Goal: Task Accomplishment & Management: Complete application form

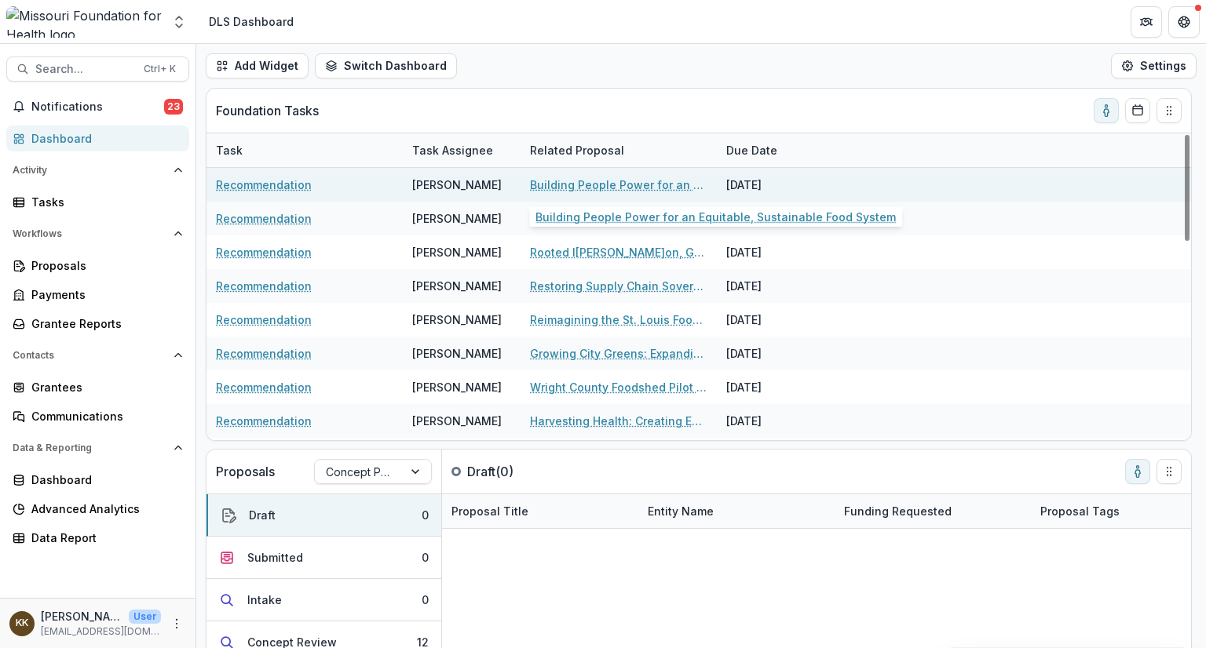
click at [603, 184] on link "Building People Power for an Equitable, Sustainable Food System" at bounding box center [618, 185] width 177 height 16
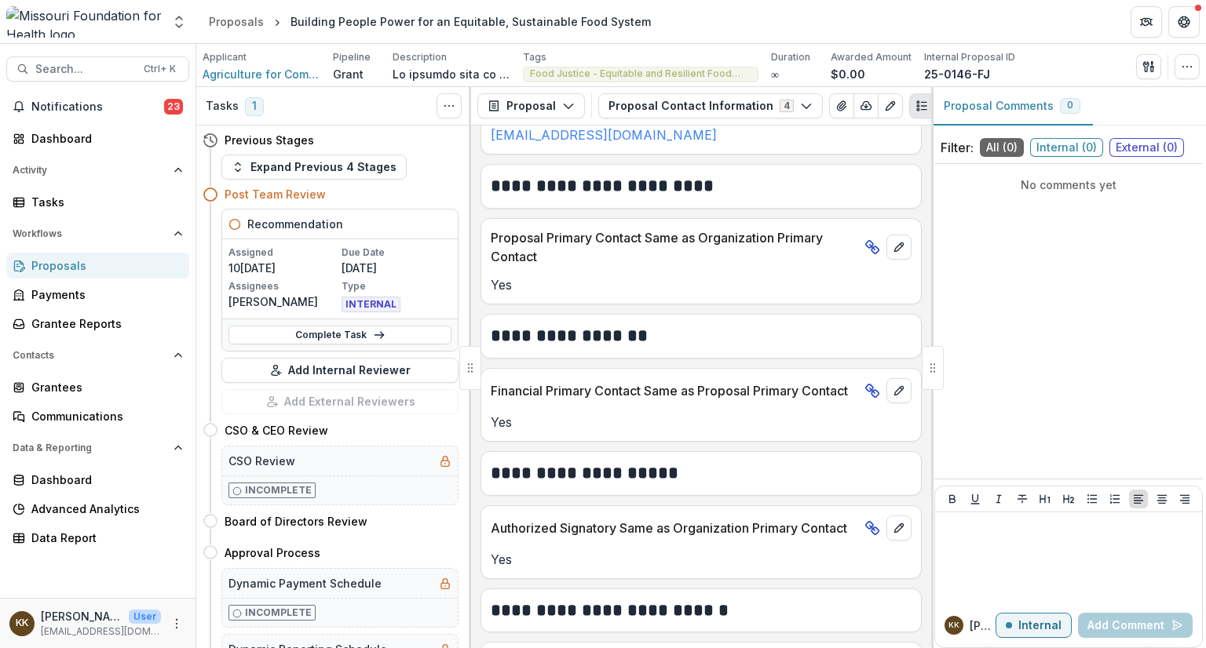
scroll to position [683, 0]
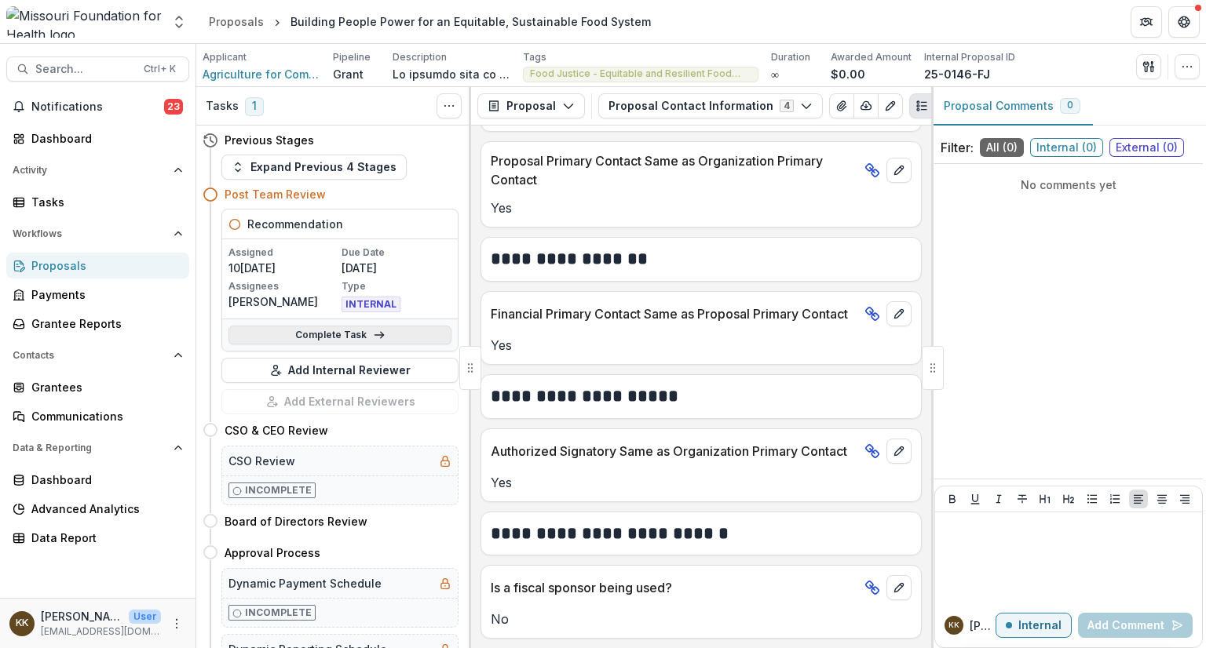
click at [358, 332] on link "Complete Task" at bounding box center [339, 335] width 223 height 19
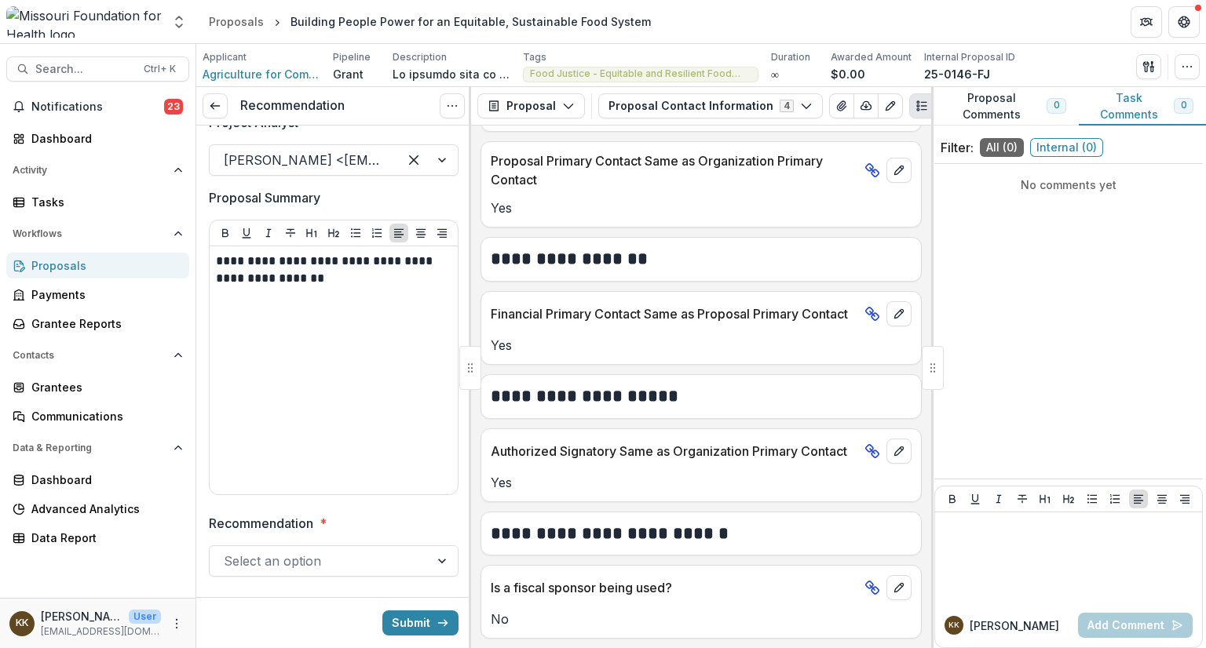
scroll to position [204, 0]
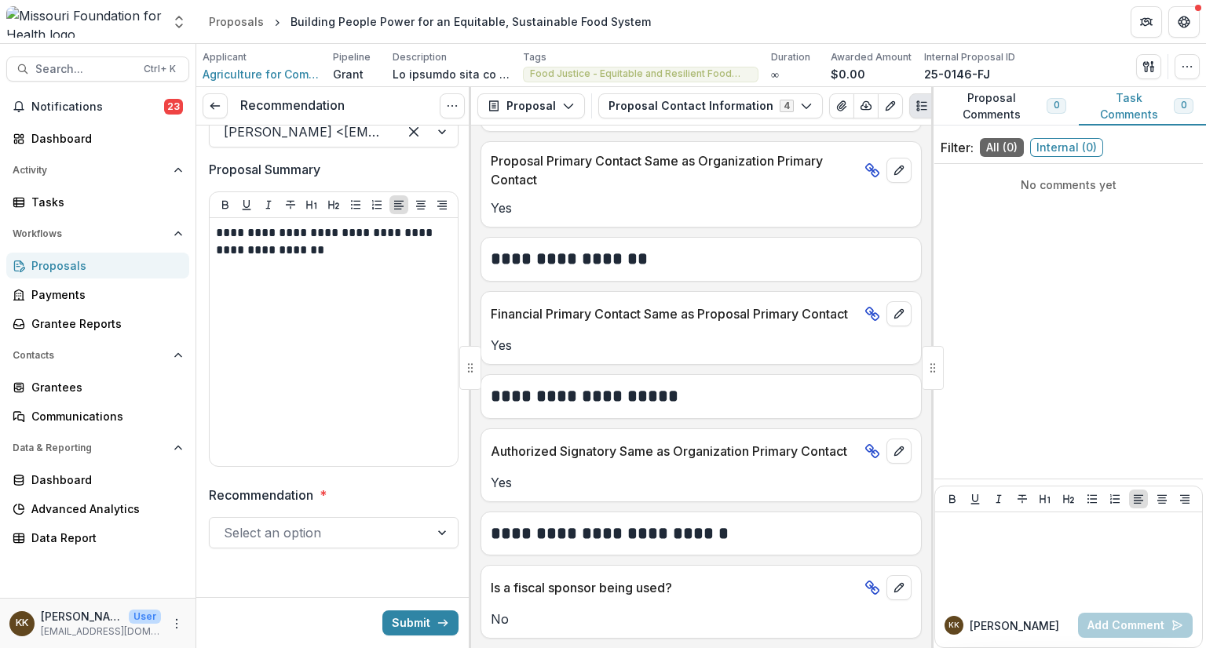
click at [366, 530] on div at bounding box center [320, 533] width 192 height 22
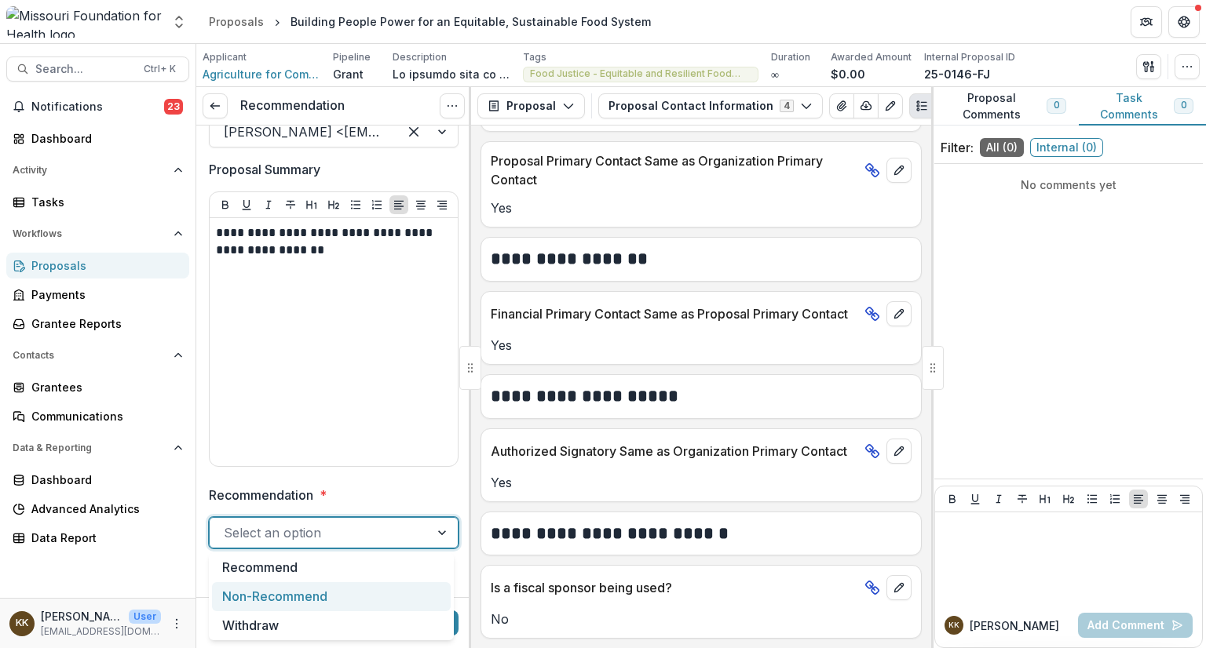
click at [327, 603] on div "Non-Recommend" at bounding box center [331, 596] width 239 height 29
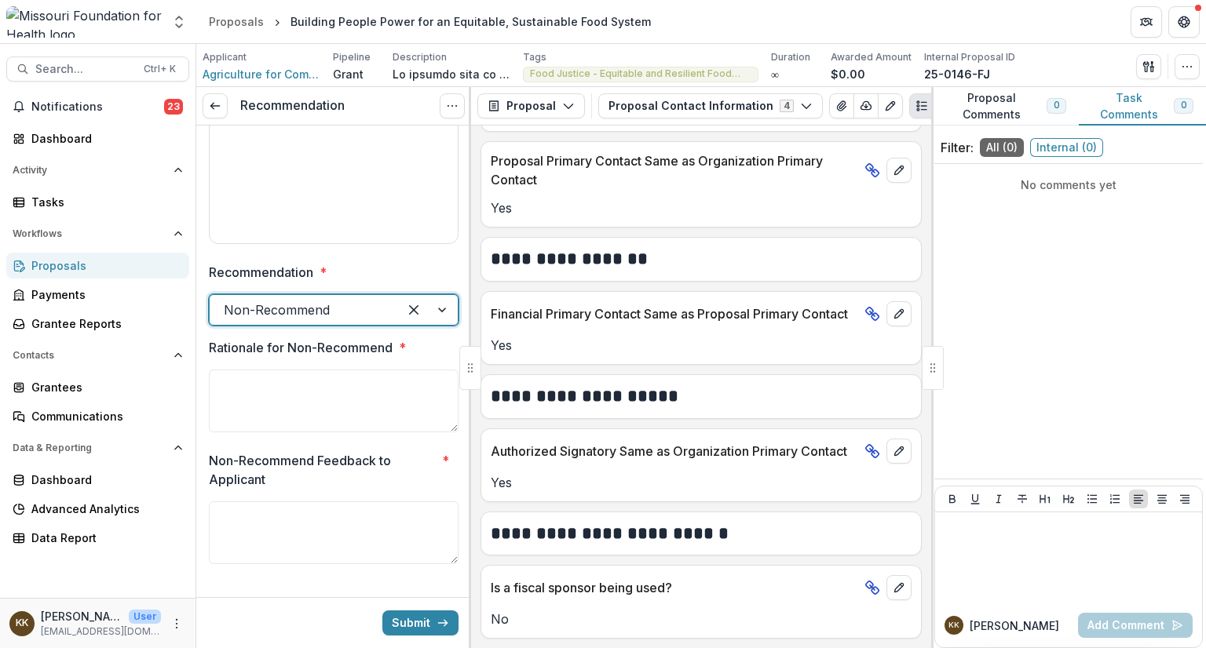
scroll to position [449, 0]
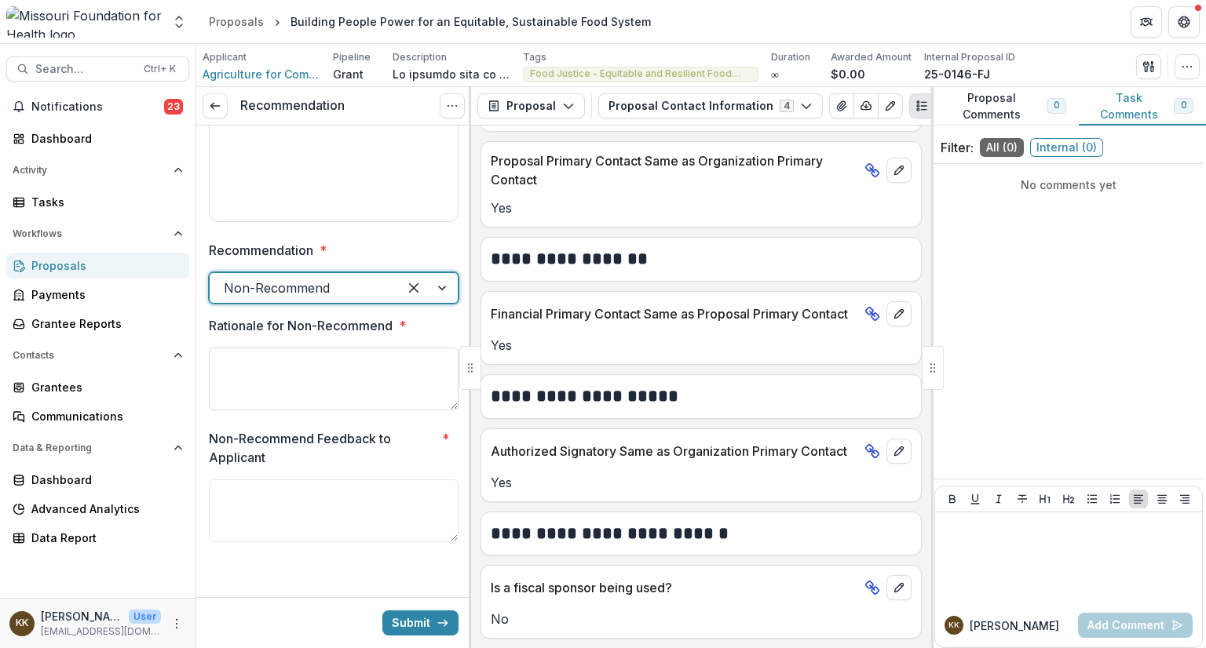
click at [339, 358] on textarea "Rationale for Non-Recommend *" at bounding box center [334, 379] width 250 height 63
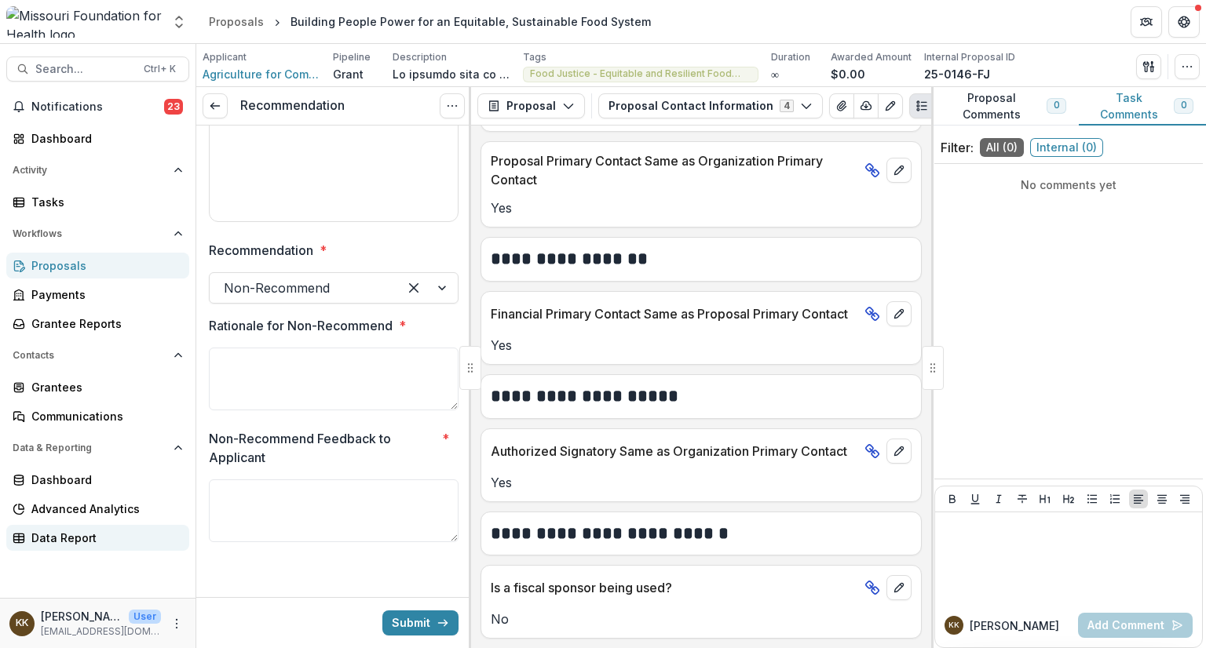
click at [72, 541] on div "Data Report" at bounding box center [103, 538] width 145 height 16
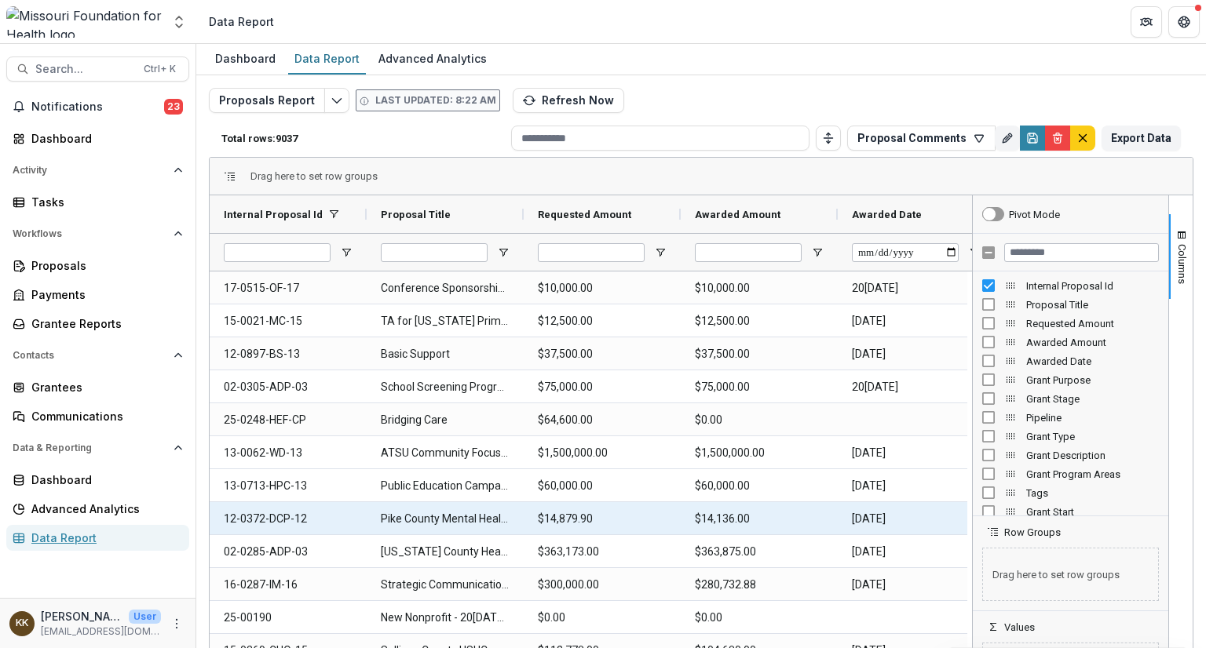
type input "****"
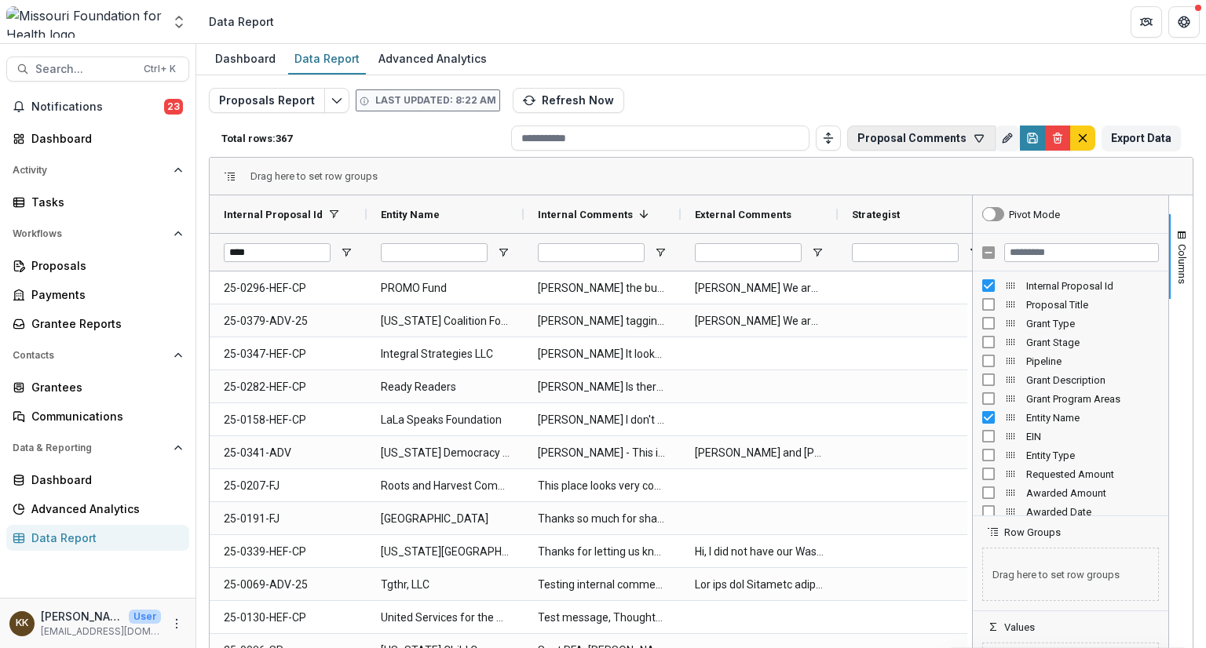
click at [931, 134] on button "Proposal Comments" at bounding box center [921, 138] width 148 height 25
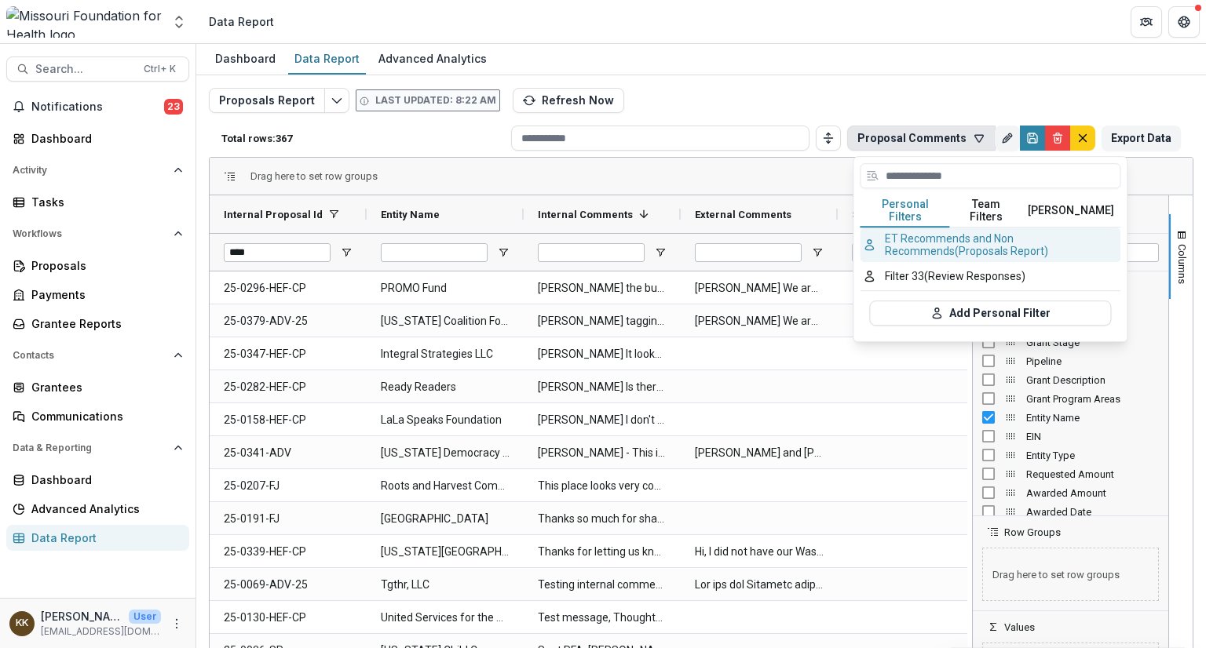
click at [948, 230] on button "ET Recommends and Non Recommends (Proposals Report)" at bounding box center [990, 245] width 261 height 35
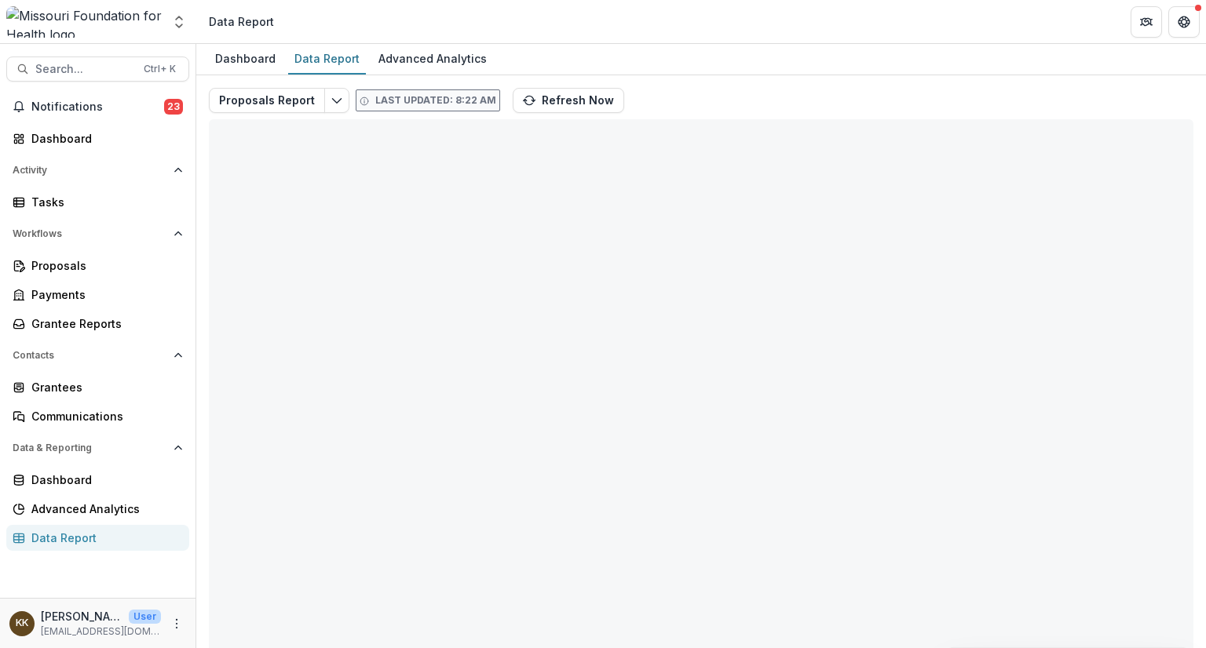
type input "****"
click at [762, 48] on div "Dashboard Data Report Advanced Analytics" at bounding box center [700, 59] width 1009 height 31
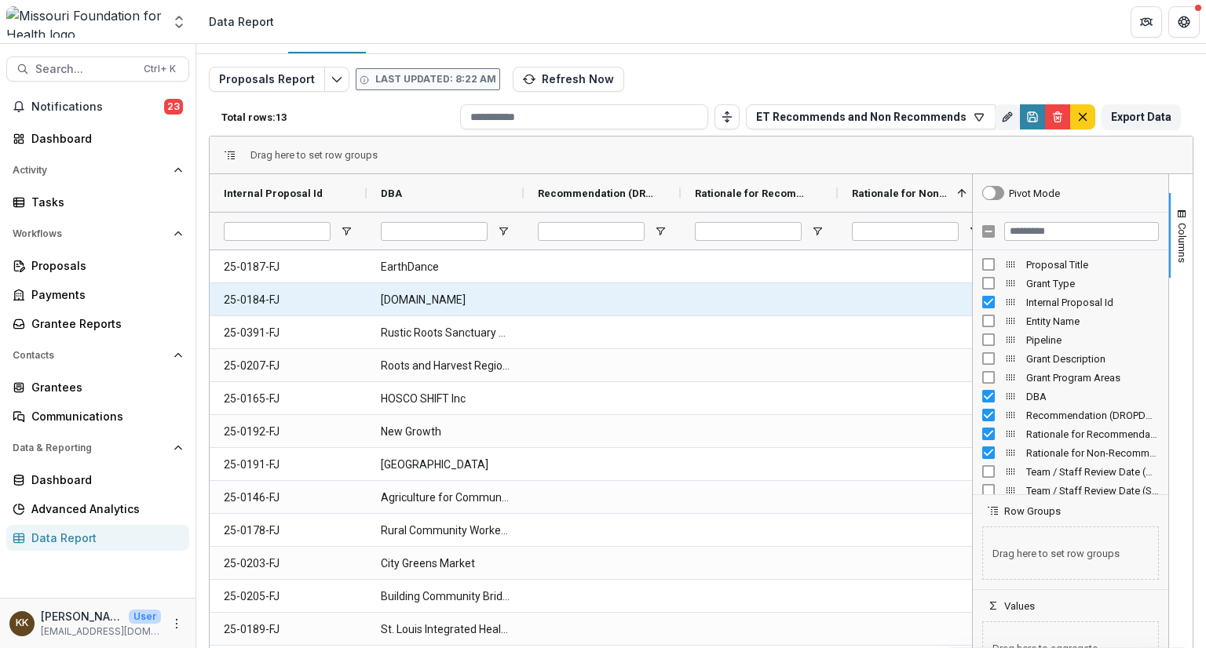
scroll to position [57, 0]
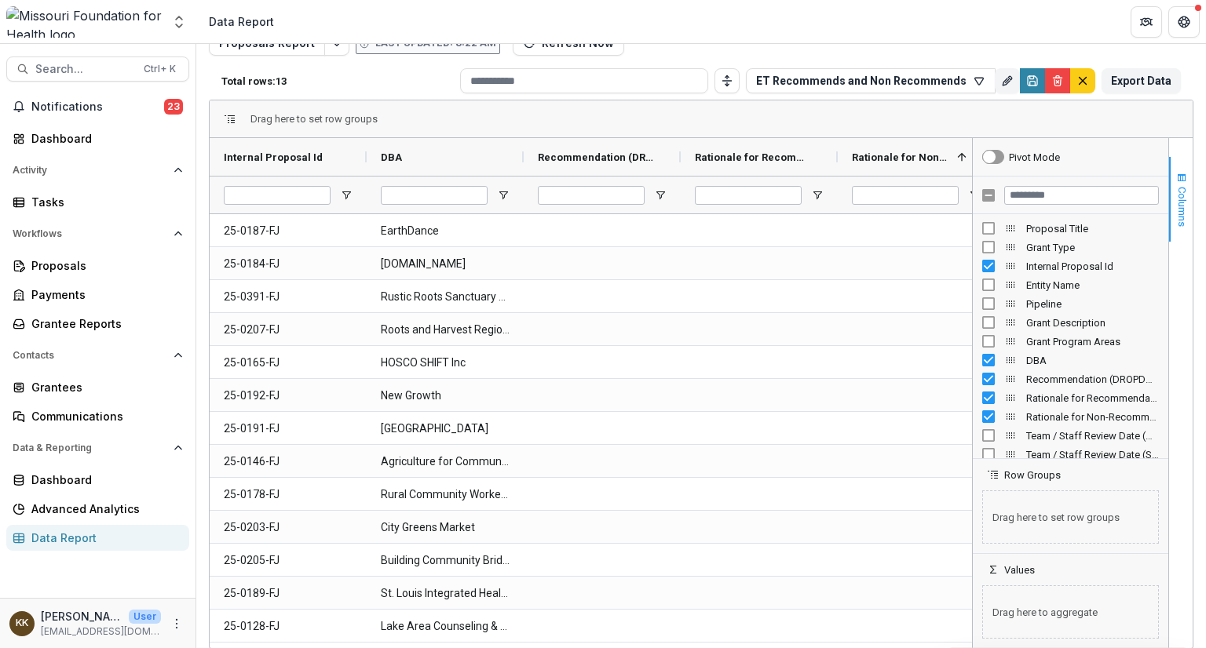
click at [1176, 211] on span "Columns" at bounding box center [1182, 207] width 12 height 40
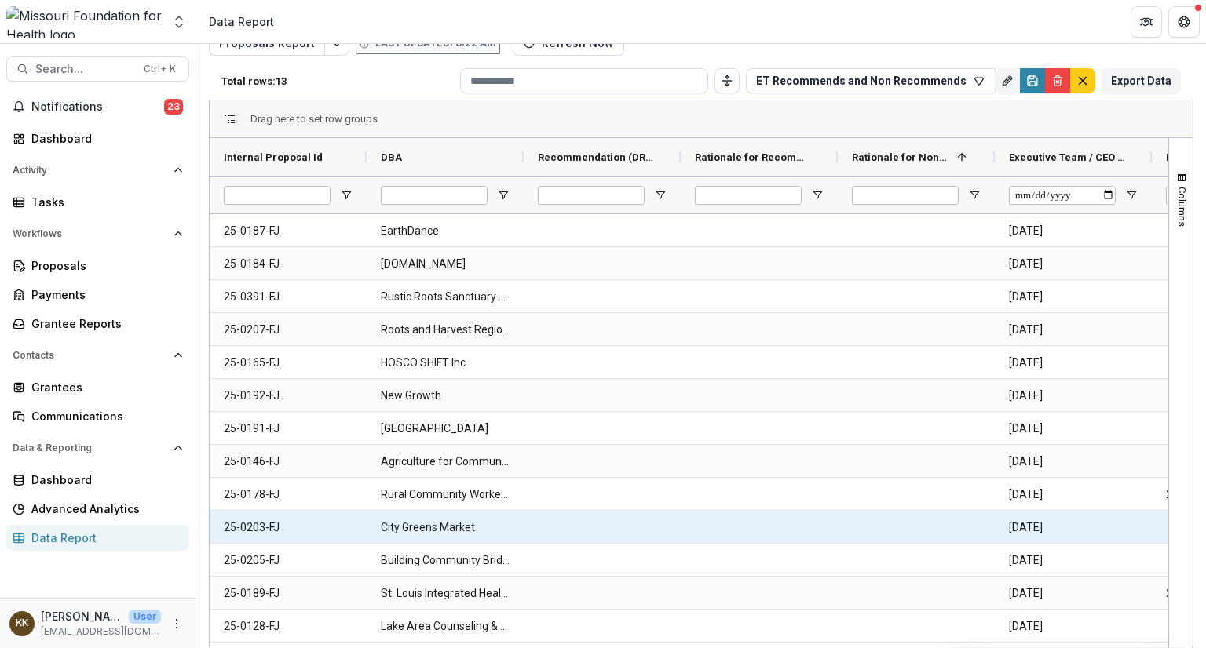
scroll to position [0, 0]
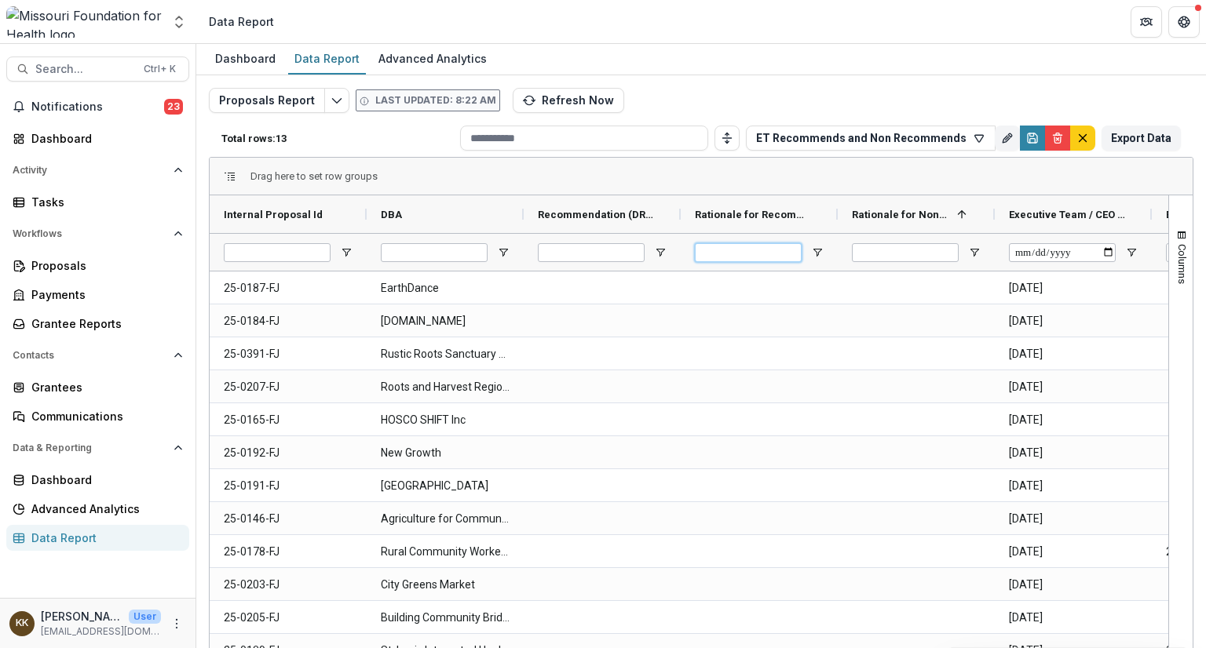
click at [714, 252] on input "Rationale for Recommendation (TEXT) Filter Input" at bounding box center [748, 252] width 107 height 19
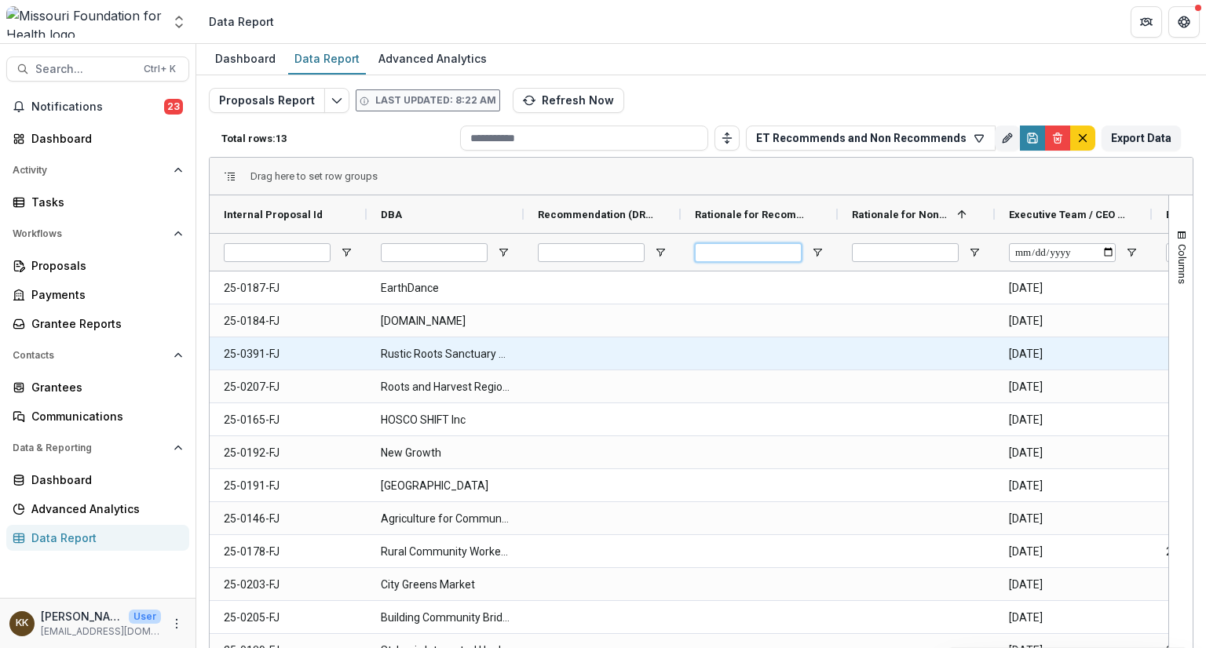
scroll to position [0, 339]
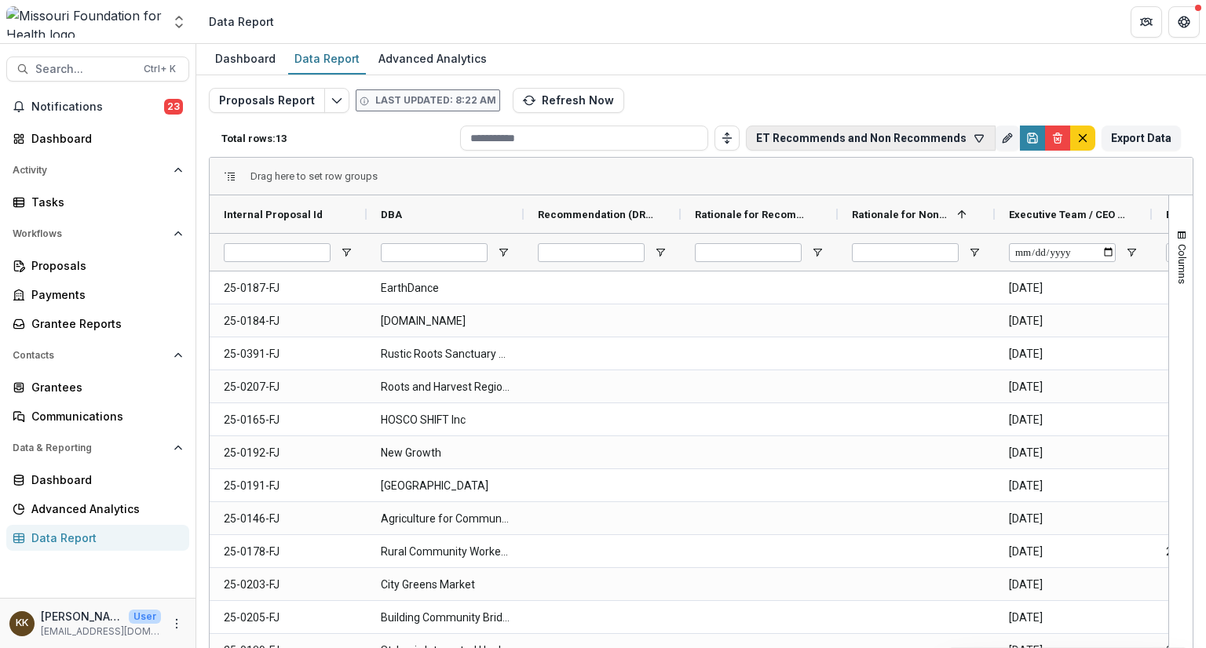
click at [843, 142] on button "ET Recommends and Non Recommends" at bounding box center [871, 138] width 250 height 25
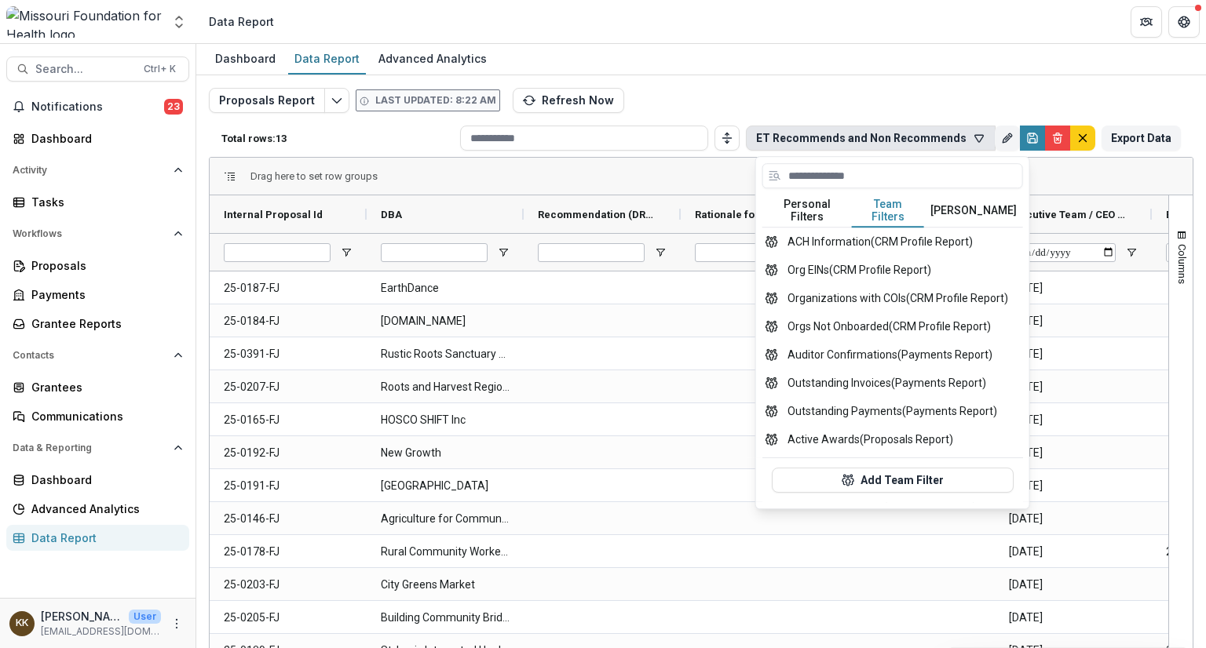
click at [871, 204] on button "Team Filters" at bounding box center [888, 211] width 72 height 33
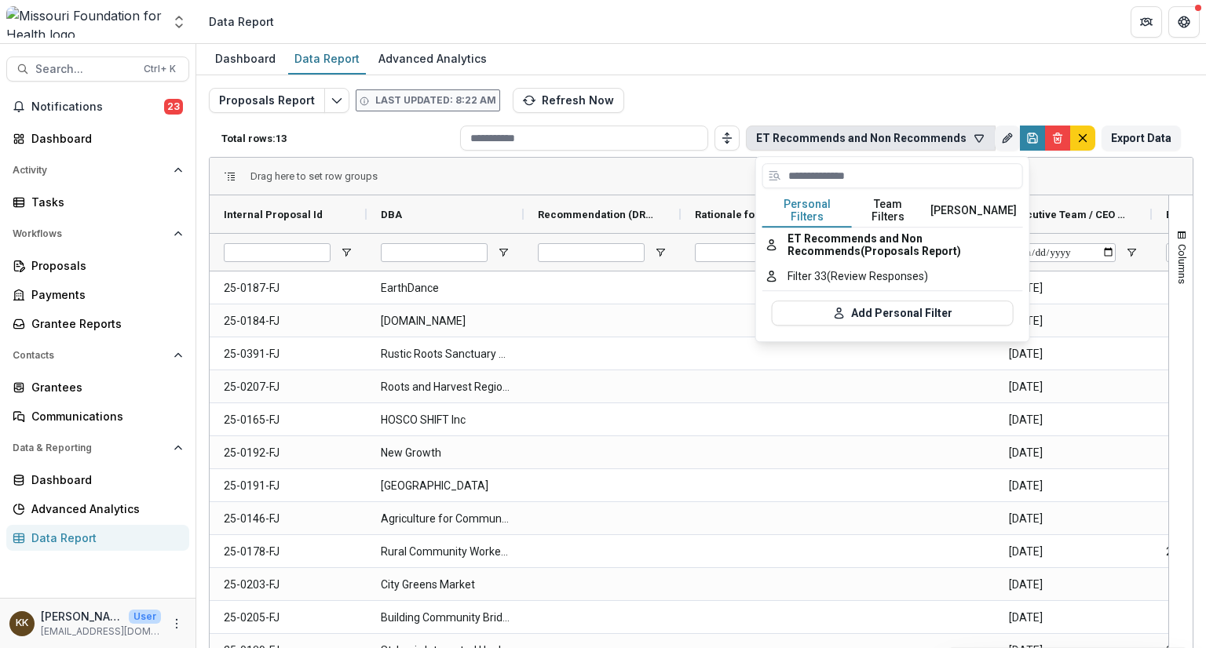
click at [801, 208] on button "Personal Filters" at bounding box center [806, 211] width 89 height 33
click at [803, 268] on button "Filter 33 (Review Responses)" at bounding box center [892, 276] width 261 height 28
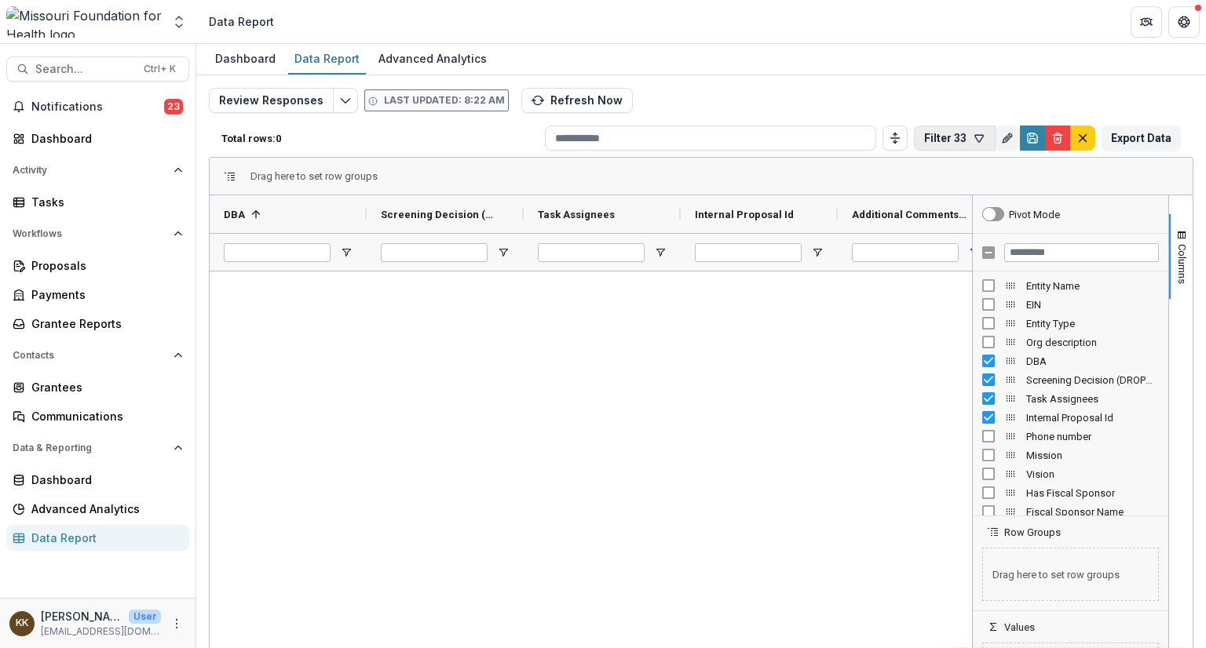
click at [943, 139] on button "Filter 33" at bounding box center [955, 138] width 82 height 25
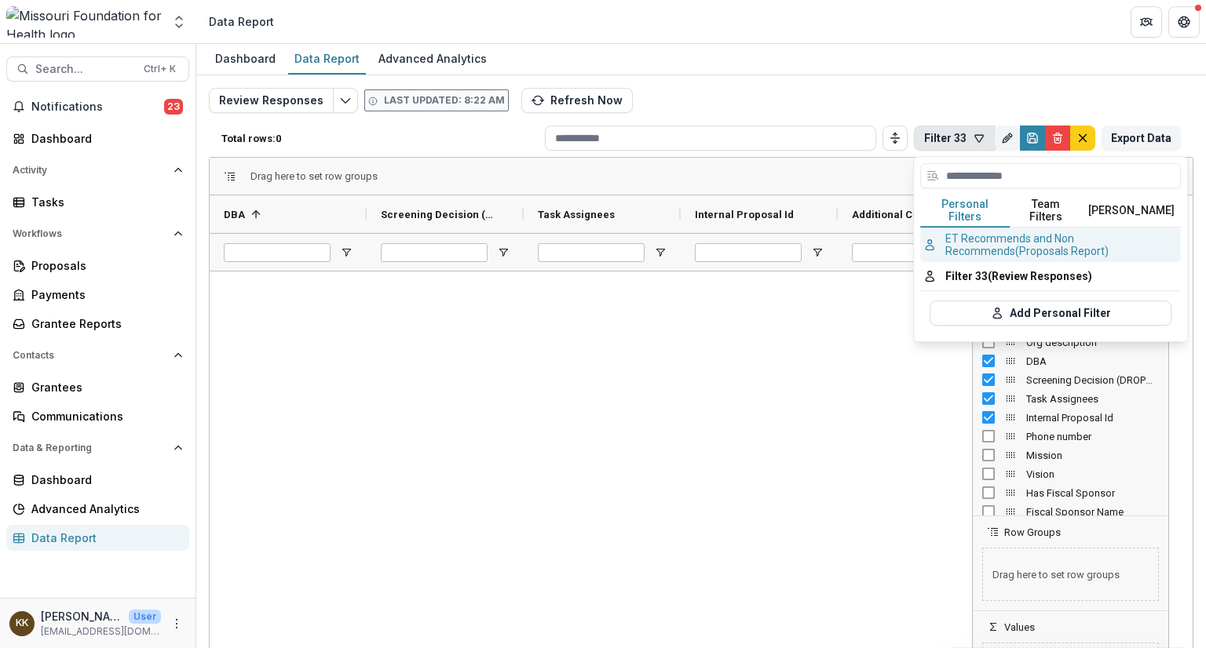
click at [969, 233] on button "ET Recommends and Non Recommends (Proposals Report)" at bounding box center [1050, 245] width 261 height 35
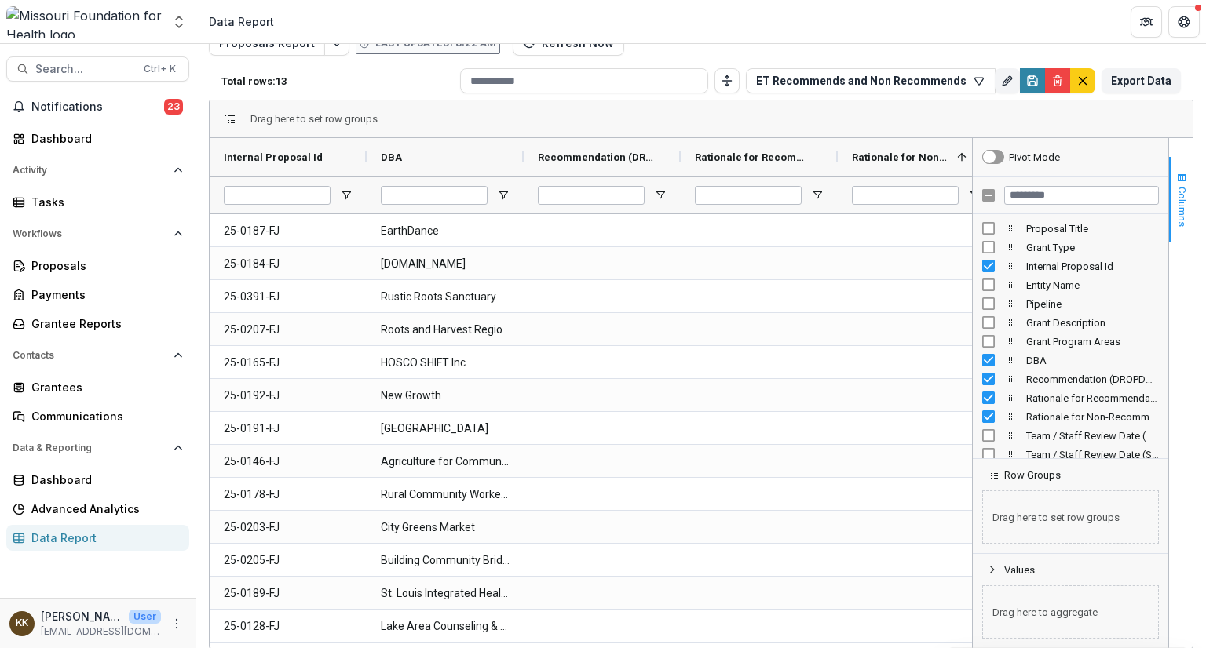
click at [1177, 207] on span "Columns" at bounding box center [1182, 207] width 12 height 40
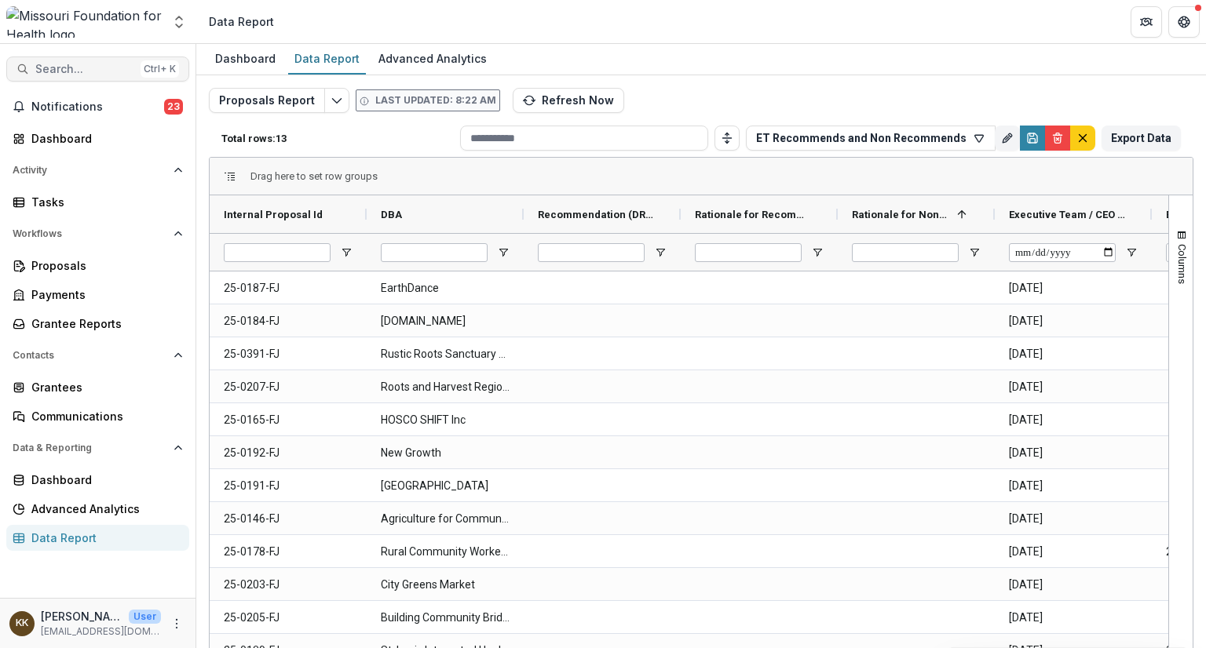
click at [88, 70] on span "Search..." at bounding box center [84, 69] width 99 height 13
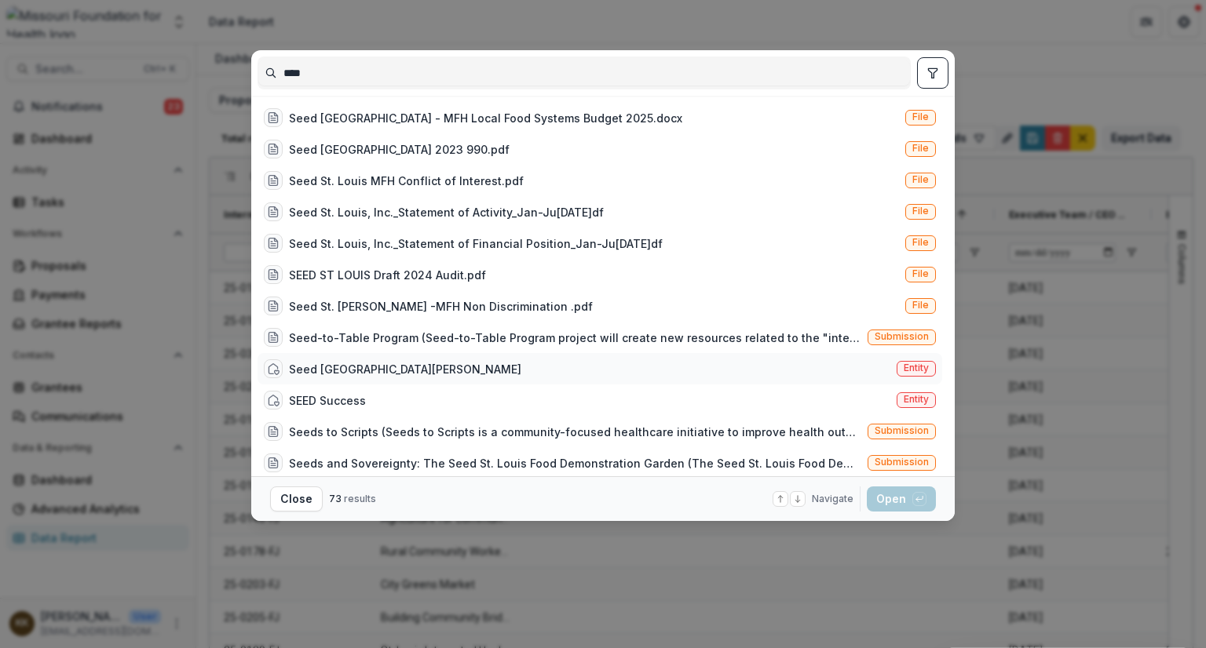
type input "****"
click at [309, 374] on div "Seed [GEOGRAPHIC_DATA][PERSON_NAME]" at bounding box center [405, 369] width 232 height 16
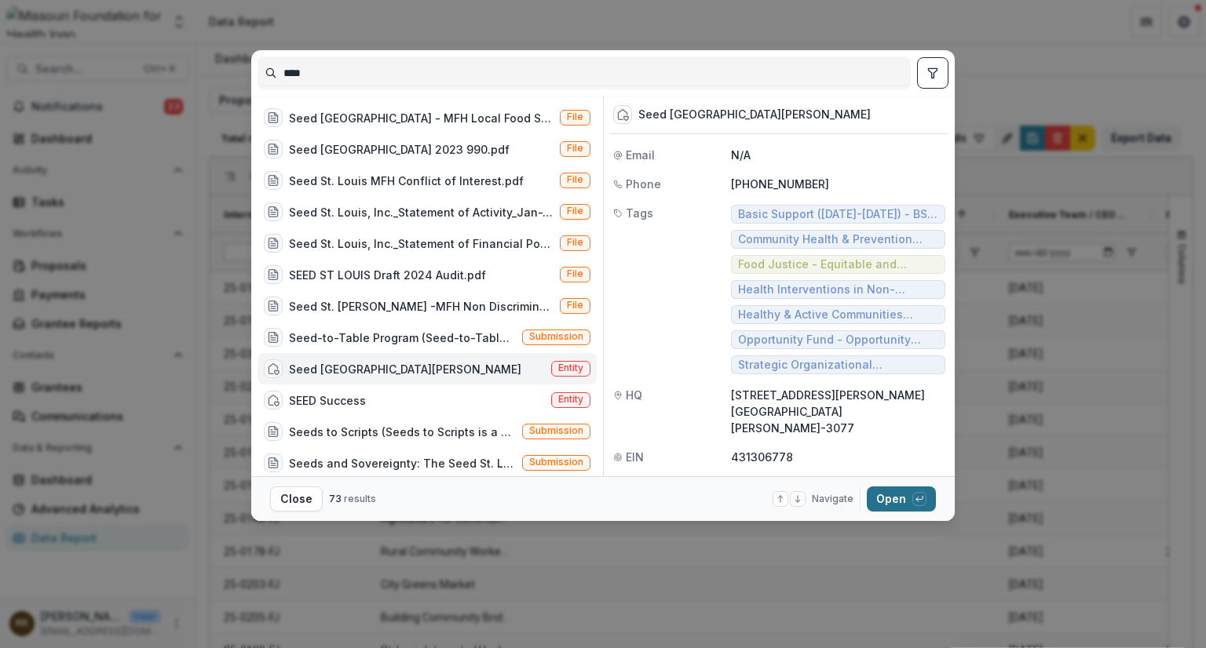
click at [891, 500] on button "Open with enter key" at bounding box center [901, 499] width 69 height 25
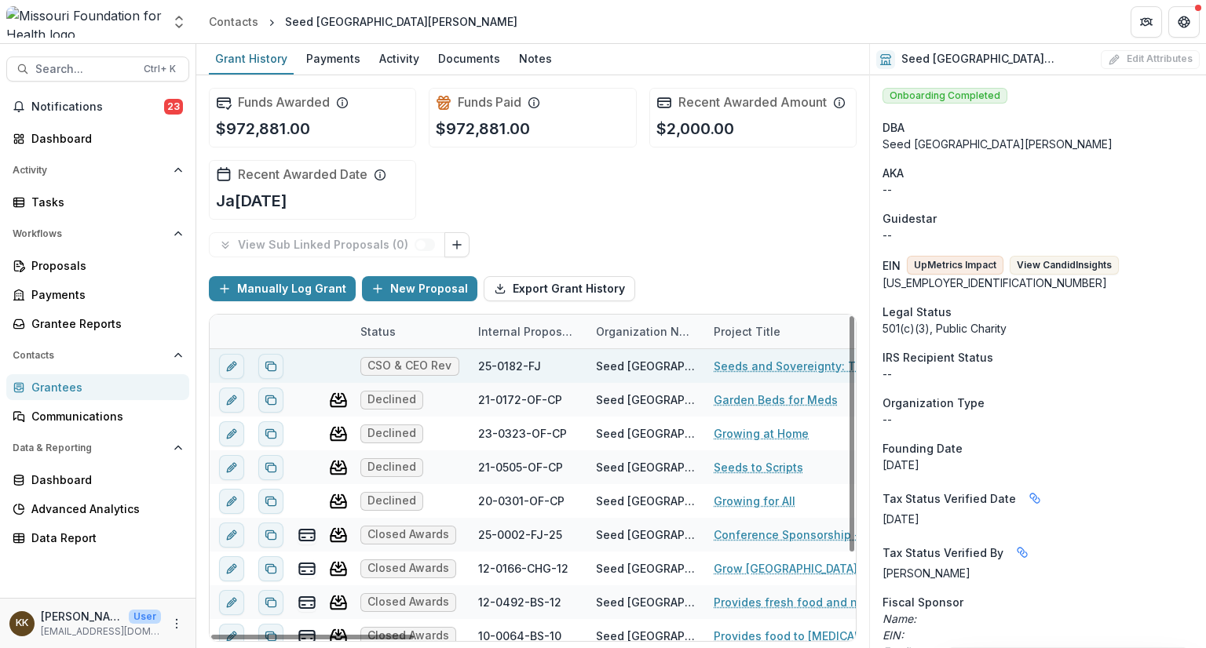
click at [434, 367] on span "CSO & CEO Review" at bounding box center [409, 366] width 85 height 13
click at [744, 362] on link "Seeds and Sovereignty: The Seed St. Louis Food Demonstration Garden" at bounding box center [802, 366] width 177 height 16
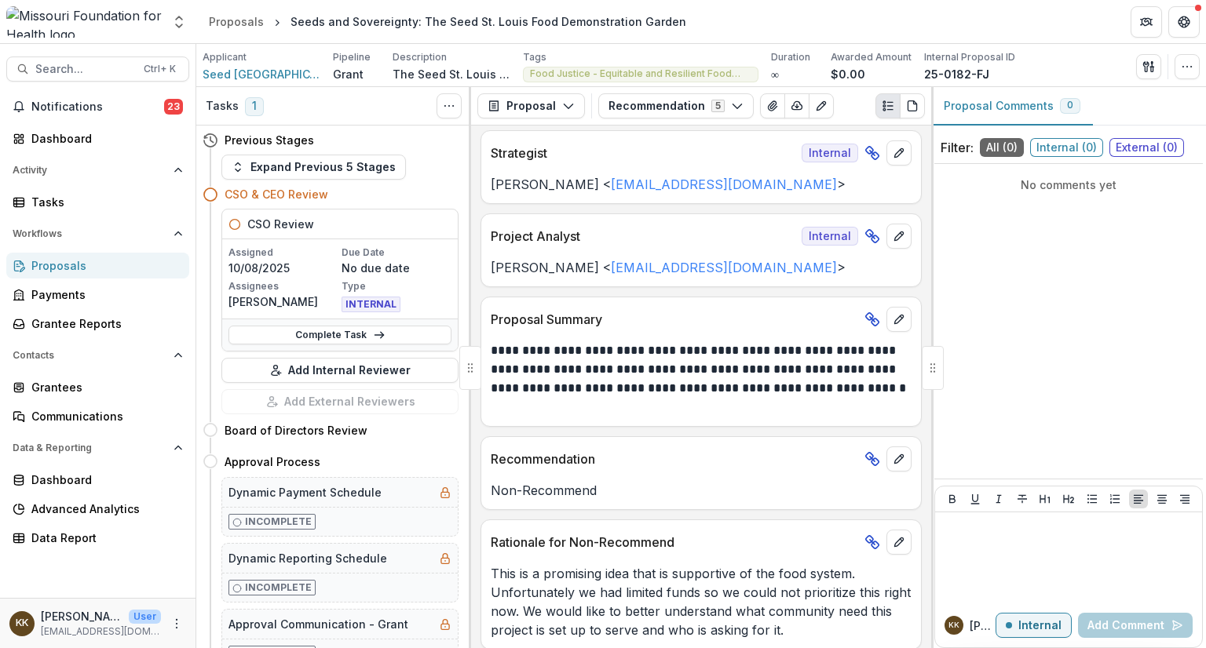
scroll to position [198, 0]
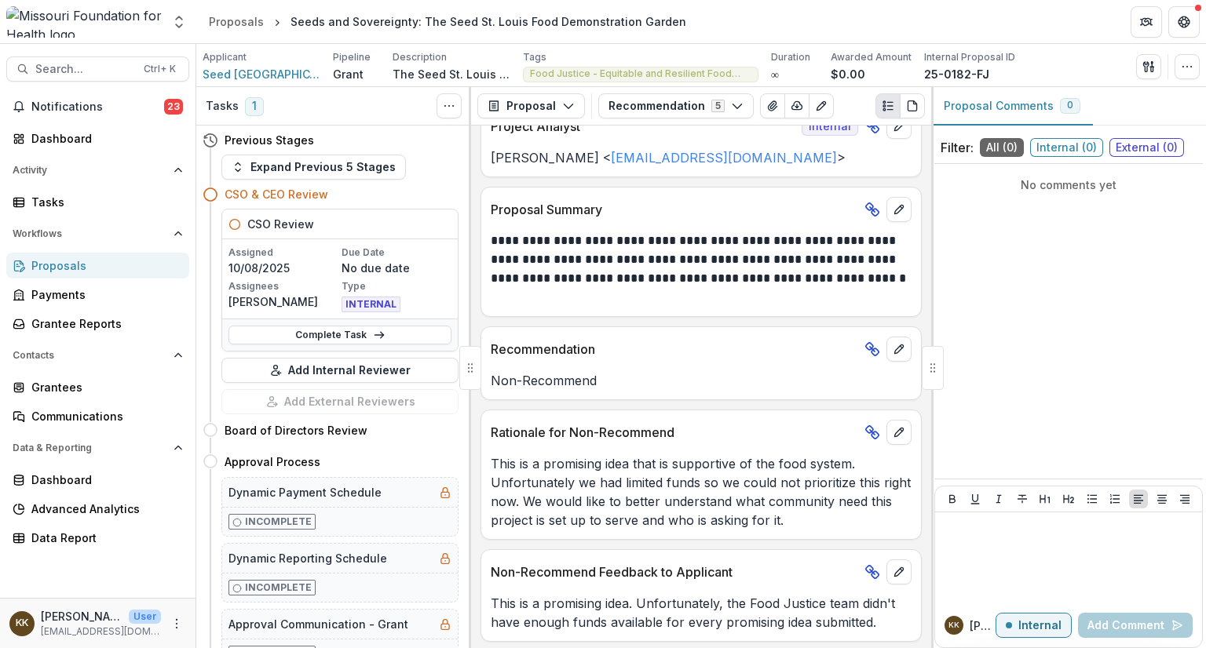
drag, startPoint x: 494, startPoint y: 461, endPoint x: 772, endPoint y: 518, distance: 283.7
click at [819, 519] on p "This is a promising idea that is supportive of the food system. Unfortunately w…" at bounding box center [701, 491] width 421 height 75
copy p "This is a promising idea that is supportive of the food system. Unfortunately w…"
click at [1129, 348] on div "No comments yet" at bounding box center [1068, 321] width 268 height 302
drag, startPoint x: 491, startPoint y: 598, endPoint x: 903, endPoint y: 620, distance: 411.9
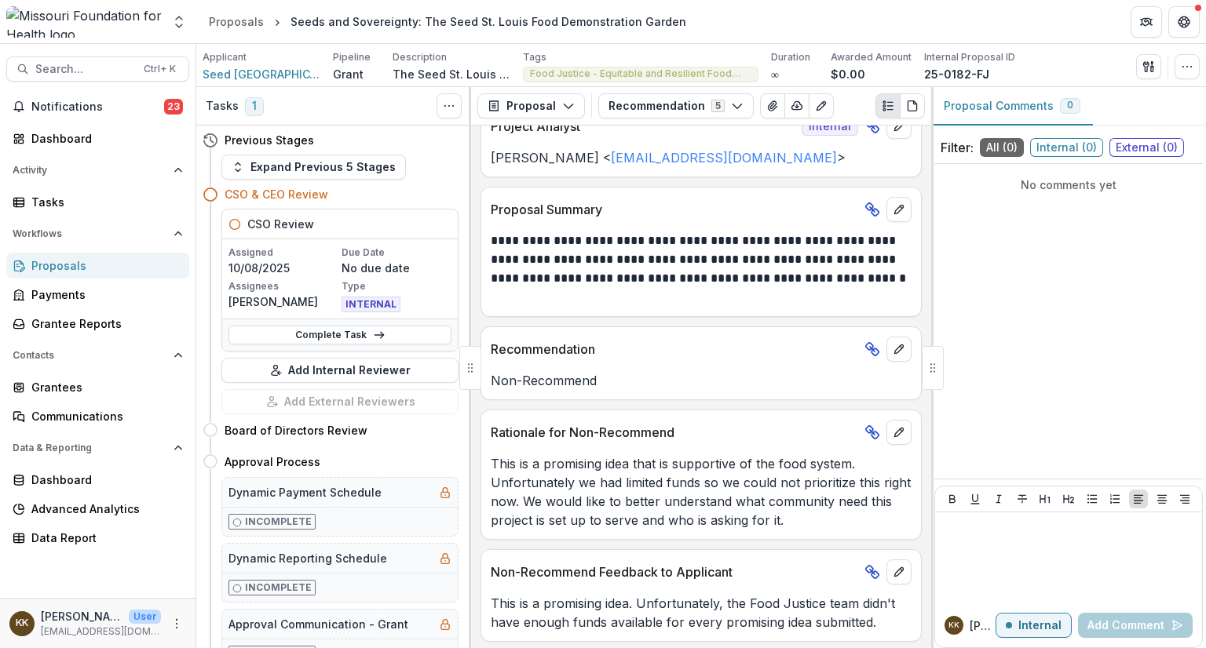
click at [903, 620] on p "This is a promising idea. Unfortunately, the Food Justice team didn't have enou…" at bounding box center [701, 613] width 421 height 38
copy p "This is a promising idea. Unfortunately, the Food Justice team didn't have enou…"
click at [1177, 406] on div "No comments yet" at bounding box center [1068, 321] width 268 height 302
click at [63, 137] on div "Dashboard" at bounding box center [103, 138] width 145 height 16
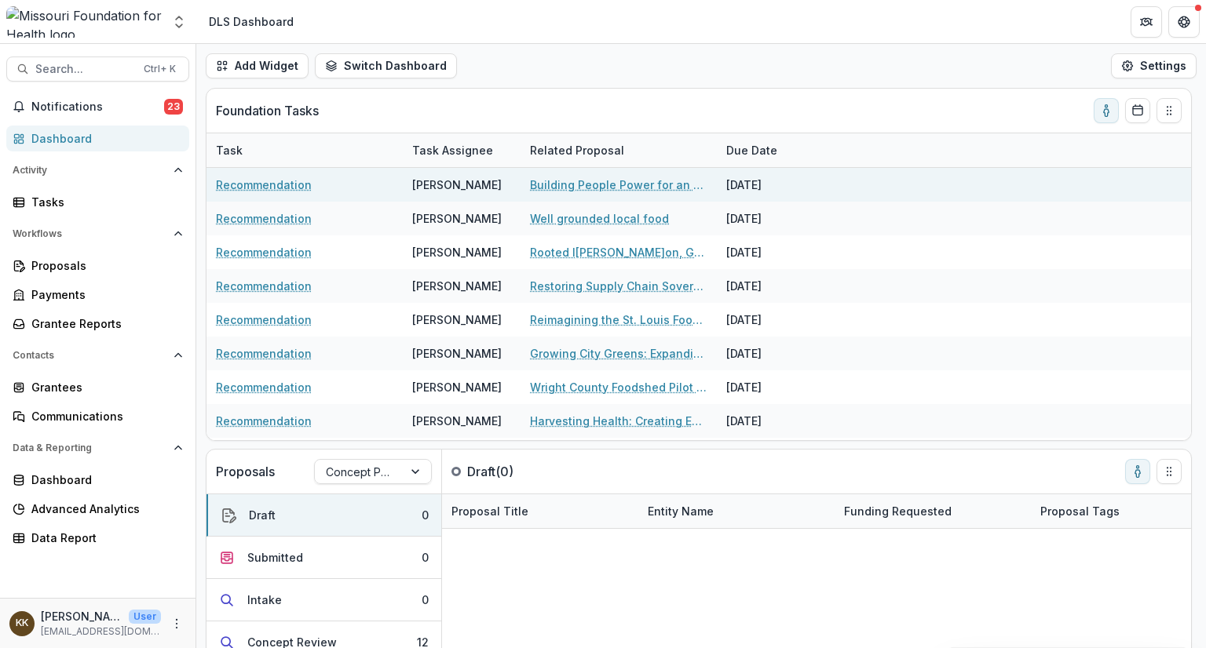
click at [598, 186] on link "Building People Power for an Equitable, Sustainable Food System" at bounding box center [618, 185] width 177 height 16
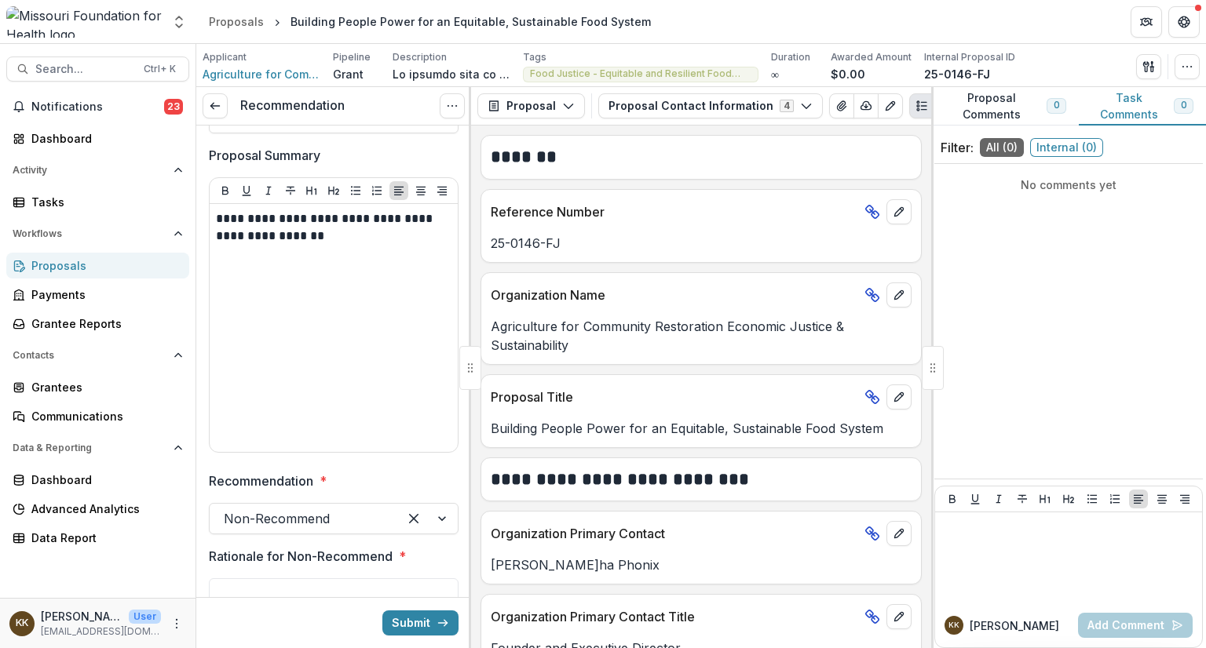
scroll to position [449, 0]
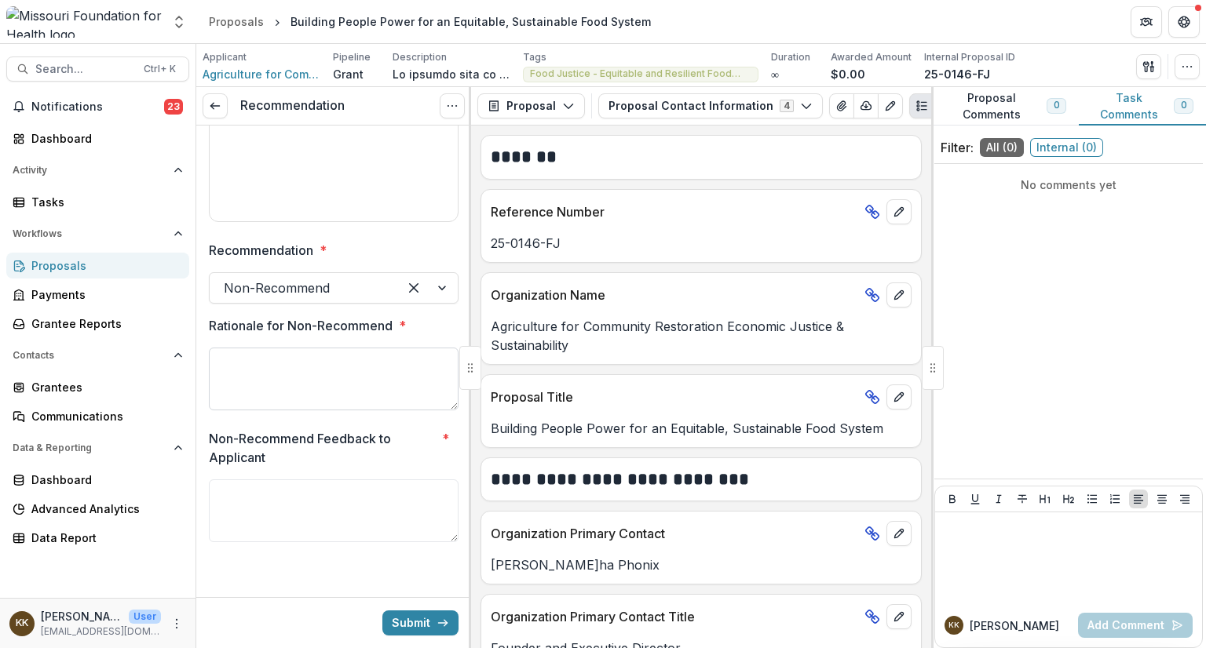
click at [306, 367] on textarea "Rationale for Non-Recommend *" at bounding box center [334, 379] width 250 height 63
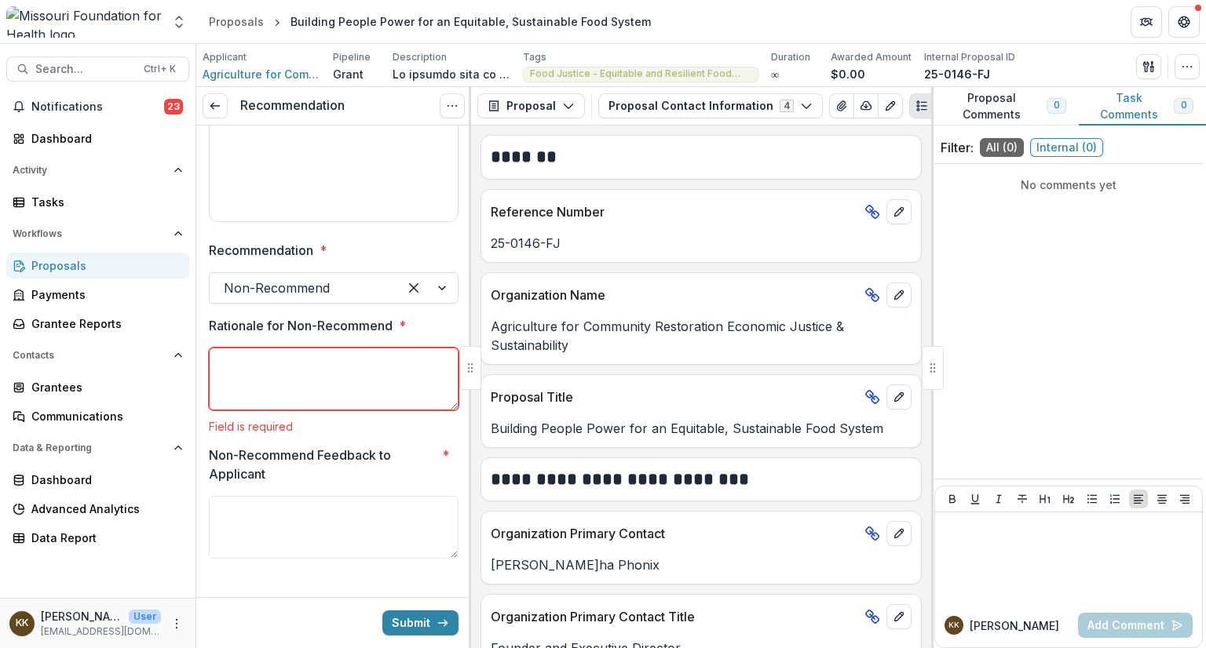
click at [321, 372] on textarea "Rationale for Non-Recommend *" at bounding box center [334, 379] width 250 height 63
paste textarea "**********"
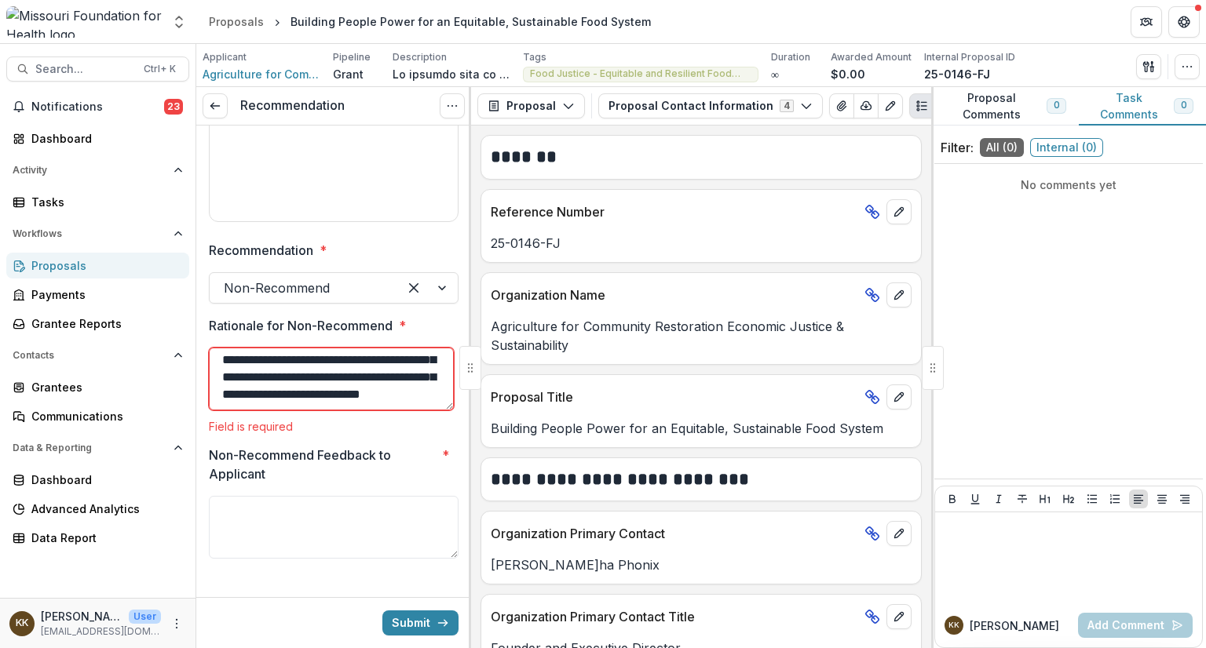
scroll to position [88, 0]
type textarea "**********"
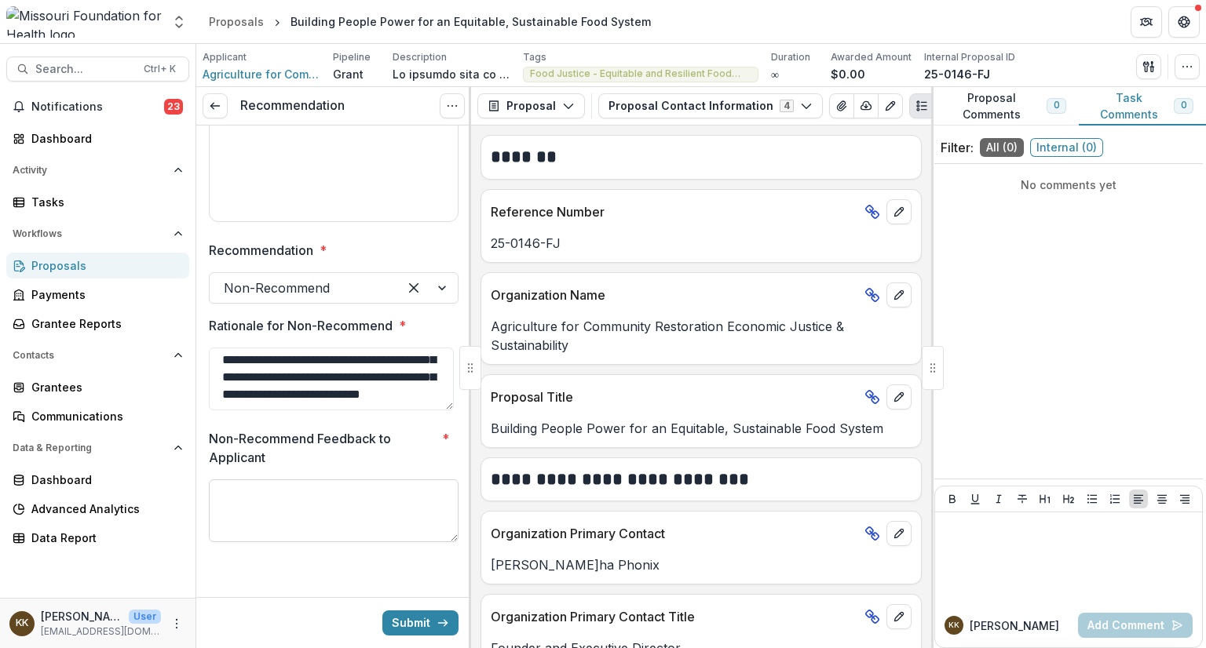
click at [315, 516] on textarea "Non-Recommend Feedback to Applicant *" at bounding box center [334, 511] width 250 height 63
click at [295, 491] on textarea "Non-Recommend Feedback to Applicant *" at bounding box center [334, 511] width 250 height 63
paste textarea "**********"
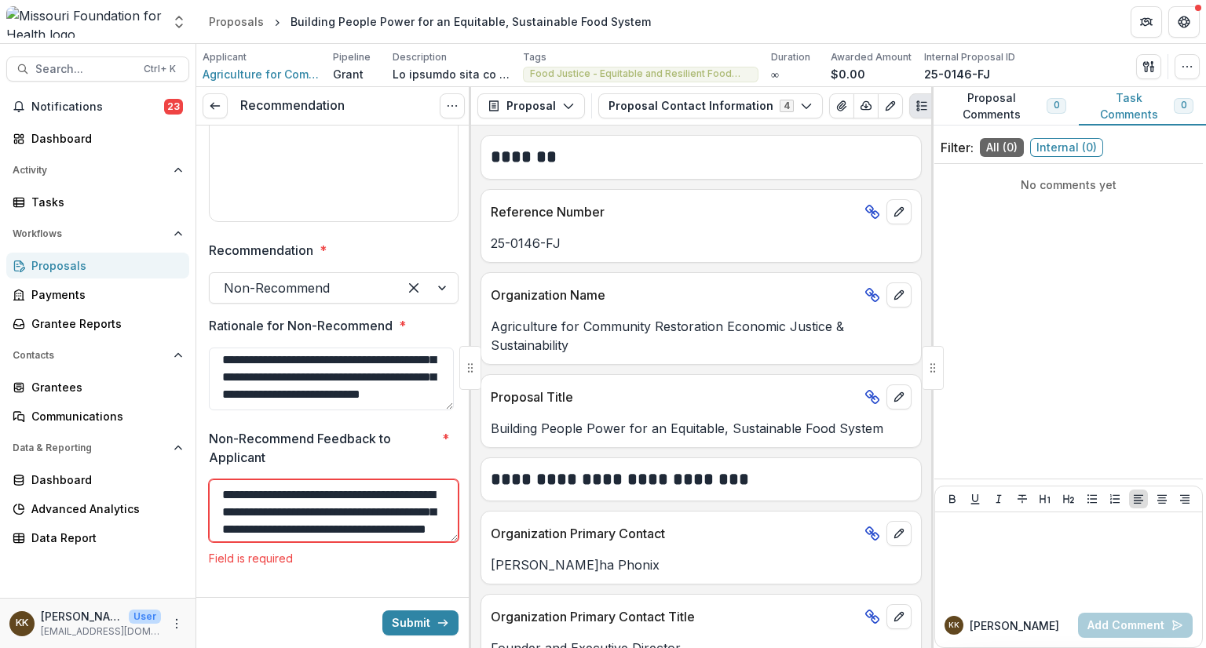
scroll to position [30, 0]
type textarea "**********"
click at [400, 622] on button "Submit" at bounding box center [420, 623] width 76 height 25
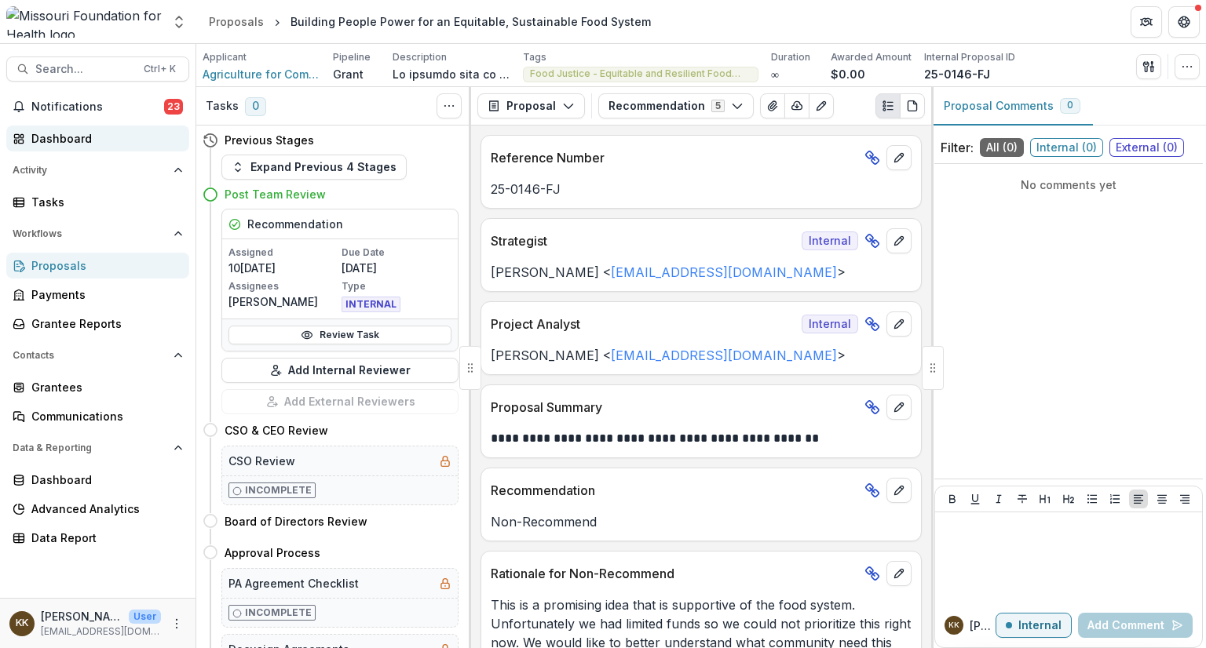
click at [64, 138] on div "Dashboard" at bounding box center [103, 138] width 145 height 16
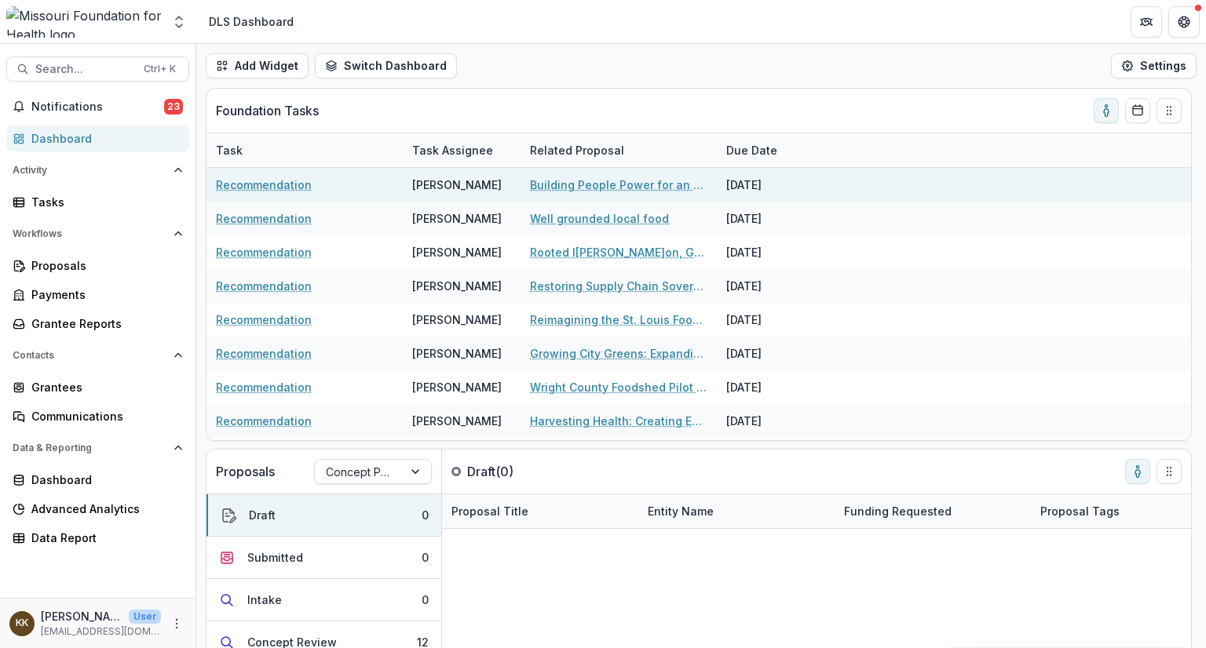
click at [580, 186] on link "Building People Power for an Equitable, Sustainable Food System" at bounding box center [618, 185] width 177 height 16
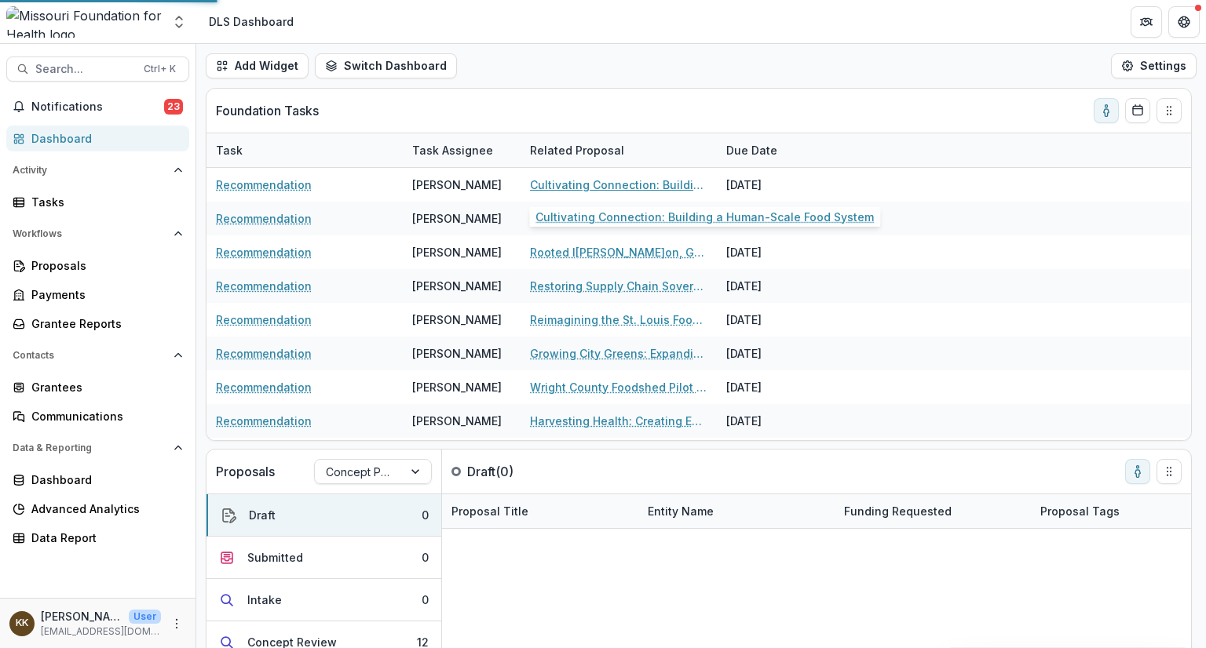
click at [580, 186] on link "Cultivating Connection: Building a Human-Scale Food System" at bounding box center [618, 185] width 177 height 16
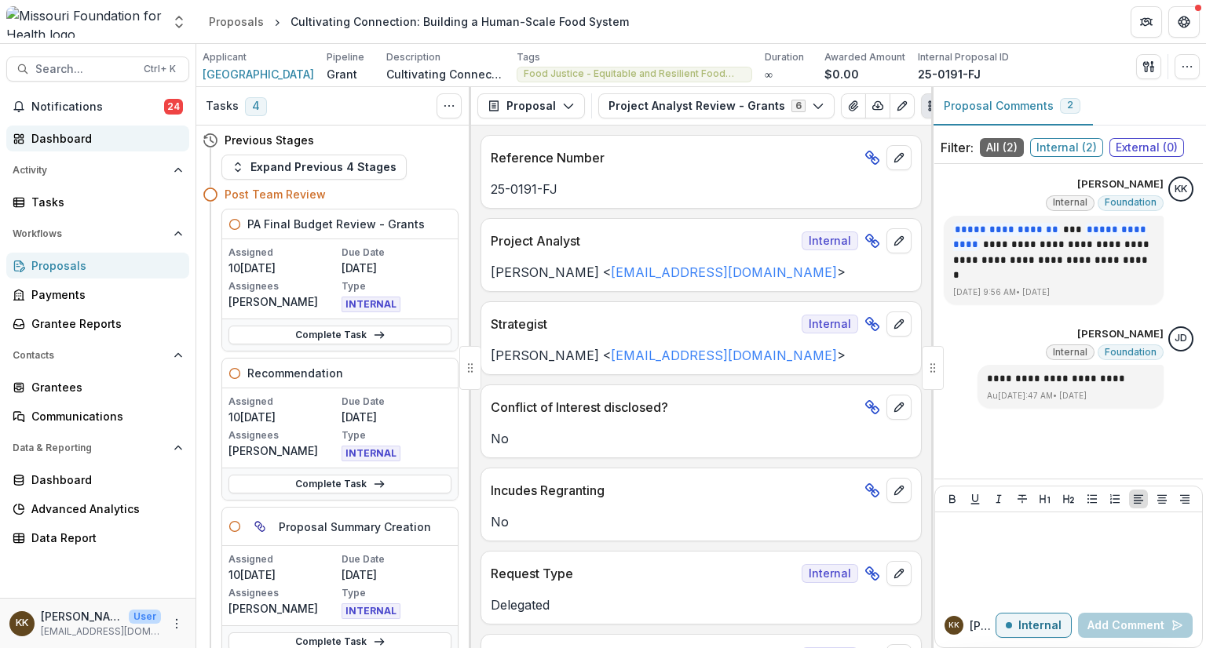
drag, startPoint x: 316, startPoint y: 484, endPoint x: 73, endPoint y: 139, distance: 421.4
click at [73, 139] on div "Dashboard" at bounding box center [103, 138] width 145 height 16
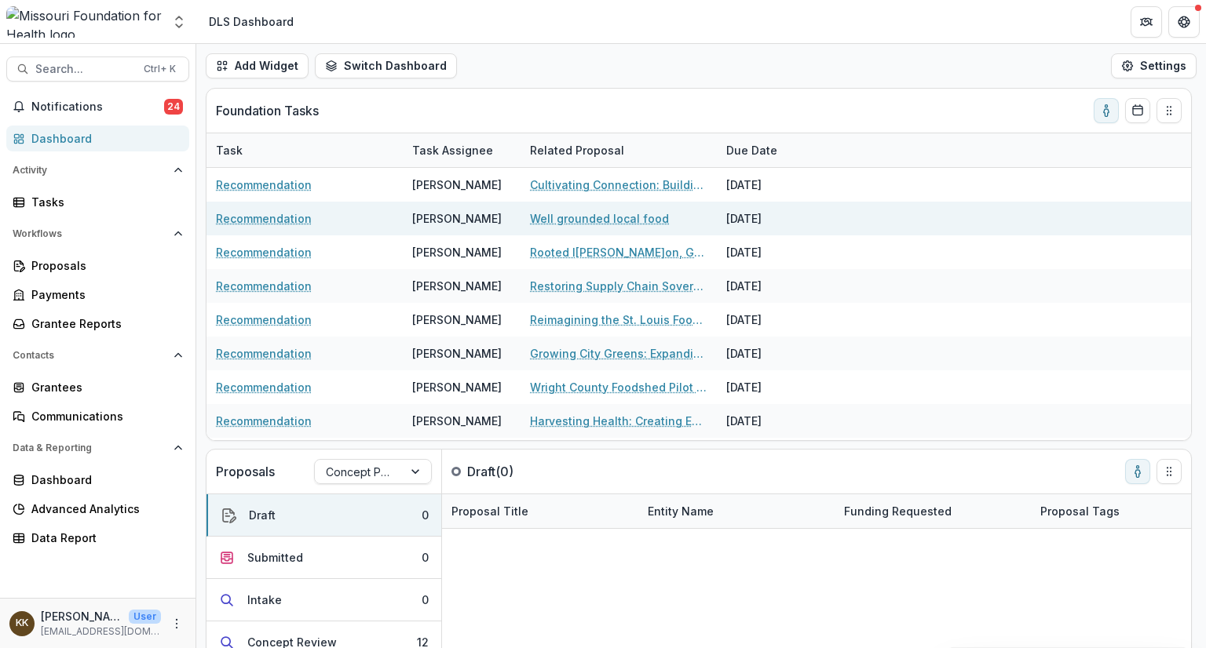
click at [555, 217] on link "Well grounded local food" at bounding box center [599, 218] width 139 height 16
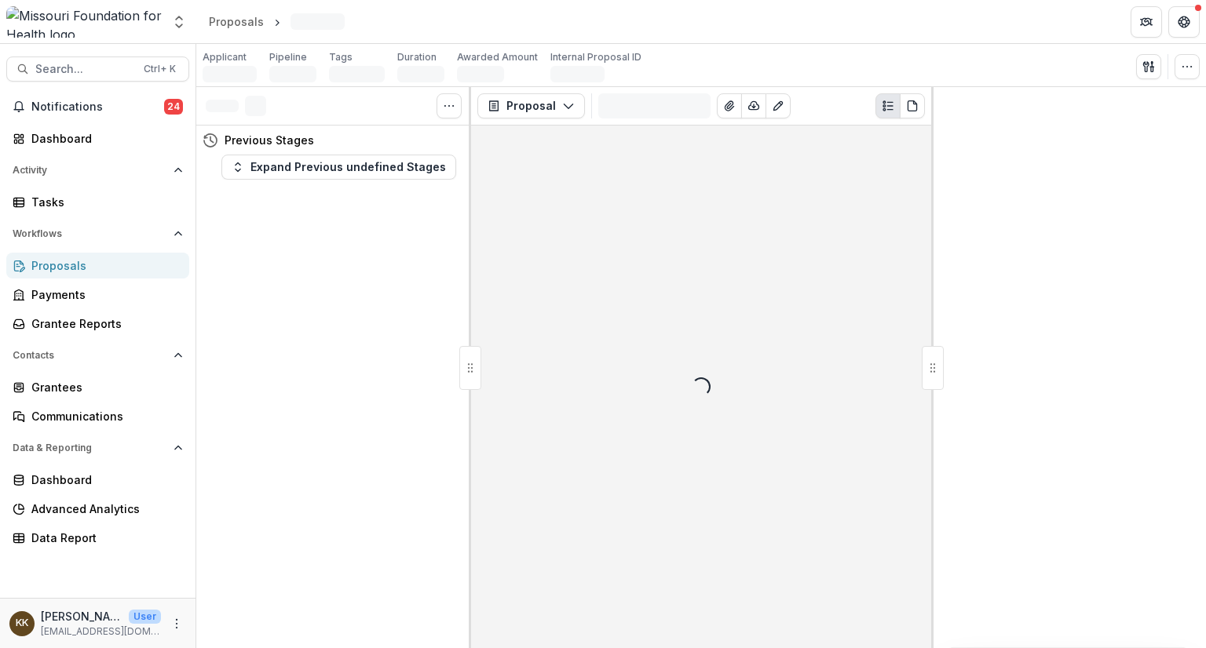
click at [267, 215] on div "Tasks 0 Show Cancelled Tasks Previous Stages Expand Previous undefined Stages" at bounding box center [333, 367] width 275 height 561
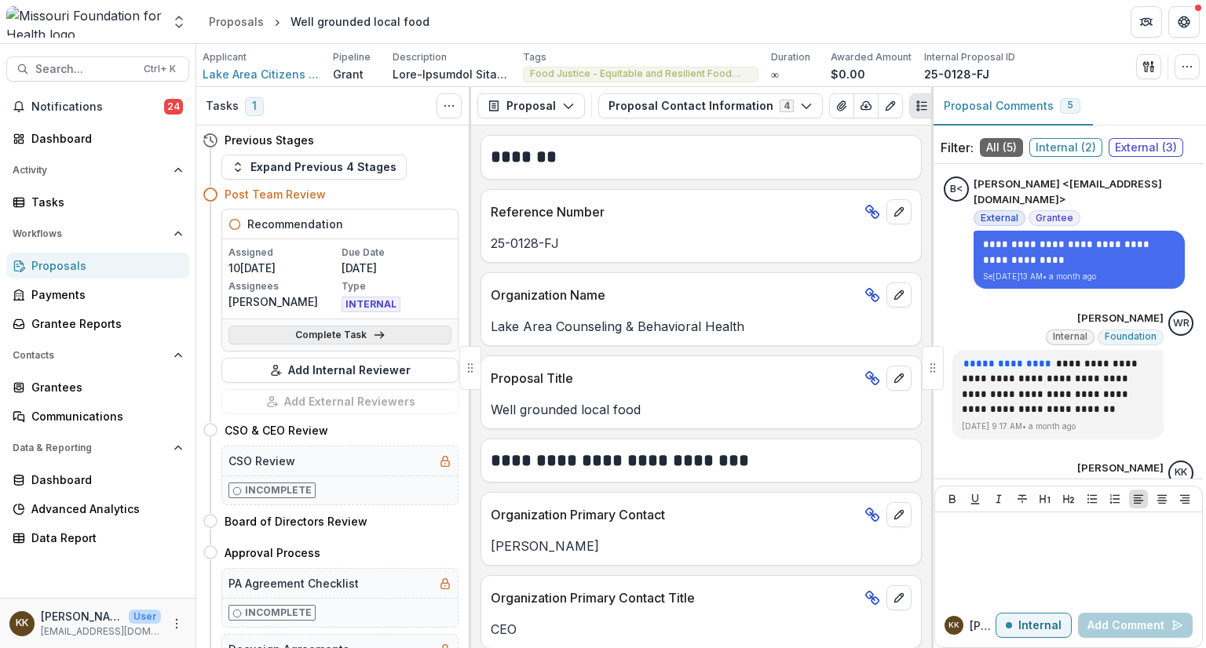
click at [315, 327] on link "Complete Task" at bounding box center [339, 335] width 223 height 19
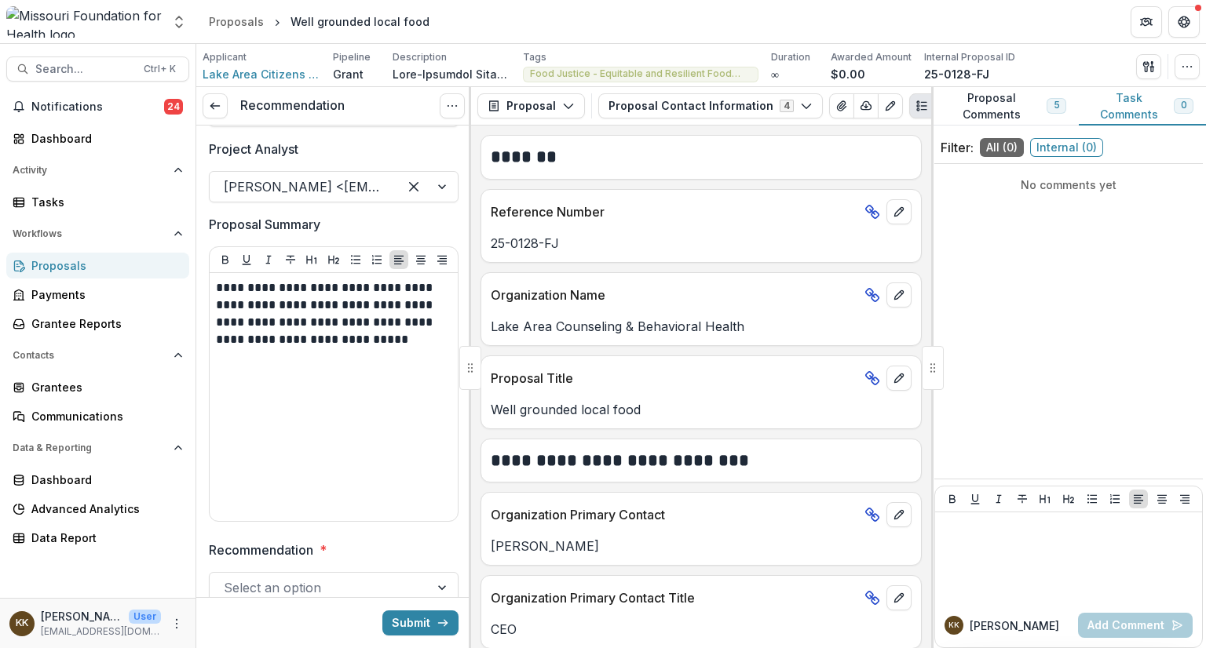
scroll to position [204, 0]
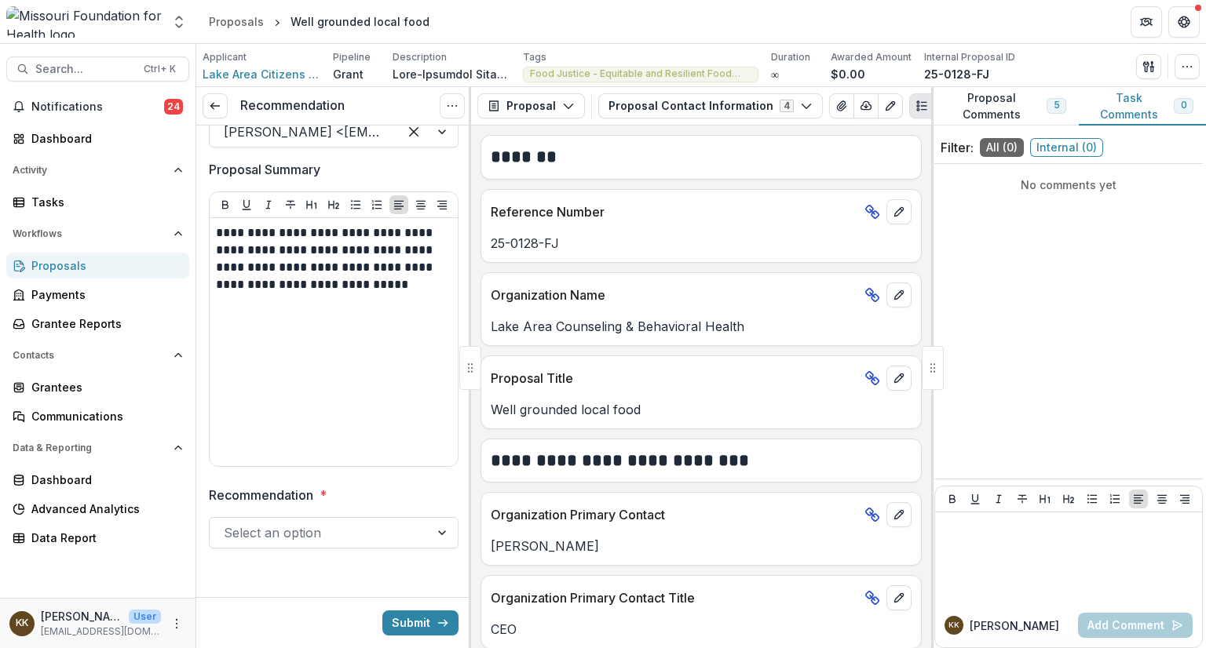
click at [358, 527] on div at bounding box center [320, 533] width 192 height 22
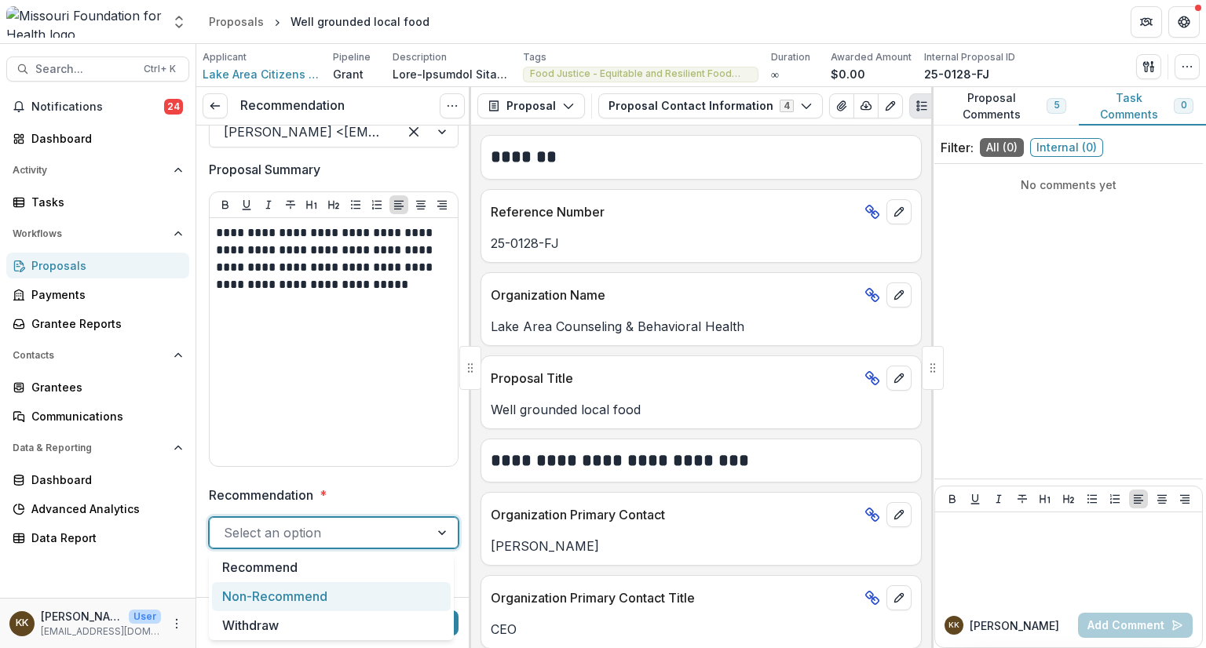
click at [338, 597] on div "Non-Recommend" at bounding box center [331, 596] width 239 height 29
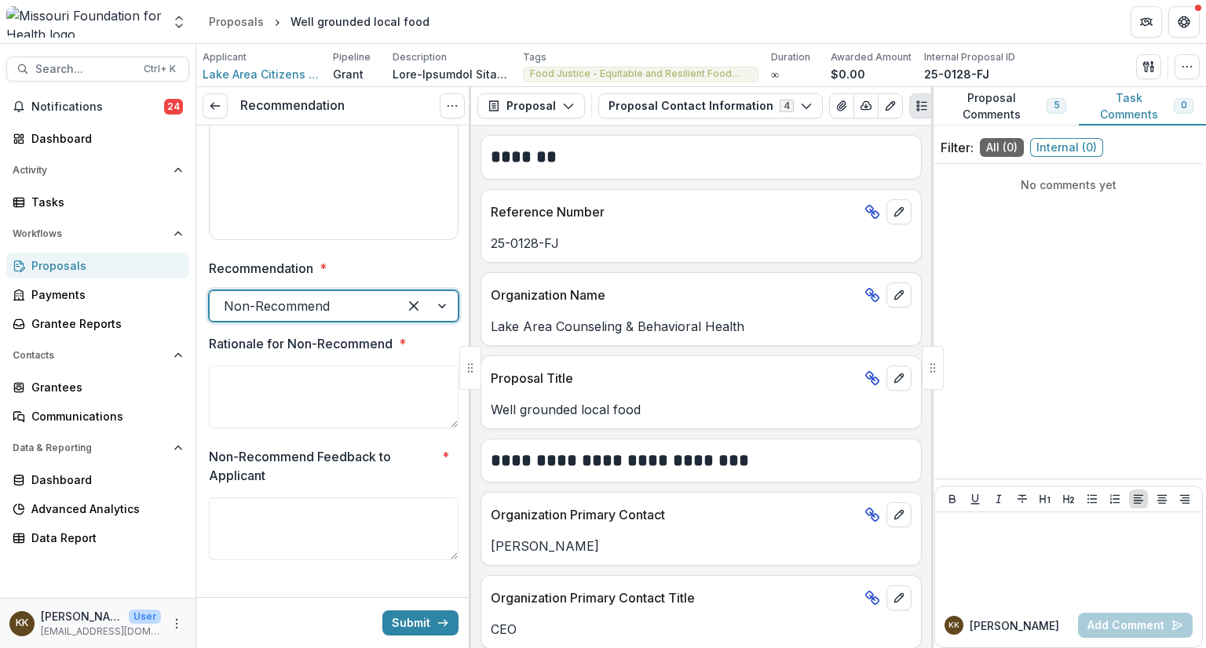
scroll to position [449, 0]
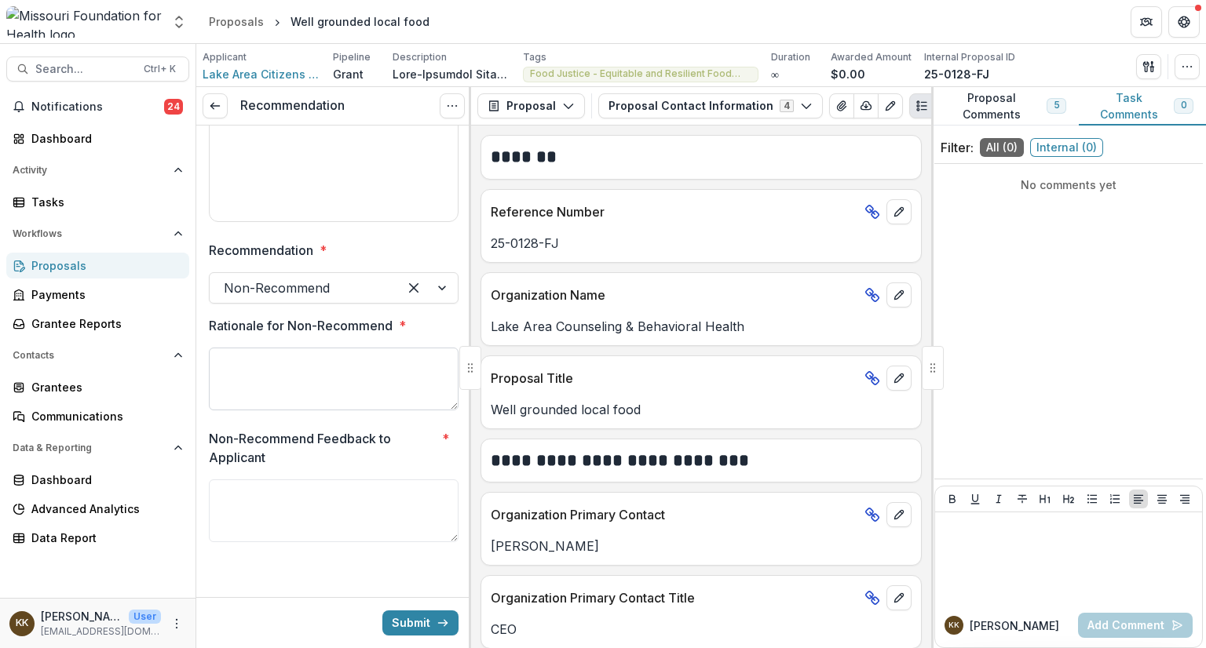
click at [292, 368] on textarea "Rationale for Non-Recommend *" at bounding box center [334, 379] width 250 height 63
paste textarea "**********"
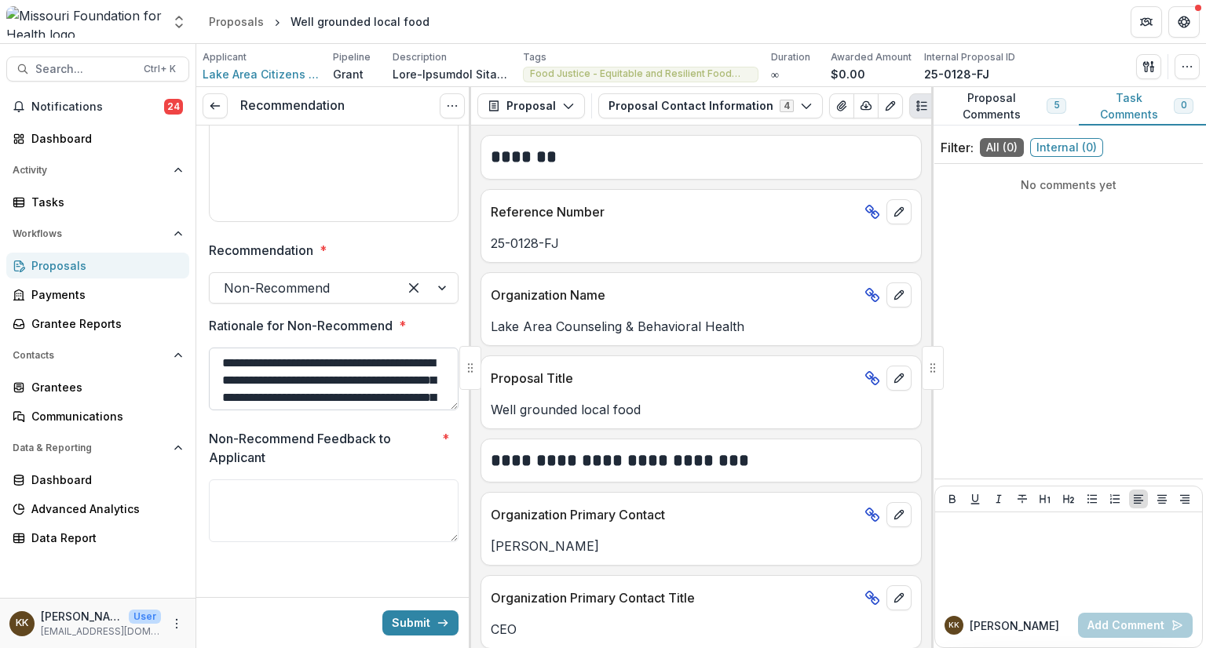
scroll to position [133, 0]
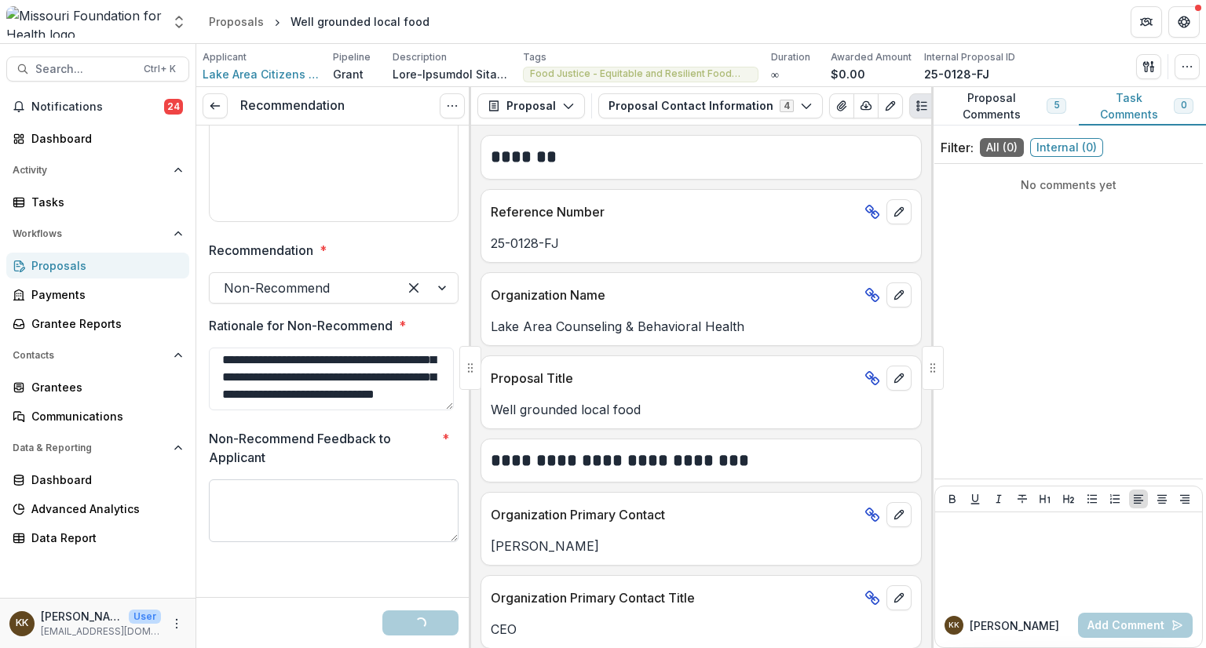
type textarea "**********"
click at [298, 500] on textarea "Non-Recommend Feedback to Applicant *" at bounding box center [334, 511] width 250 height 63
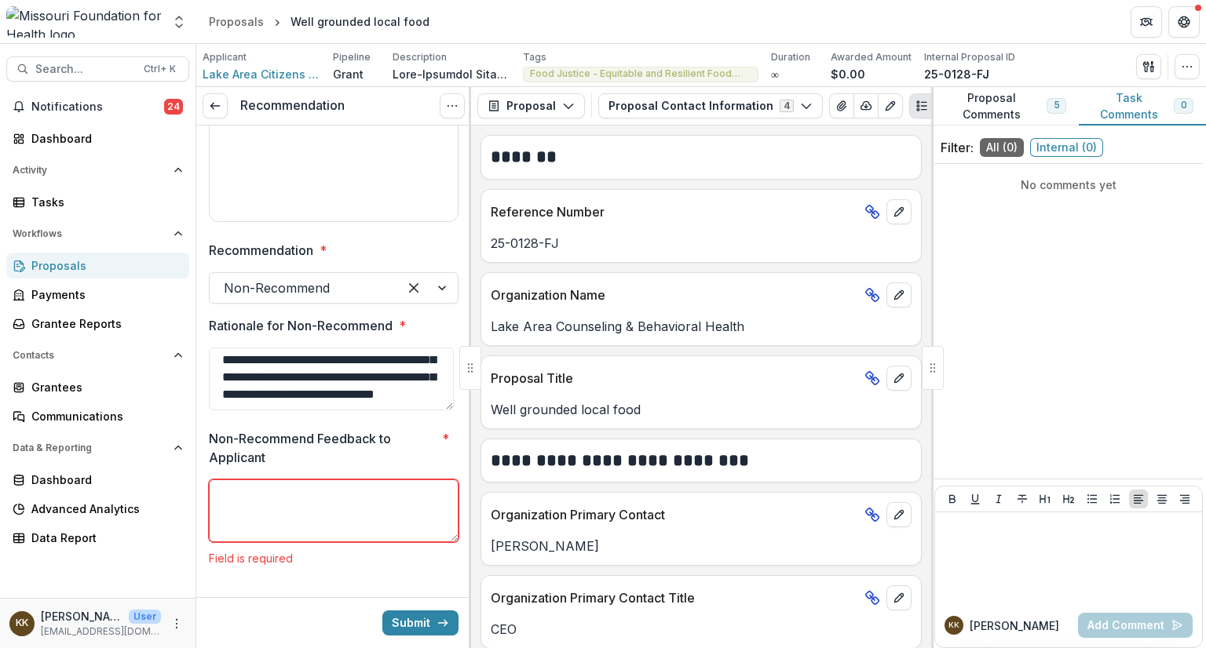
click at [287, 495] on textarea "Non-Recommend Feedback to Applicant *" at bounding box center [334, 511] width 250 height 63
click at [327, 497] on textarea "Non-Recommend Feedback to Applicant *" at bounding box center [334, 511] width 250 height 63
paste textarea "**********"
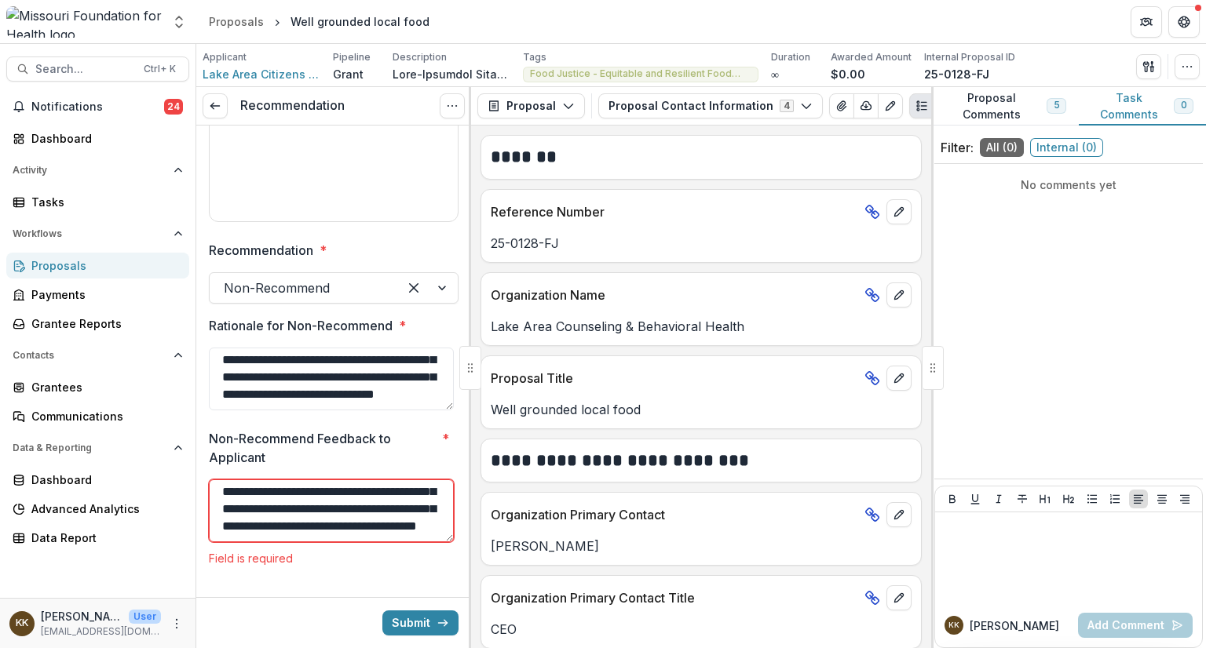
scroll to position [465, 0]
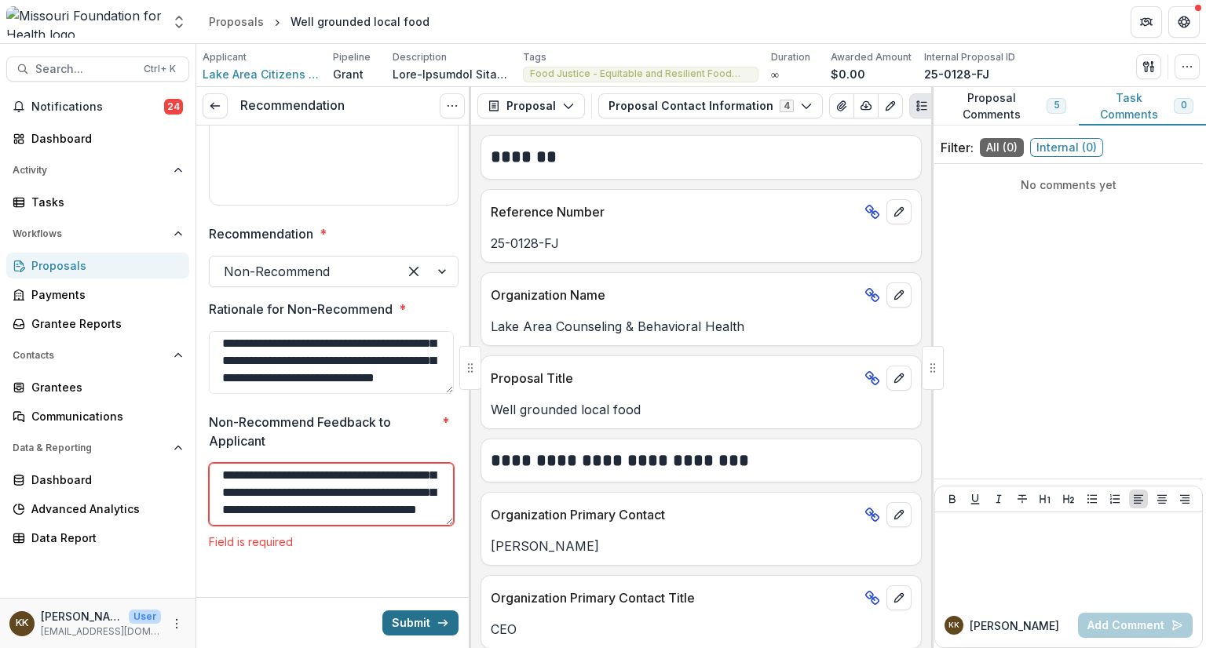
type textarea "**********"
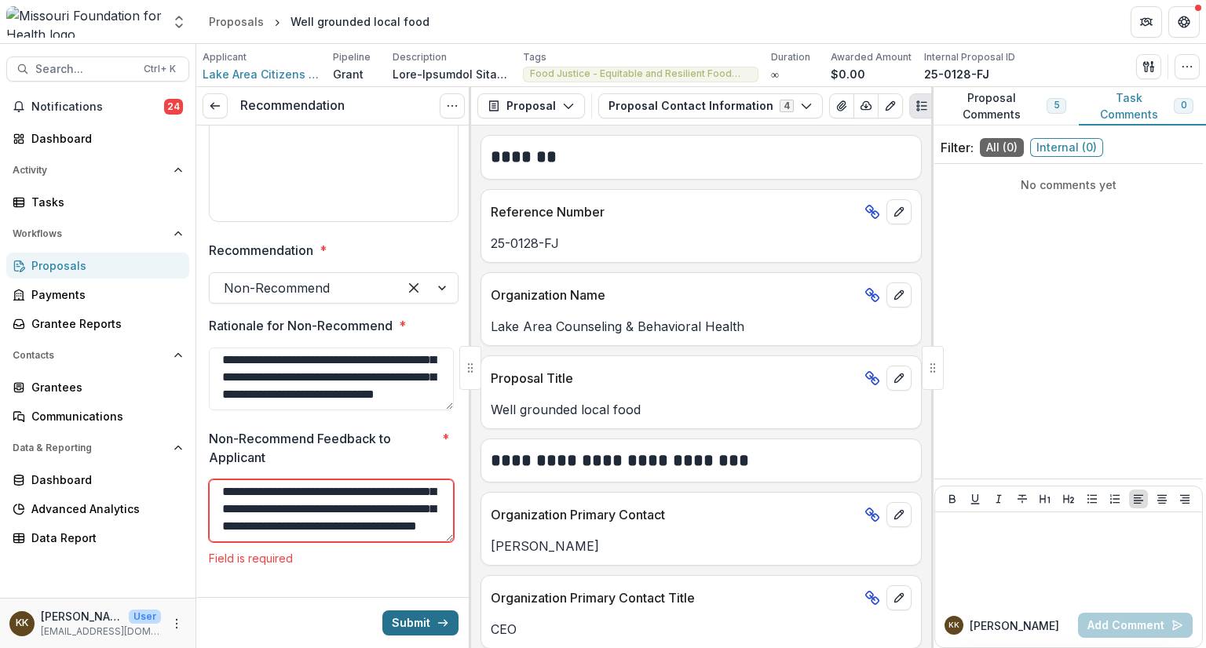
click at [401, 617] on button "Submit" at bounding box center [420, 623] width 76 height 25
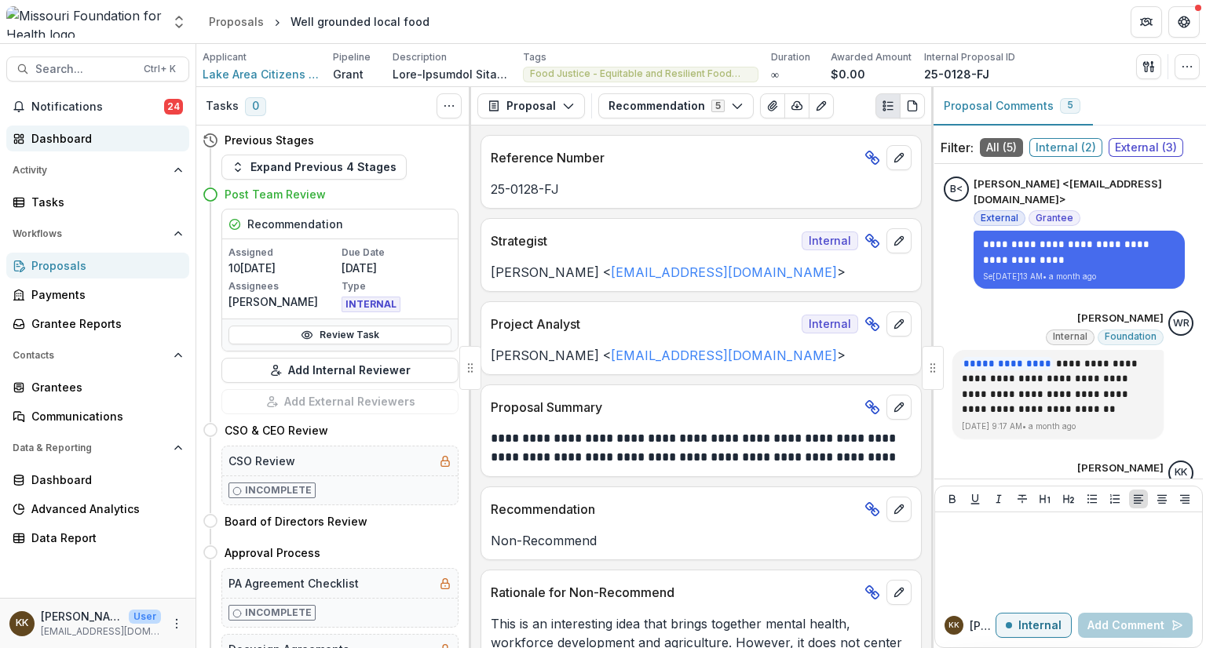
click at [70, 143] on div "Dashboard" at bounding box center [103, 138] width 145 height 16
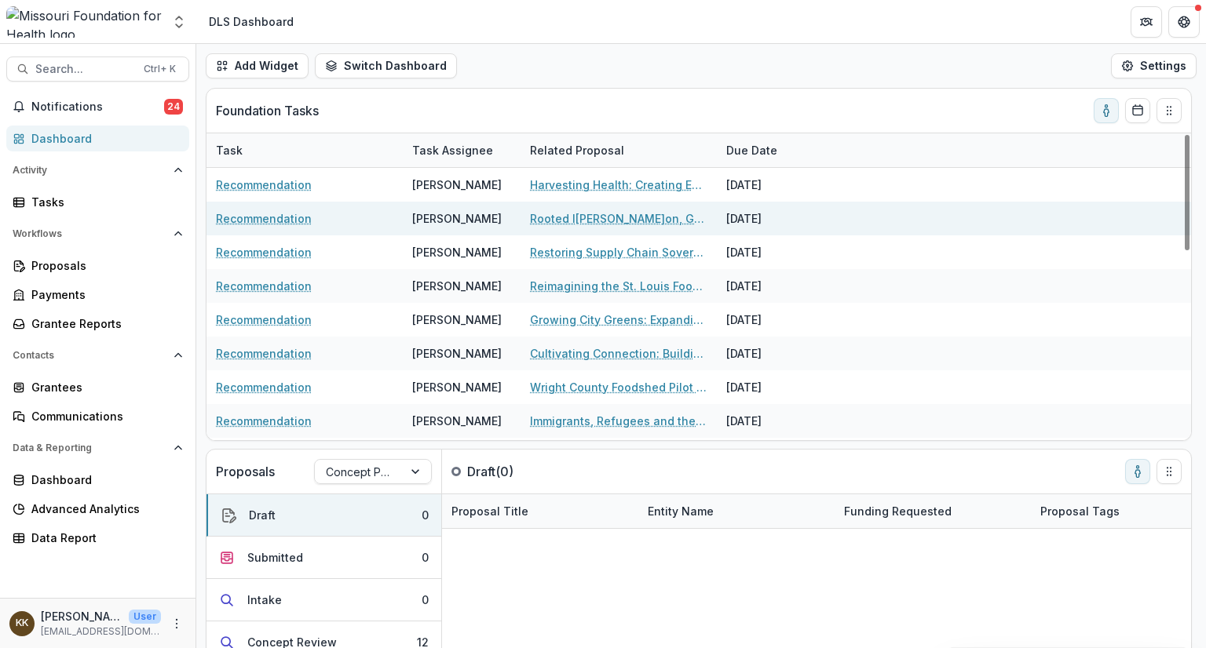
click at [580, 217] on link "Rooted I[PERSON_NAME]on, Growing For All: Advancing Land, Infrastructure, and F…" at bounding box center [618, 218] width 177 height 16
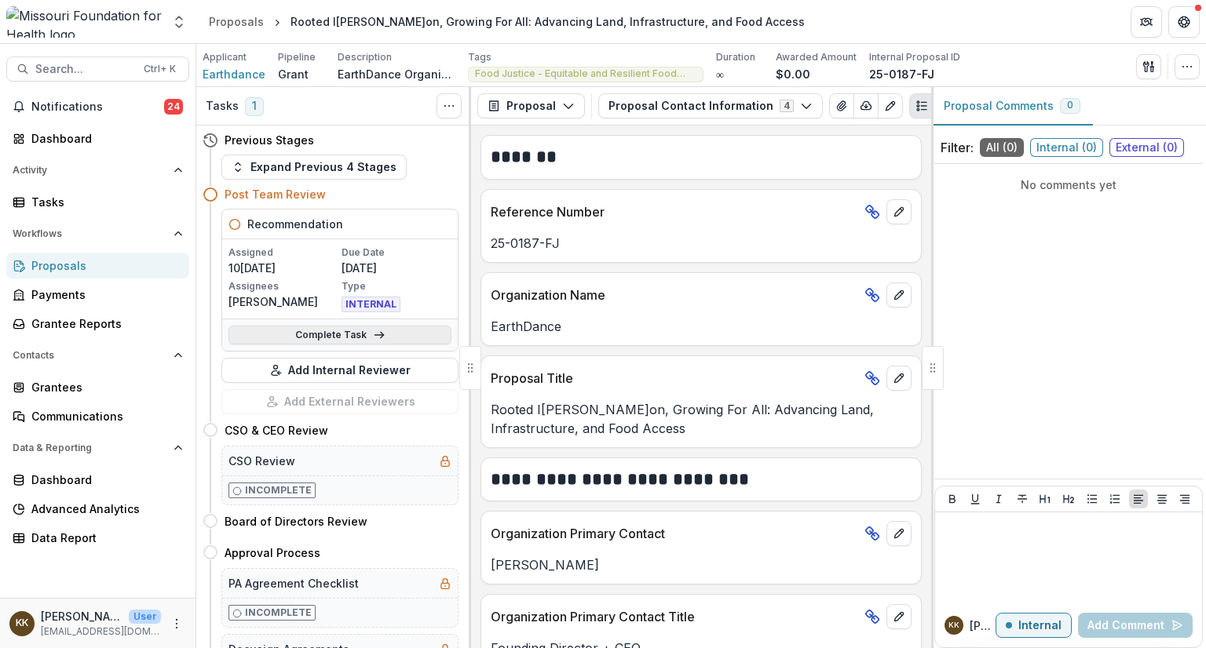
click at [324, 337] on link "Complete Task" at bounding box center [339, 335] width 223 height 19
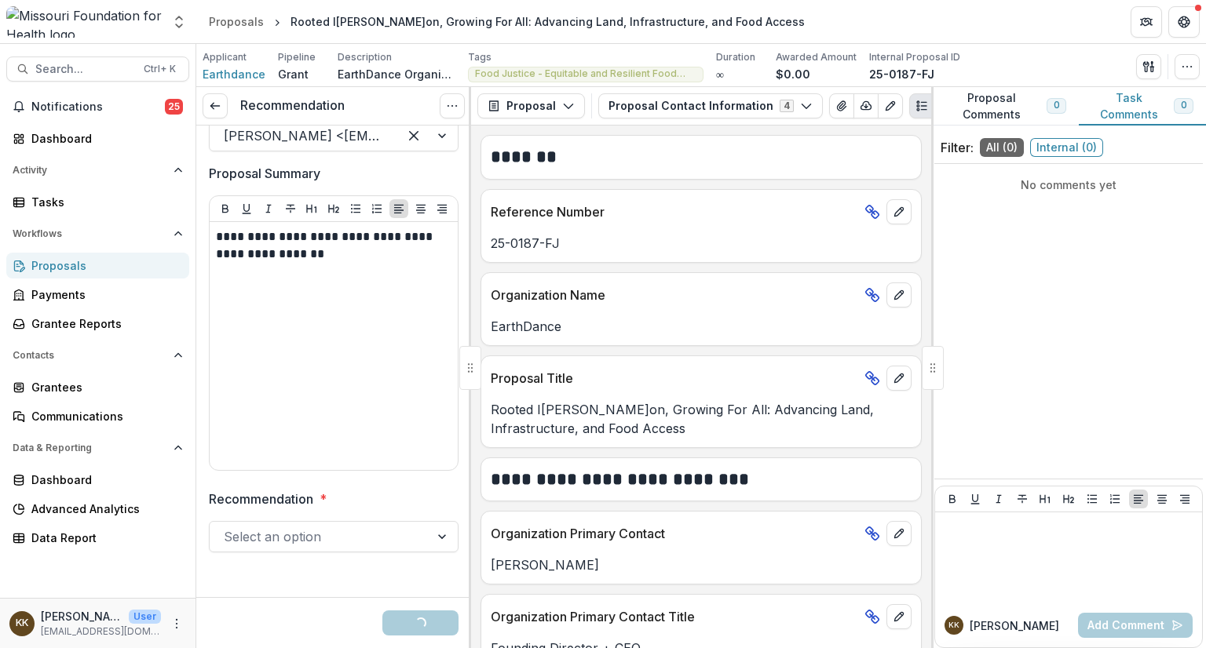
scroll to position [204, 0]
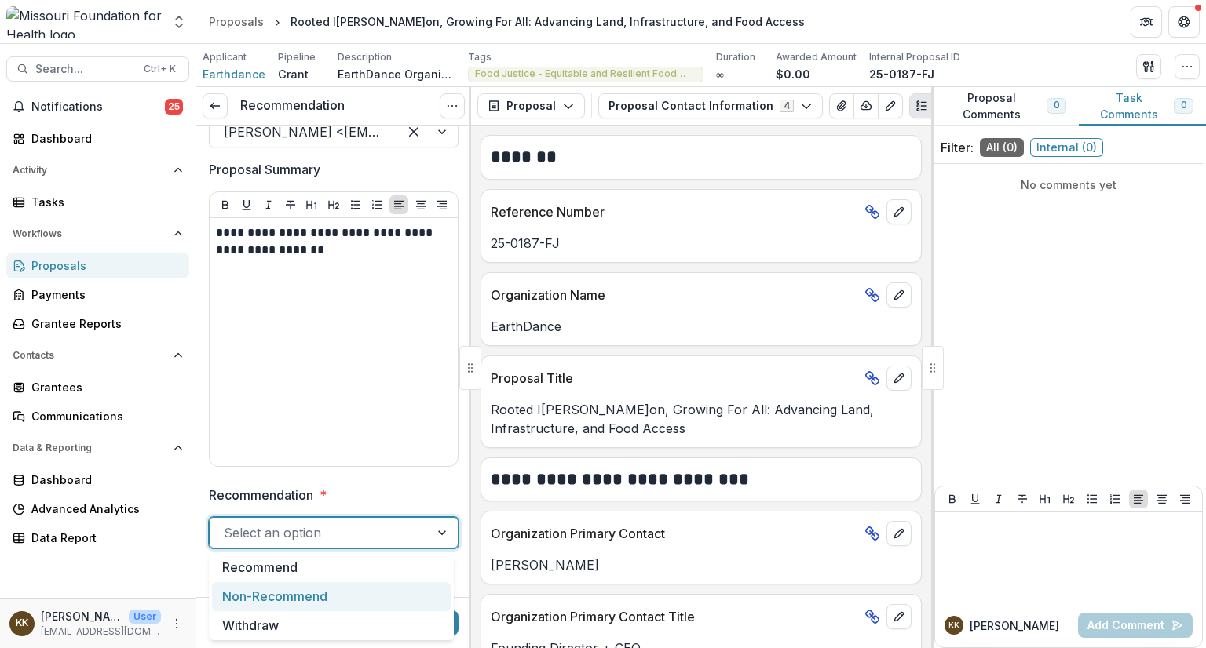
drag, startPoint x: 326, startPoint y: 538, endPoint x: 305, endPoint y: 594, distance: 60.1
click at [305, 594] on div "Non-Recommend" at bounding box center [331, 596] width 239 height 29
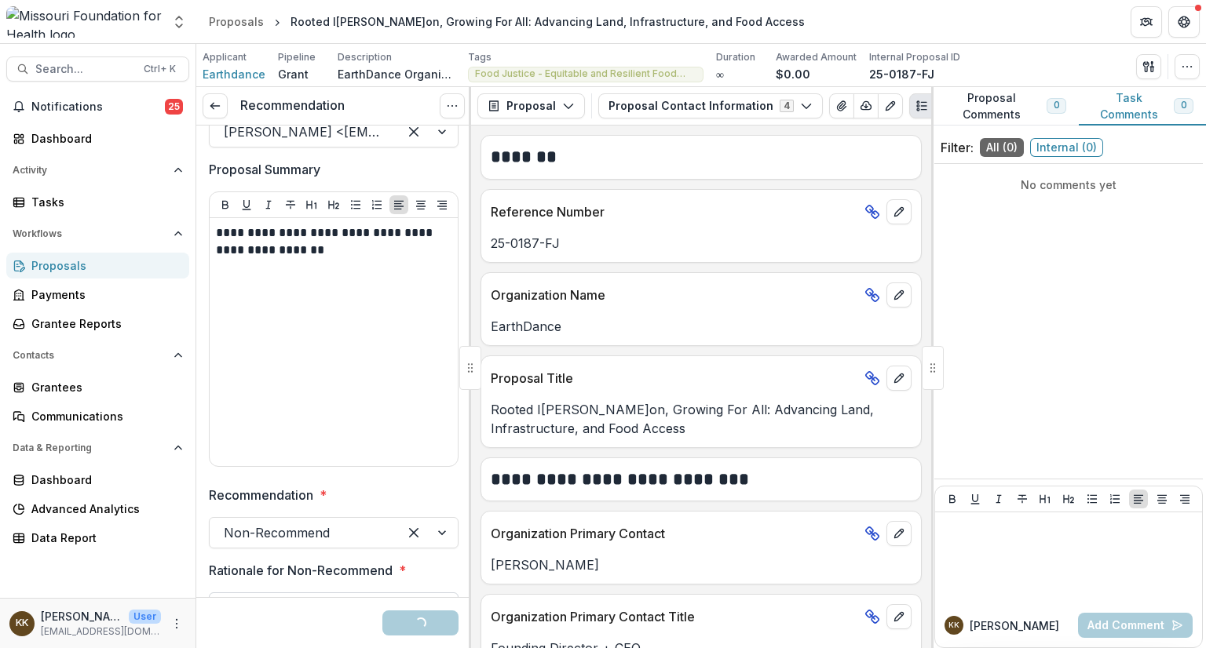
click at [305, 594] on textarea "Rationale for Non-Recommend *" at bounding box center [334, 624] width 250 height 63
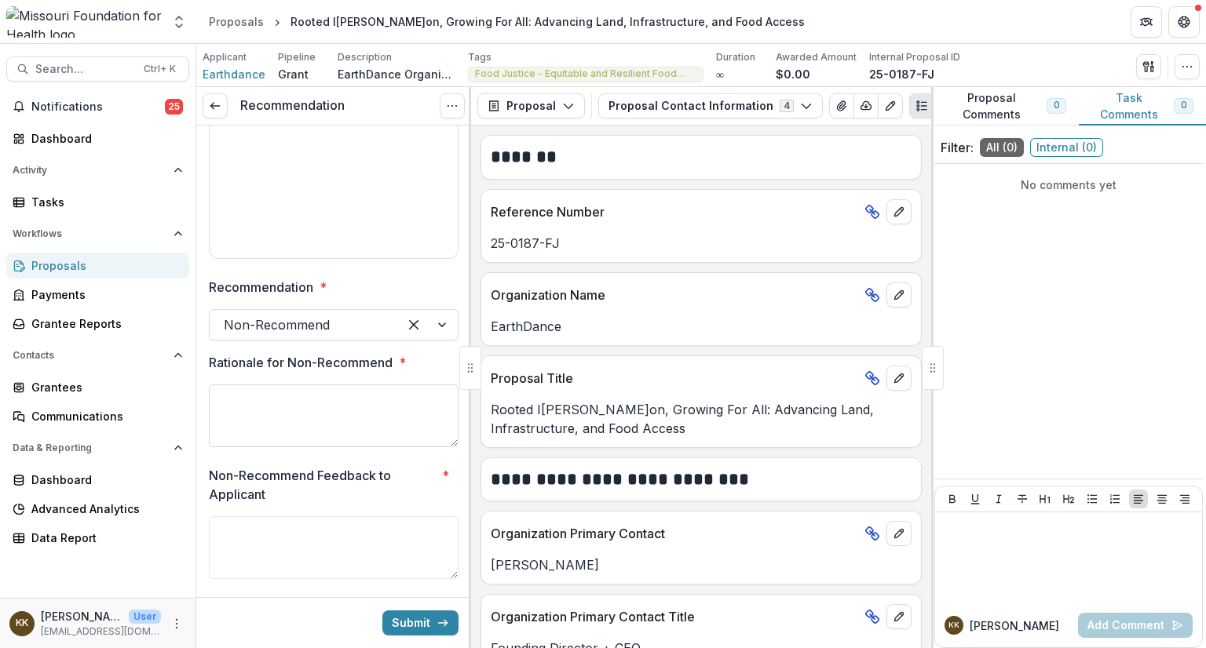
scroll to position [420, 0]
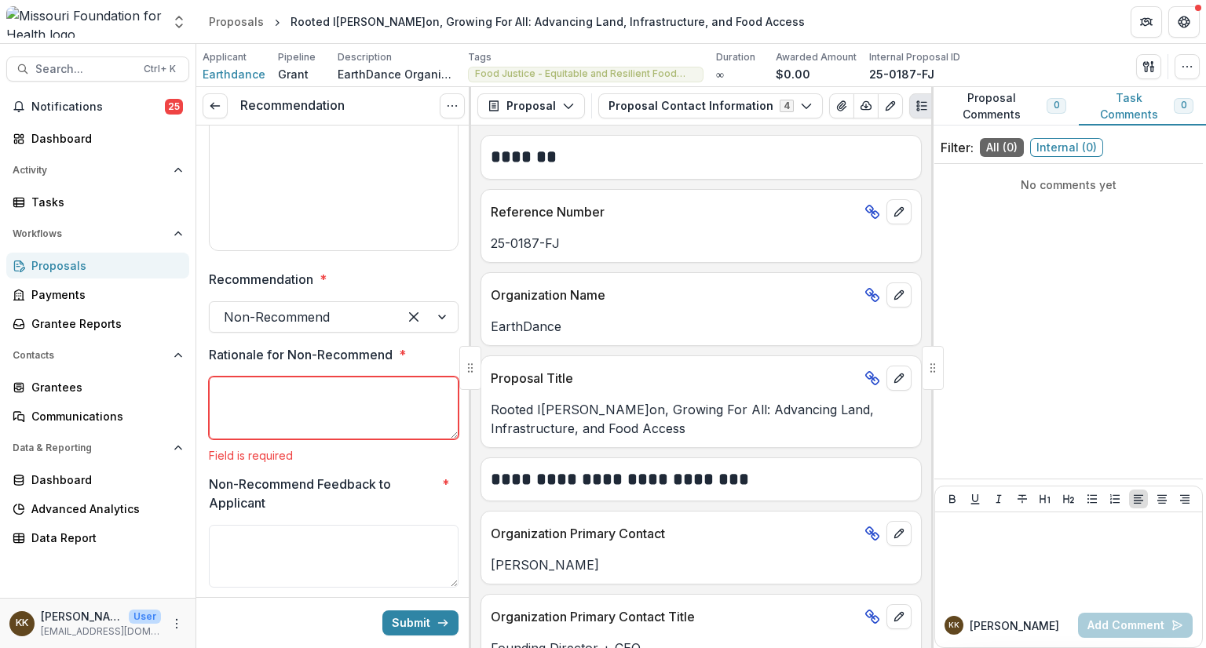
click at [307, 399] on textarea "Rationale for Non-Recommend *" at bounding box center [334, 408] width 250 height 63
paste textarea "**********"
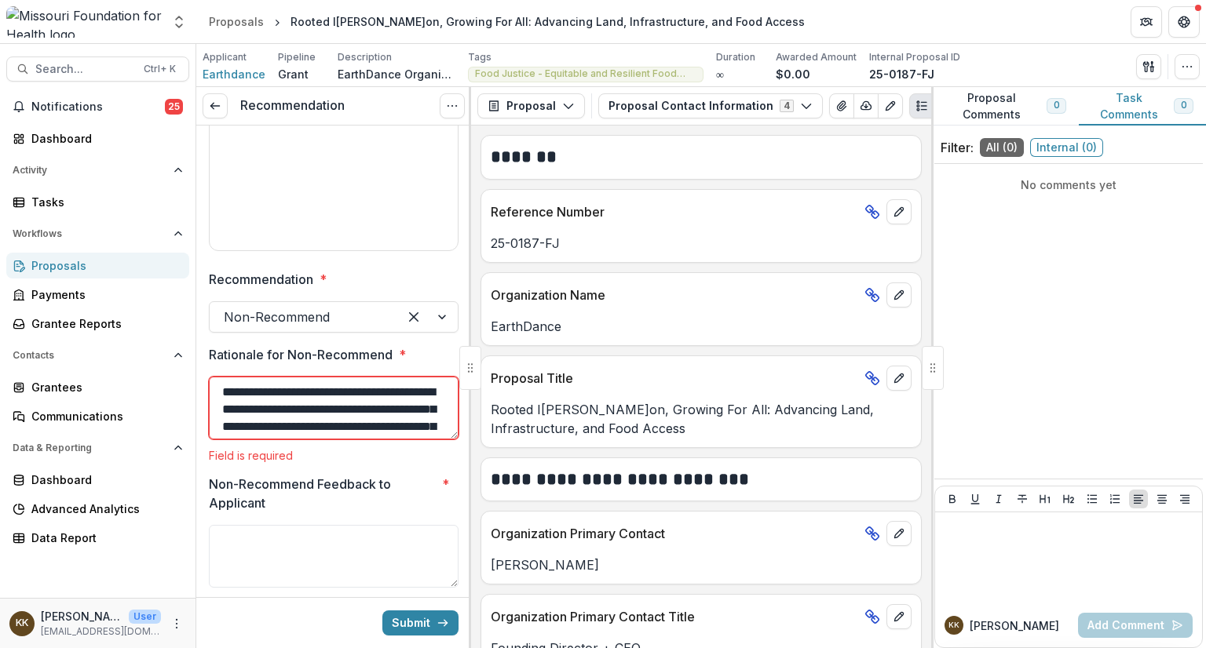
scroll to position [82, 0]
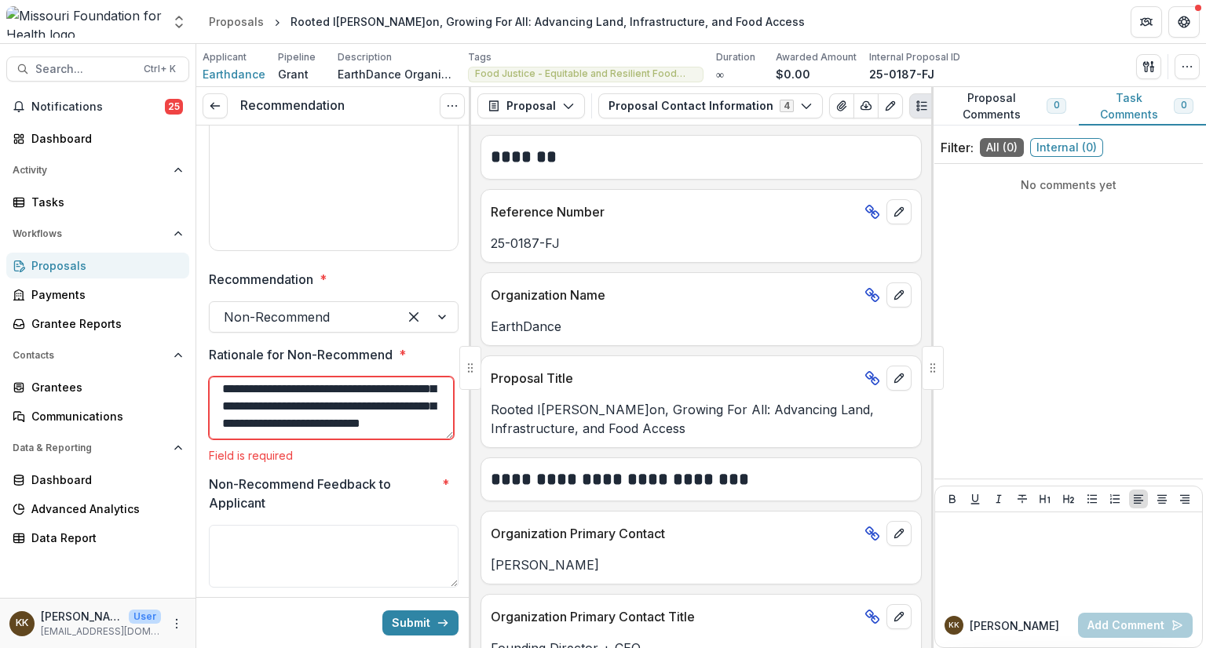
type textarea "**********"
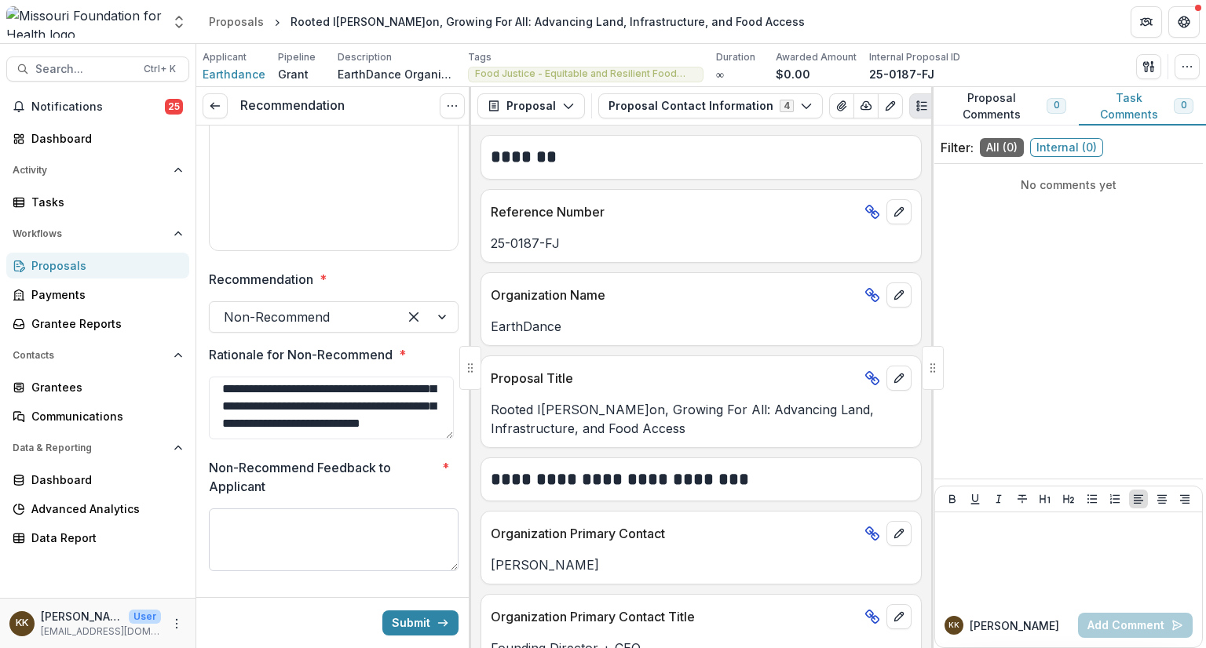
click at [235, 520] on textarea "Non-Recommend Feedback to Applicant *" at bounding box center [334, 540] width 250 height 63
paste textarea "**********"
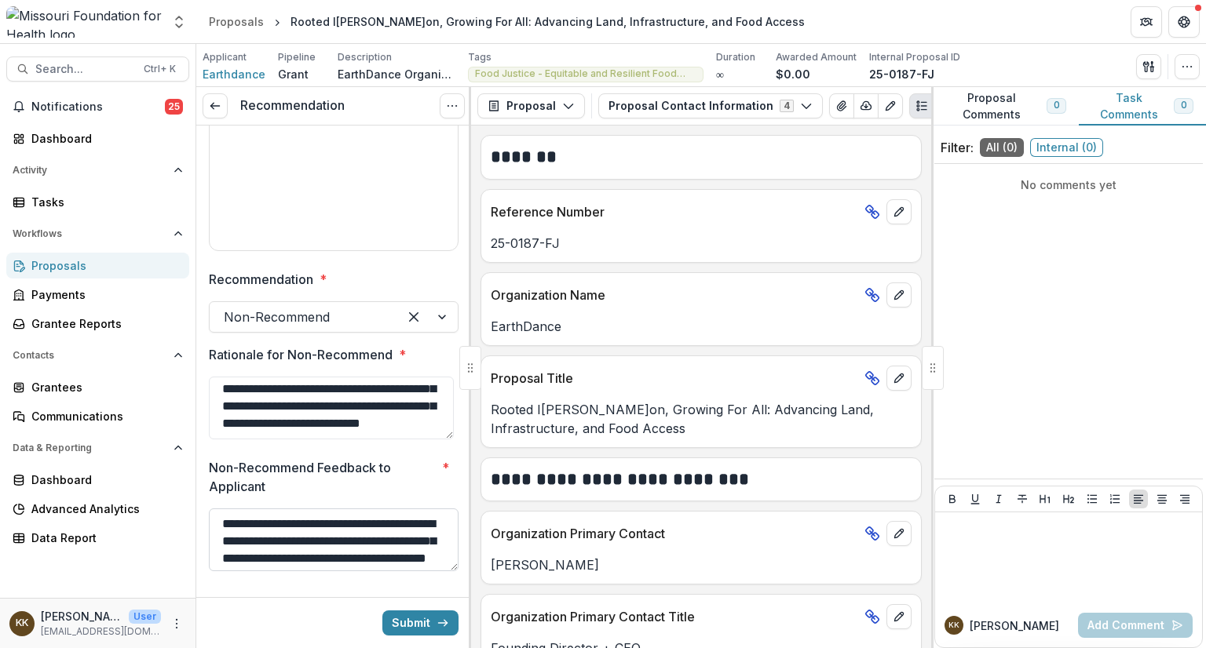
scroll to position [30, 0]
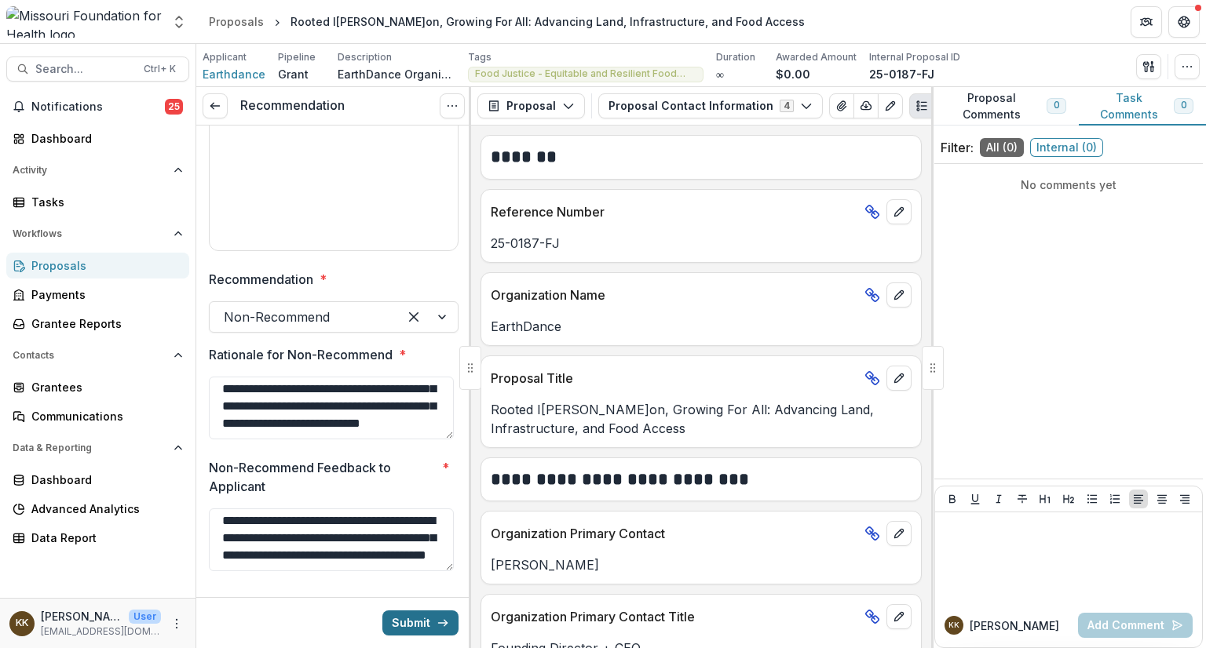
type textarea "**********"
click at [409, 619] on button "Submit" at bounding box center [420, 623] width 76 height 25
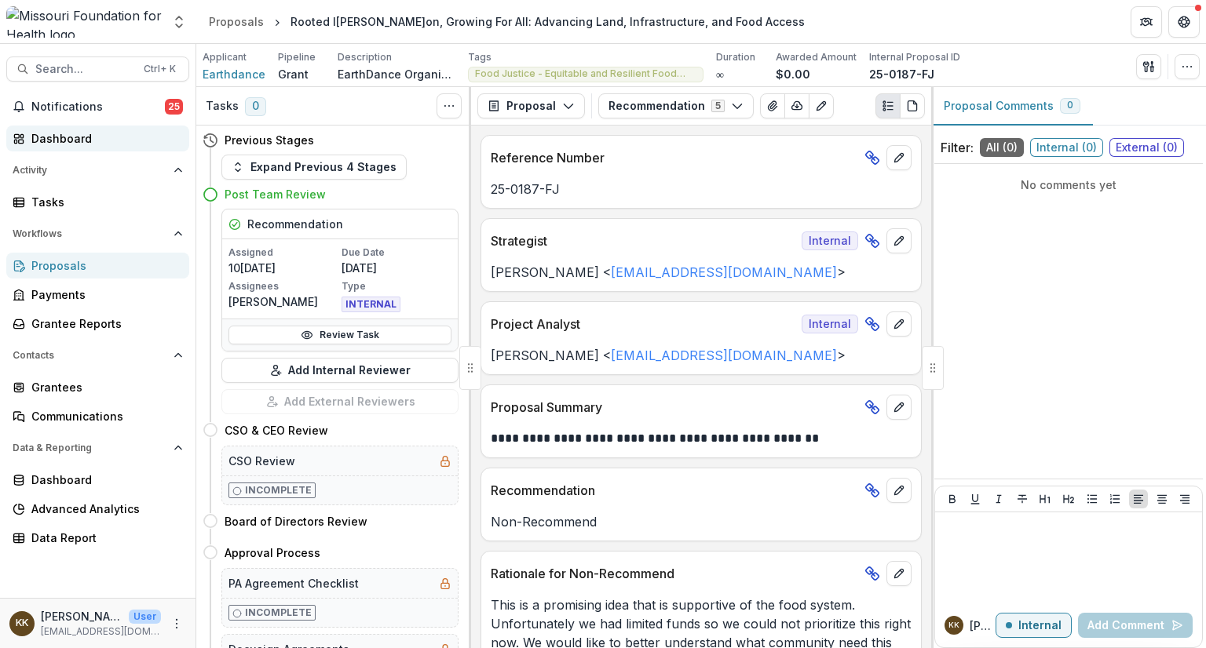
click at [76, 133] on div "Dashboard" at bounding box center [103, 138] width 145 height 16
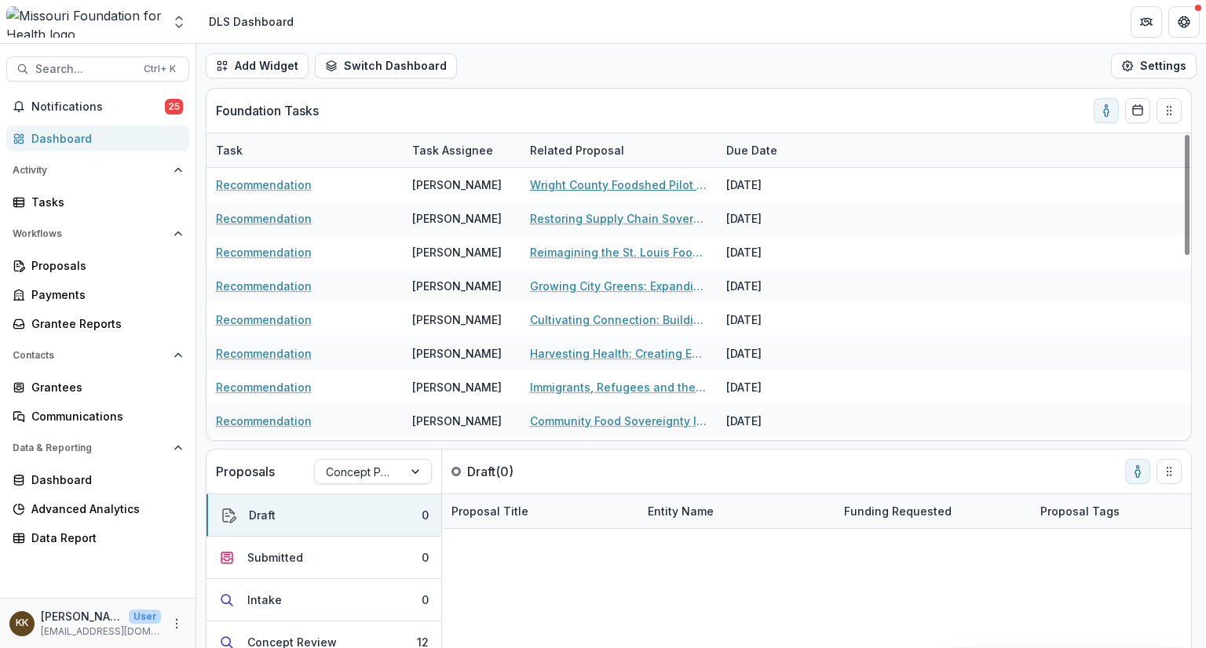
click at [604, 186] on link "Wright County Foodshed Pilot - Hub‑Lite + Shared‑Use Kitchen" at bounding box center [618, 185] width 177 height 16
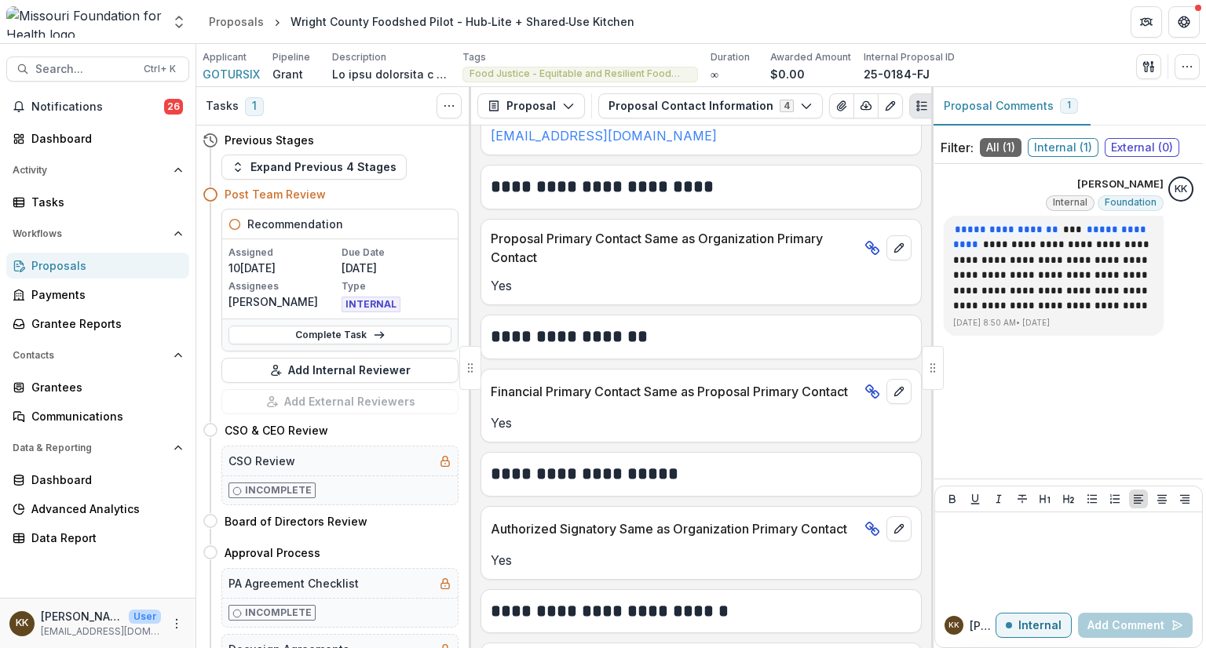
scroll to position [664, 0]
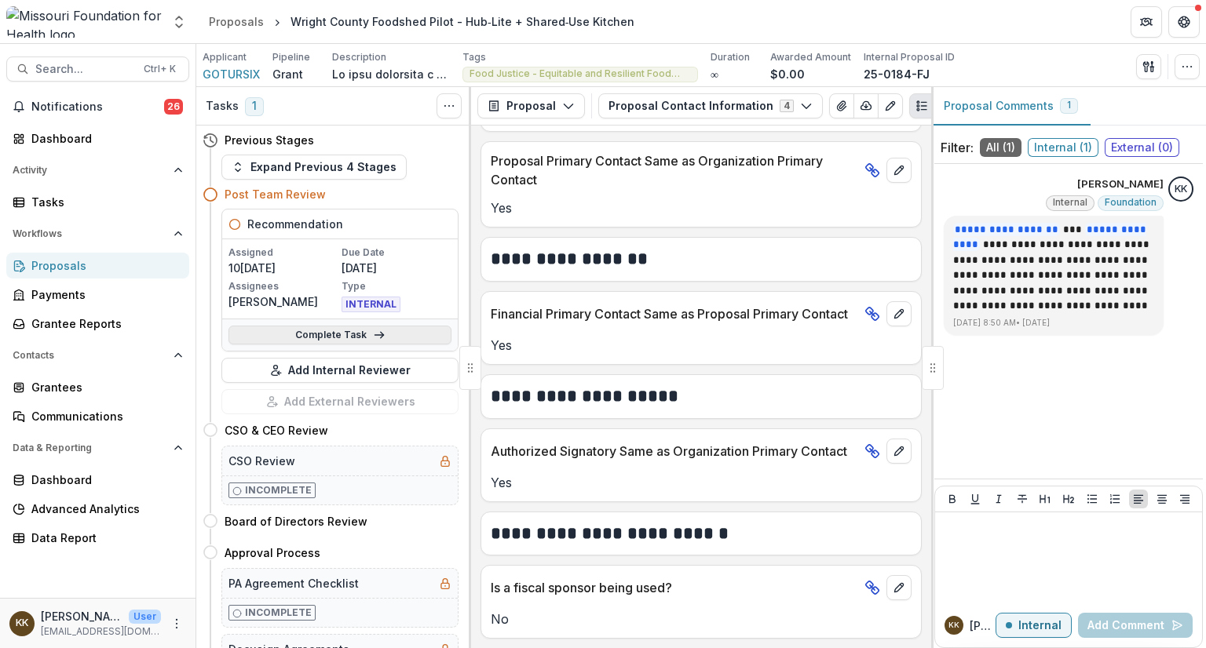
click at [328, 336] on link "Complete Task" at bounding box center [339, 335] width 223 height 19
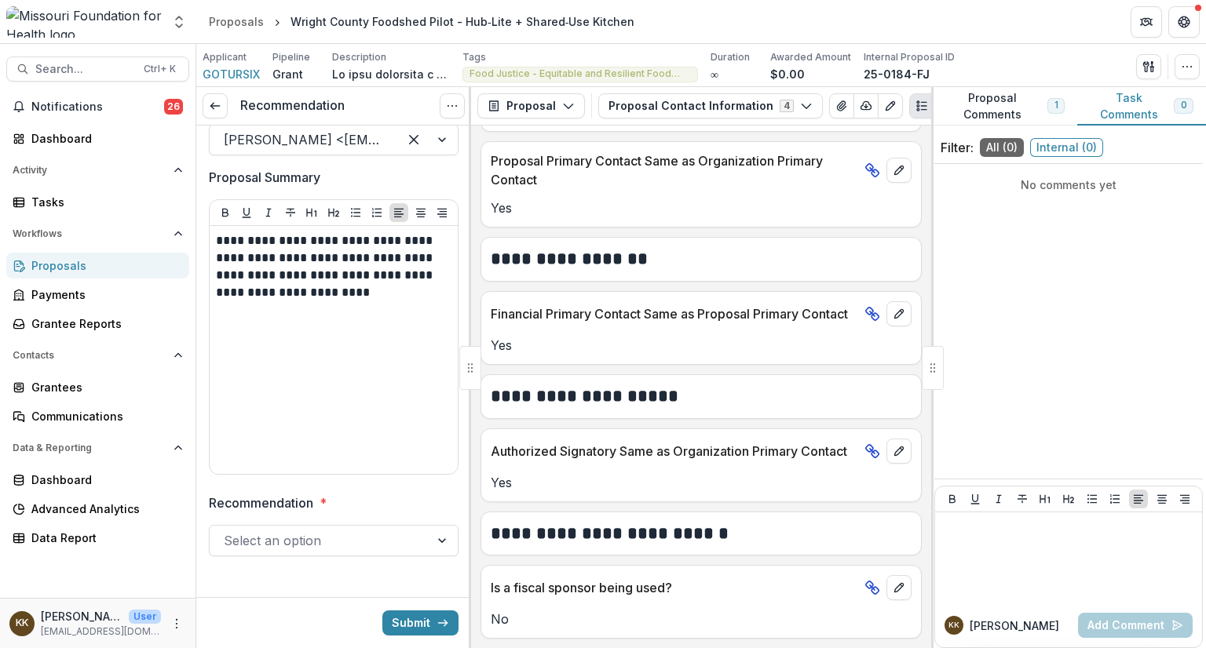
scroll to position [204, 0]
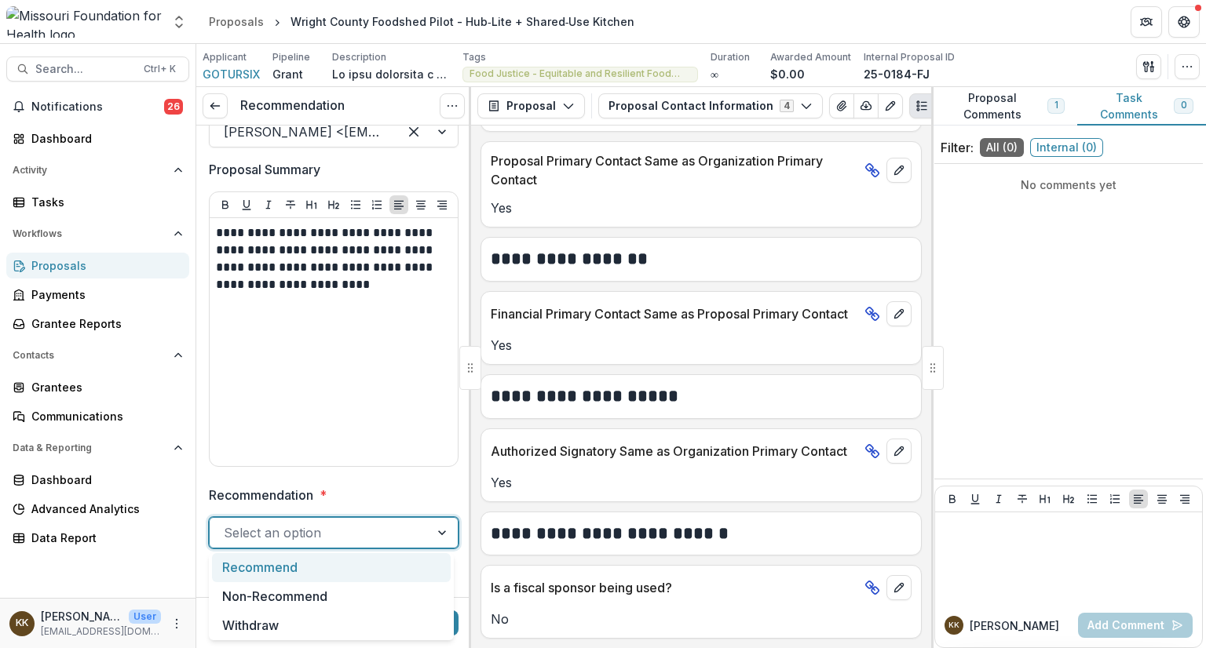
click at [338, 535] on div at bounding box center [320, 533] width 192 height 22
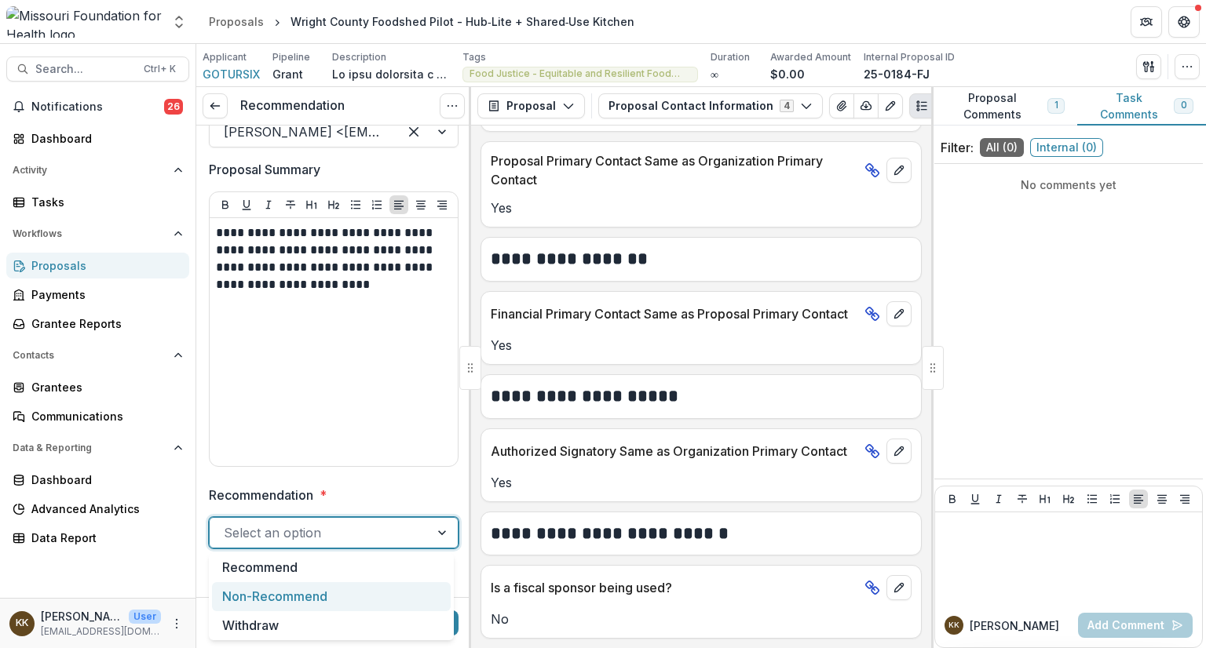
click at [307, 605] on div "Non-Recommend" at bounding box center [331, 596] width 239 height 29
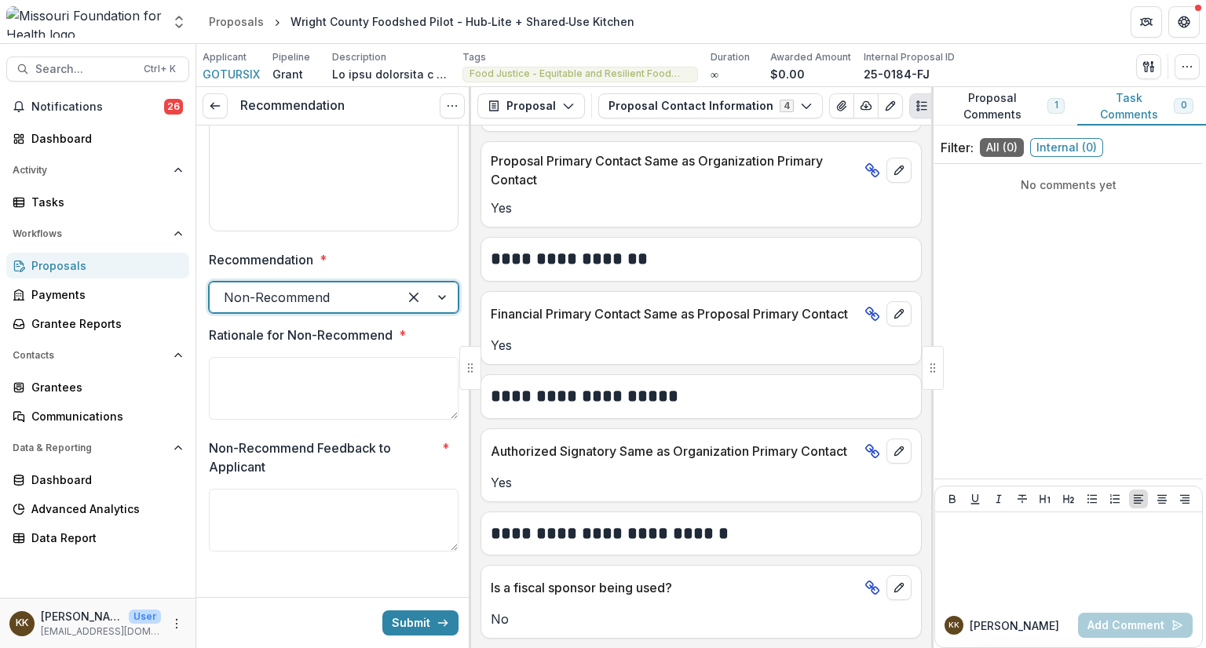
scroll to position [440, 0]
click at [239, 503] on textarea "Non-Recommend Feedback to Applicant *" at bounding box center [334, 520] width 250 height 63
paste textarea "**********"
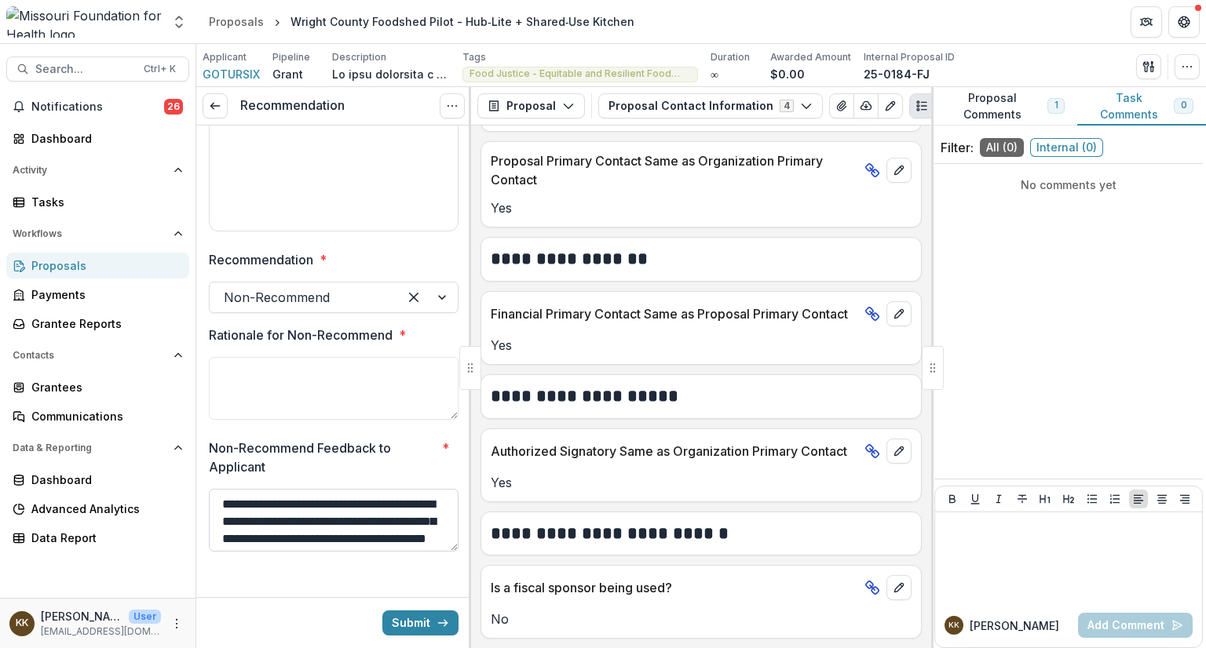
scroll to position [30, 0]
type textarea "**********"
click at [274, 371] on textarea "Rationale for Non-Recommend *" at bounding box center [334, 388] width 250 height 63
paste textarea "**********"
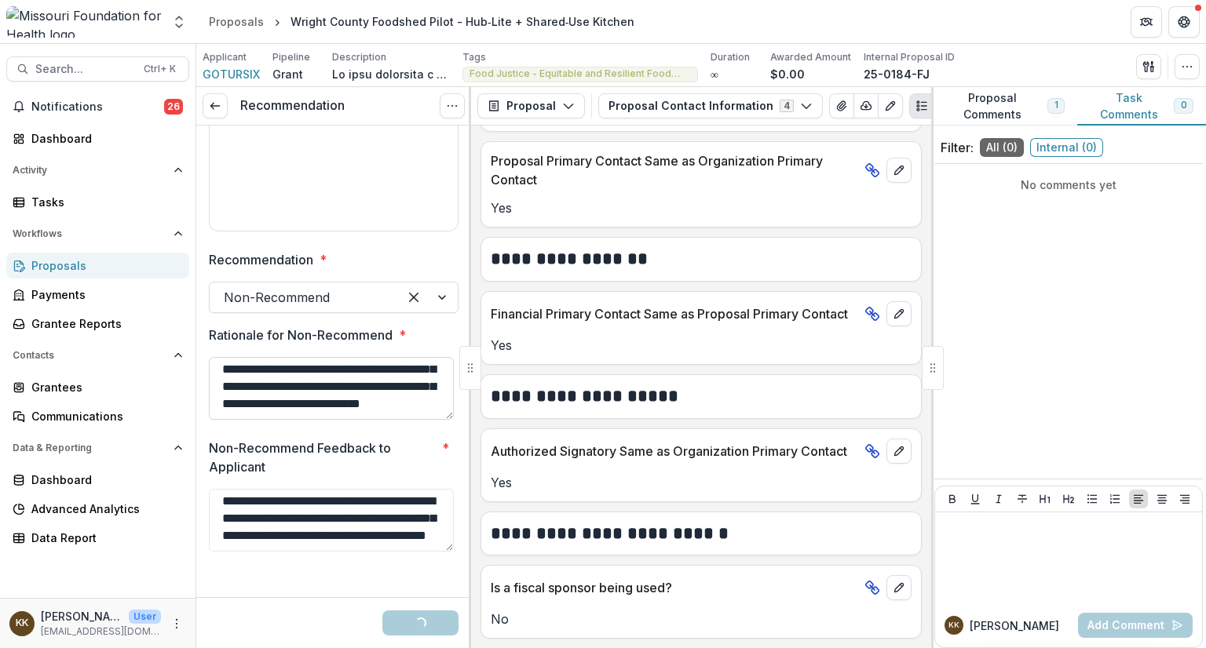
scroll to position [0, 0]
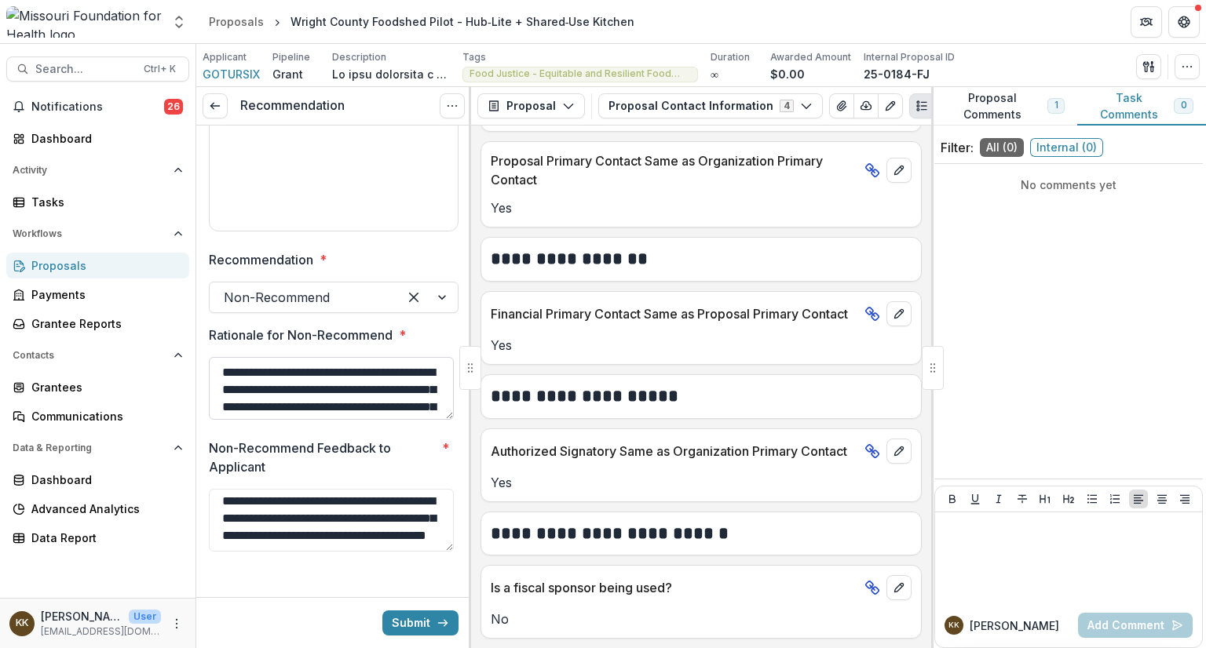
drag, startPoint x: 326, startPoint y: 387, endPoint x: 400, endPoint y: 386, distance: 74.6
click at [400, 386] on textarea "**********" at bounding box center [331, 388] width 245 height 63
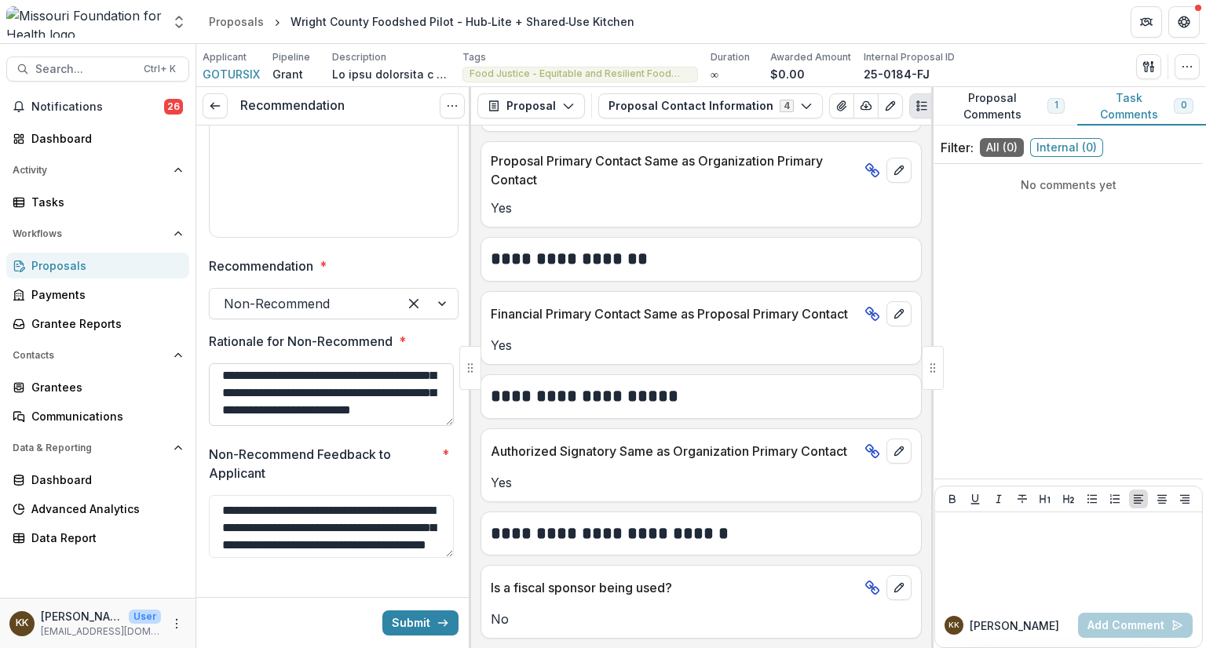
scroll to position [72, 0]
drag, startPoint x: 292, startPoint y: 393, endPoint x: 426, endPoint y: 393, distance: 134.2
click at [426, 393] on textarea "**********" at bounding box center [331, 394] width 245 height 63
drag, startPoint x: 334, startPoint y: 409, endPoint x: 326, endPoint y: 389, distance: 21.4
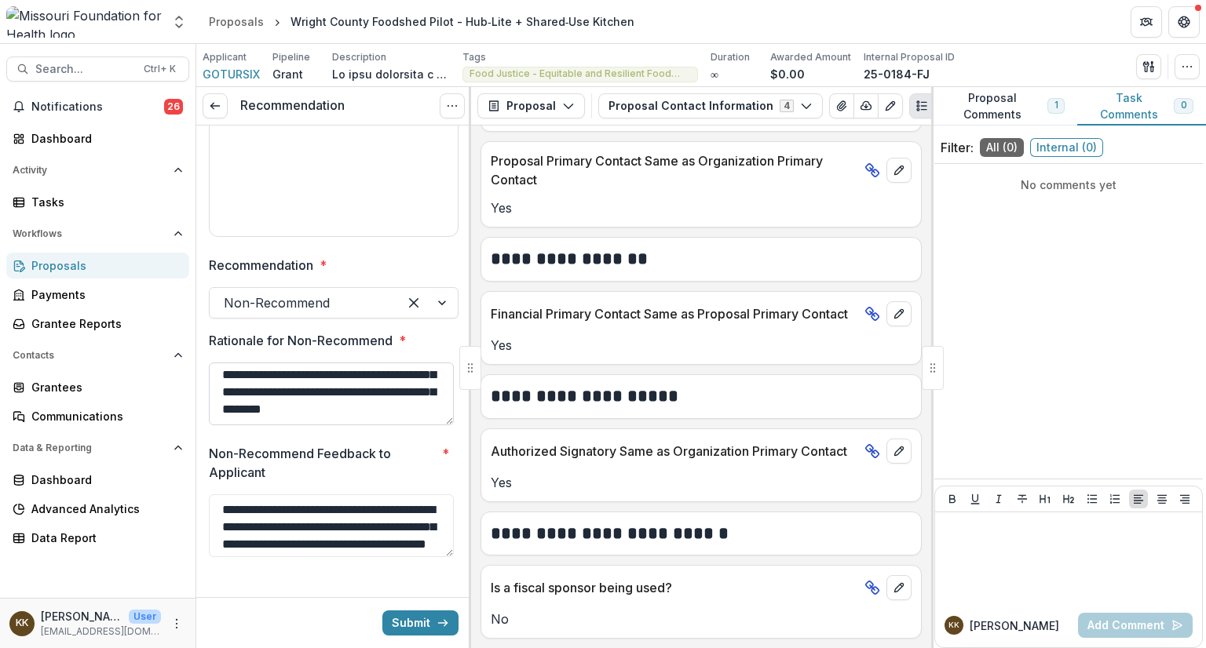
click at [326, 389] on textarea "**********" at bounding box center [331, 394] width 245 height 63
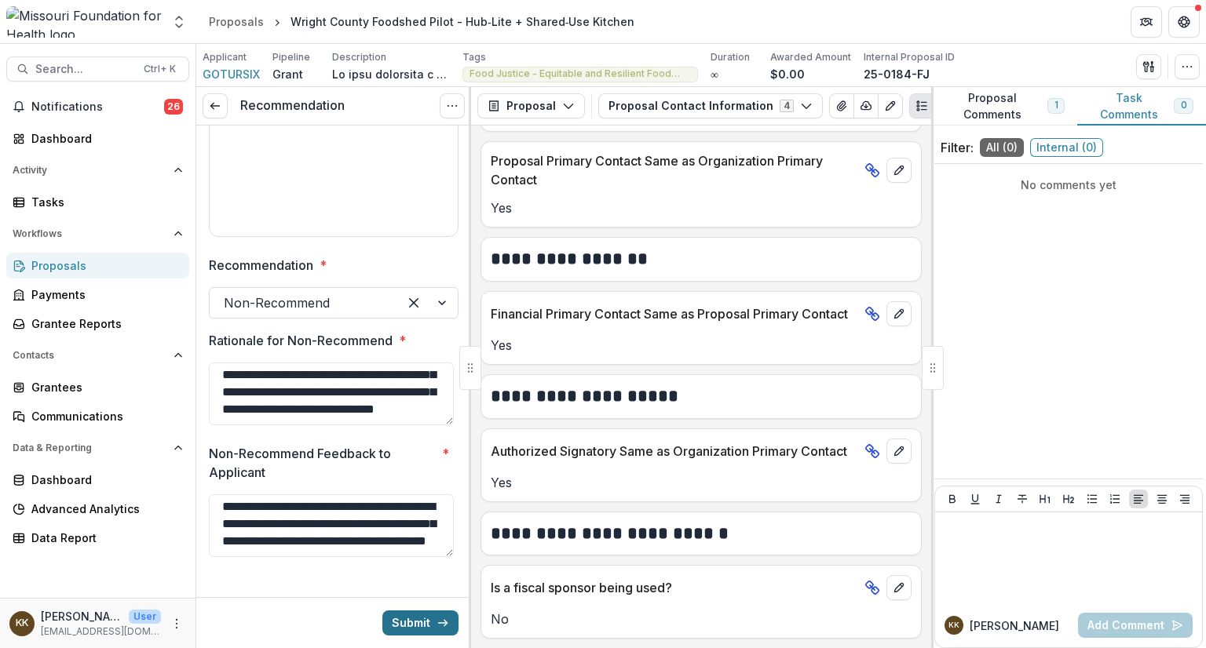
type textarea "**********"
click at [398, 619] on button "Submit" at bounding box center [420, 623] width 76 height 25
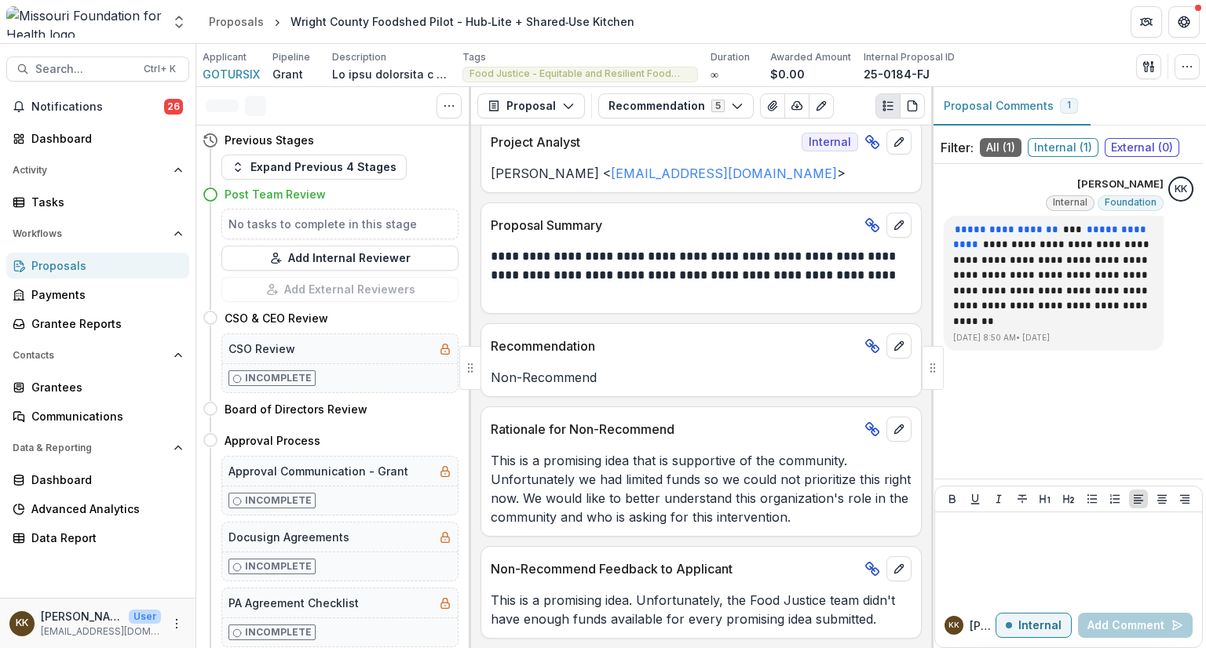
scroll to position [179, 0]
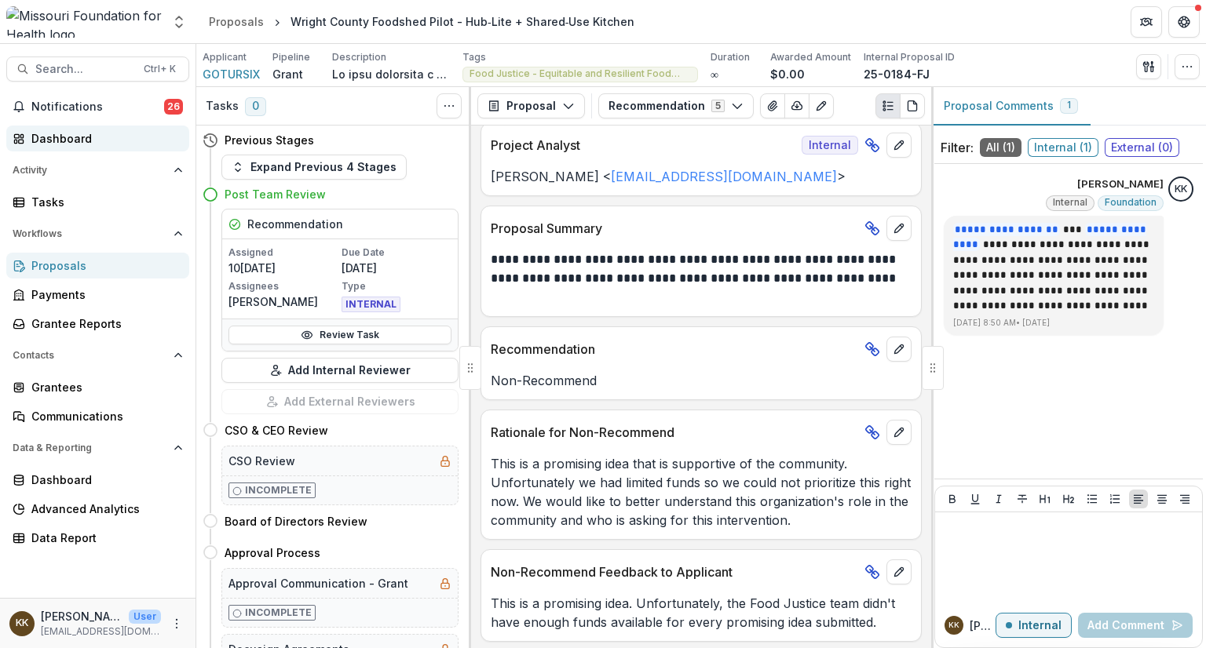
click at [68, 141] on div "Dashboard" at bounding box center [103, 138] width 145 height 16
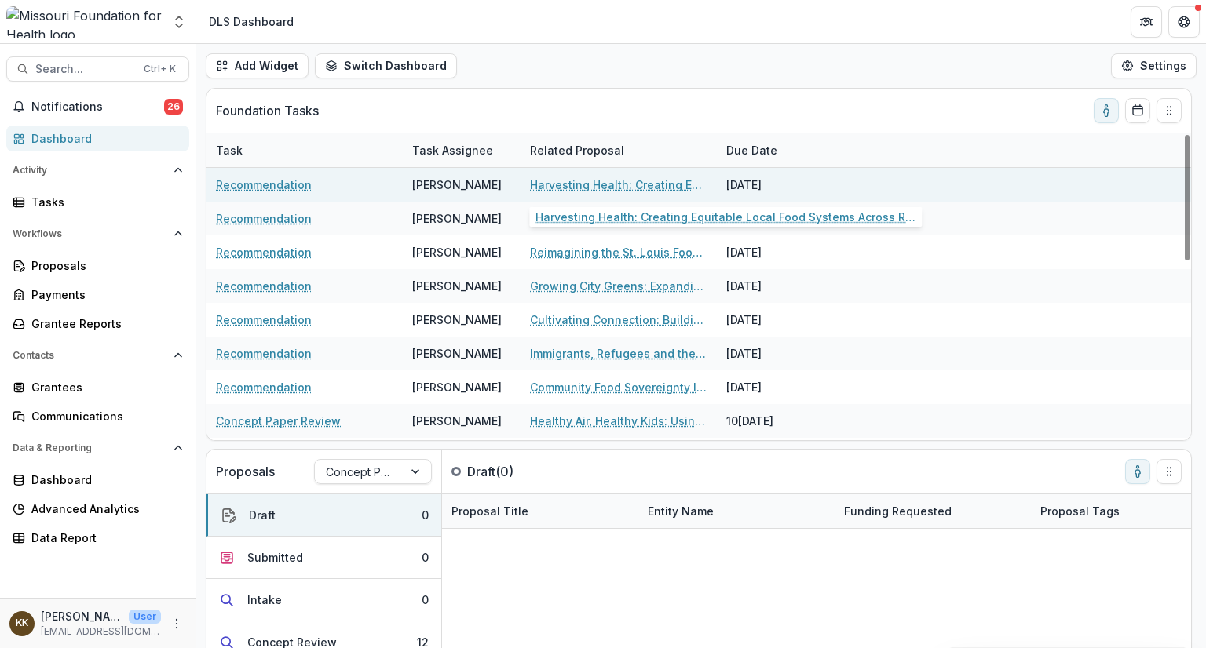
click at [576, 185] on link "Harvesting Health: Creating Equitable Local Food Systems Across Rural [GEOGRAPH…" at bounding box center [618, 185] width 177 height 16
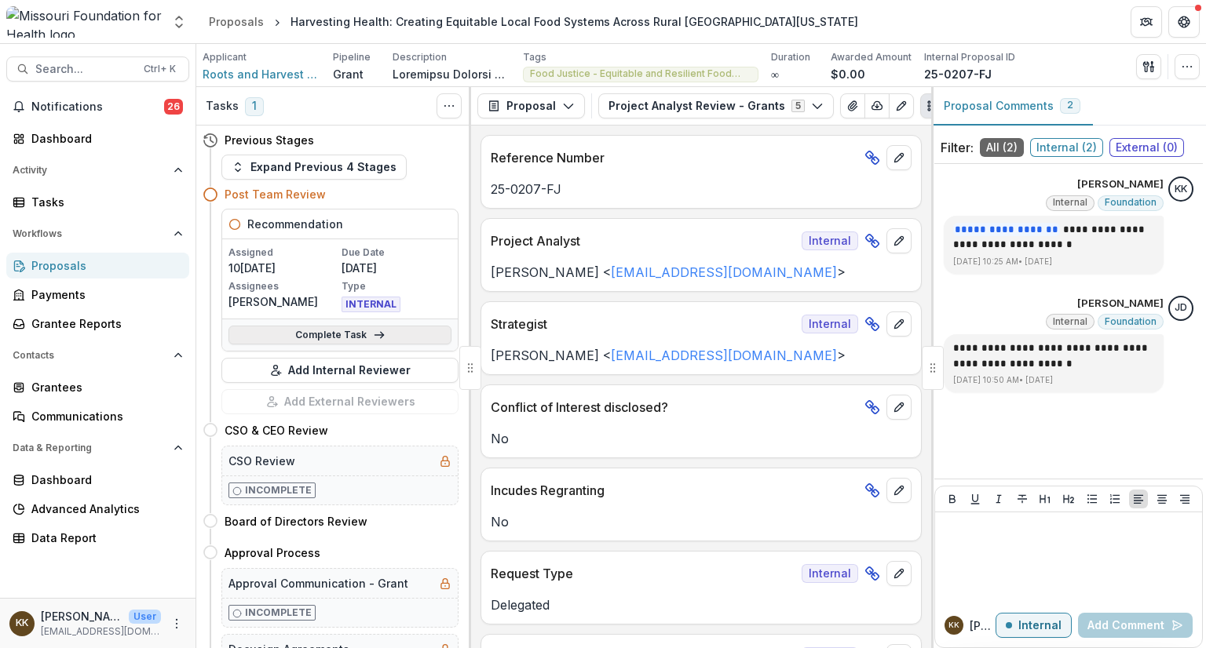
click at [325, 332] on link "Complete Task" at bounding box center [339, 335] width 223 height 19
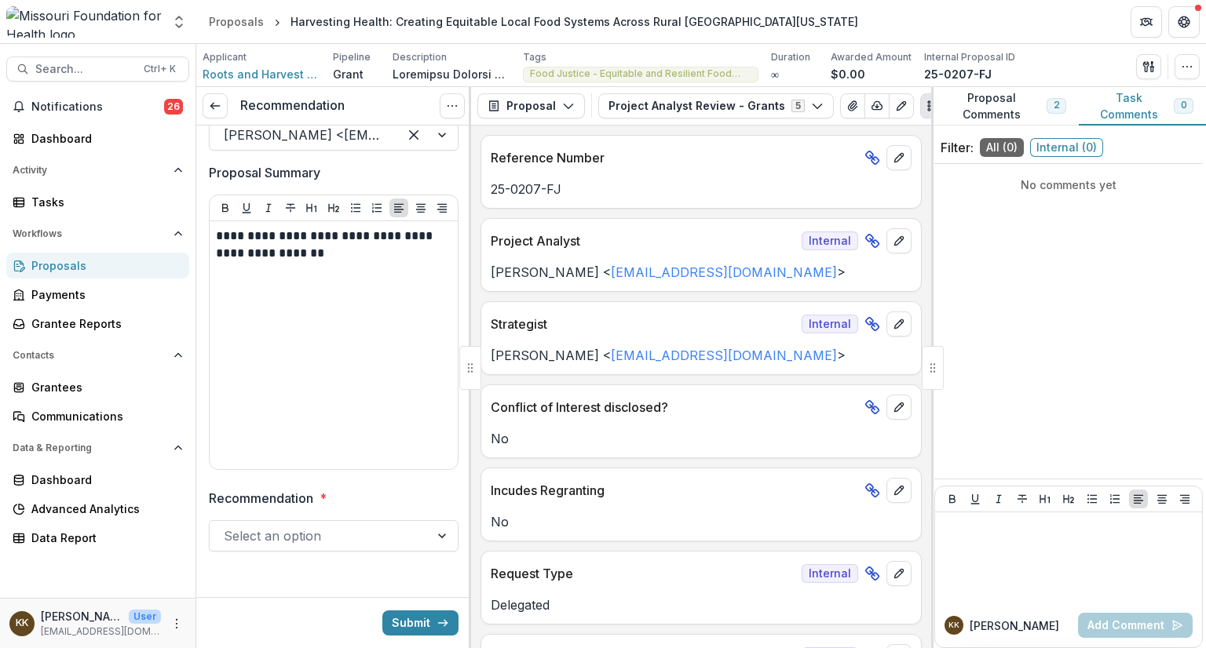
scroll to position [204, 0]
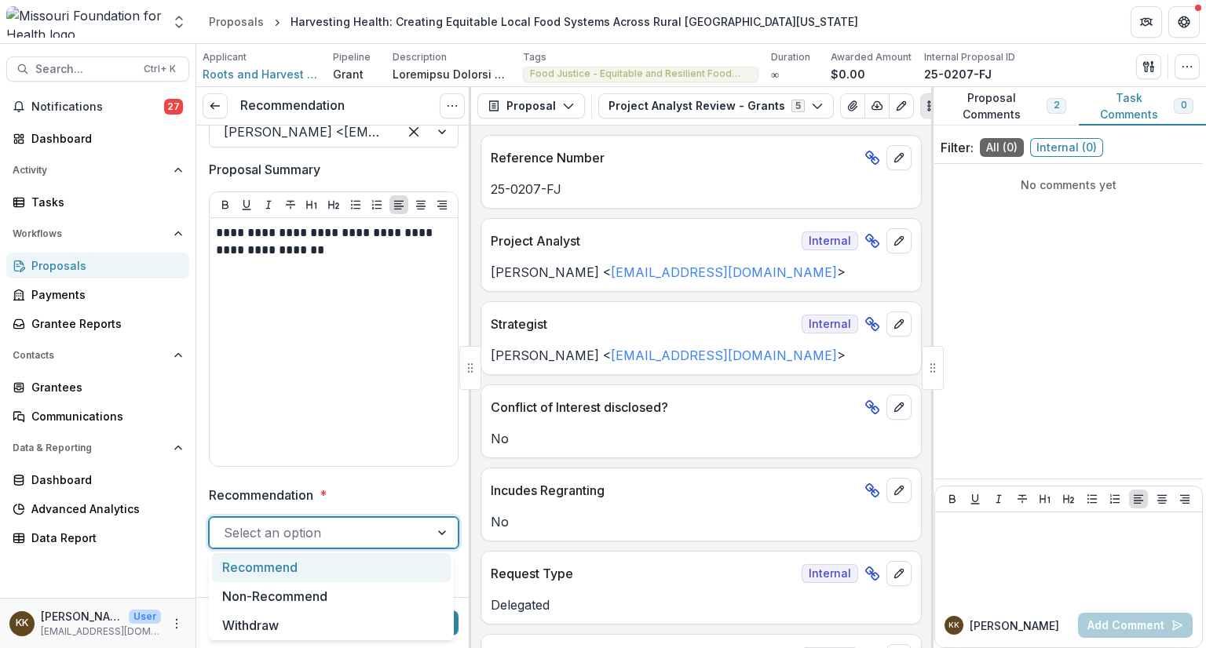
click at [330, 537] on div at bounding box center [320, 533] width 192 height 22
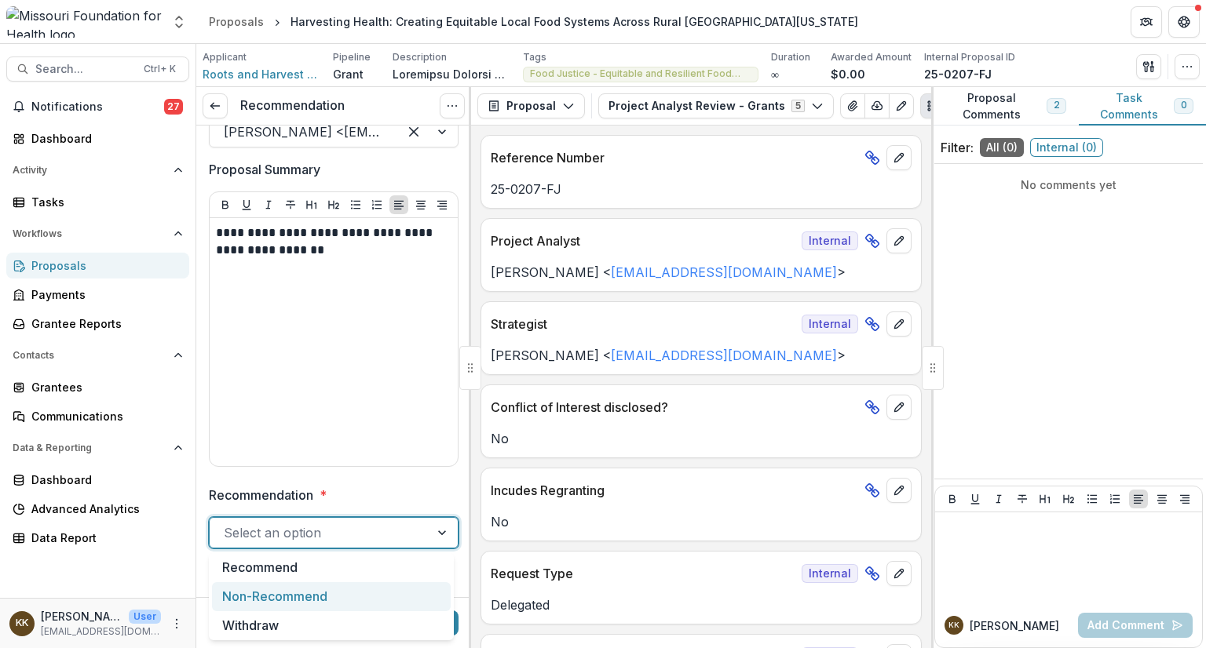
click at [308, 597] on div "Non-Recommend" at bounding box center [331, 596] width 239 height 29
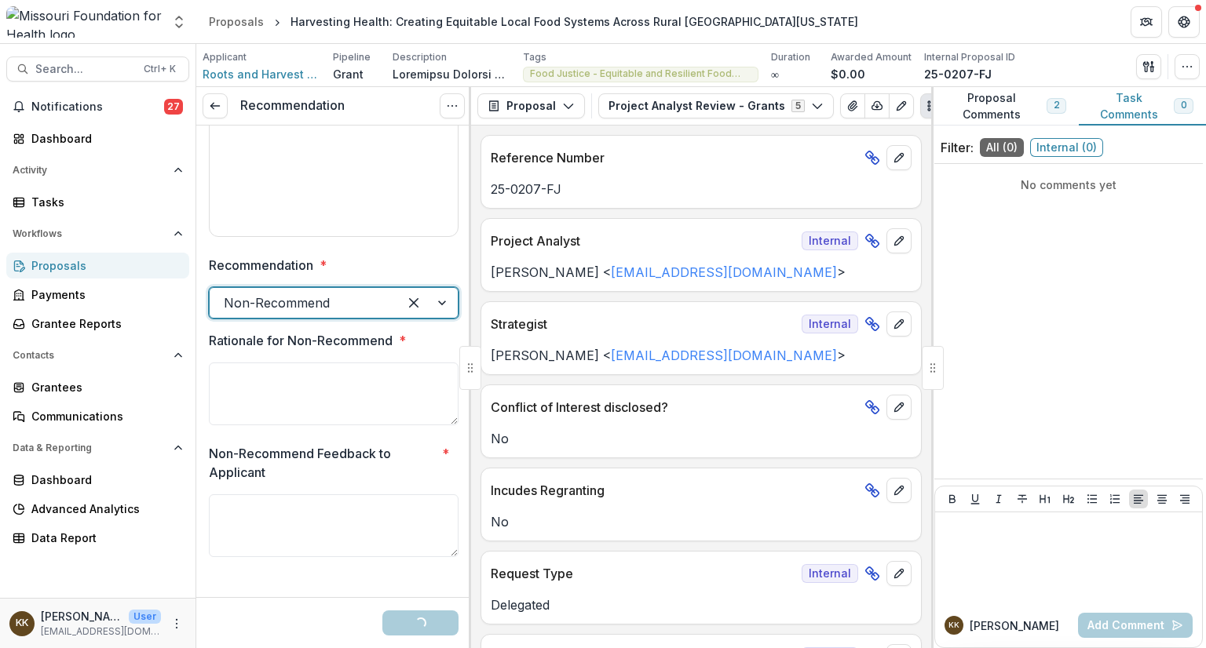
scroll to position [449, 0]
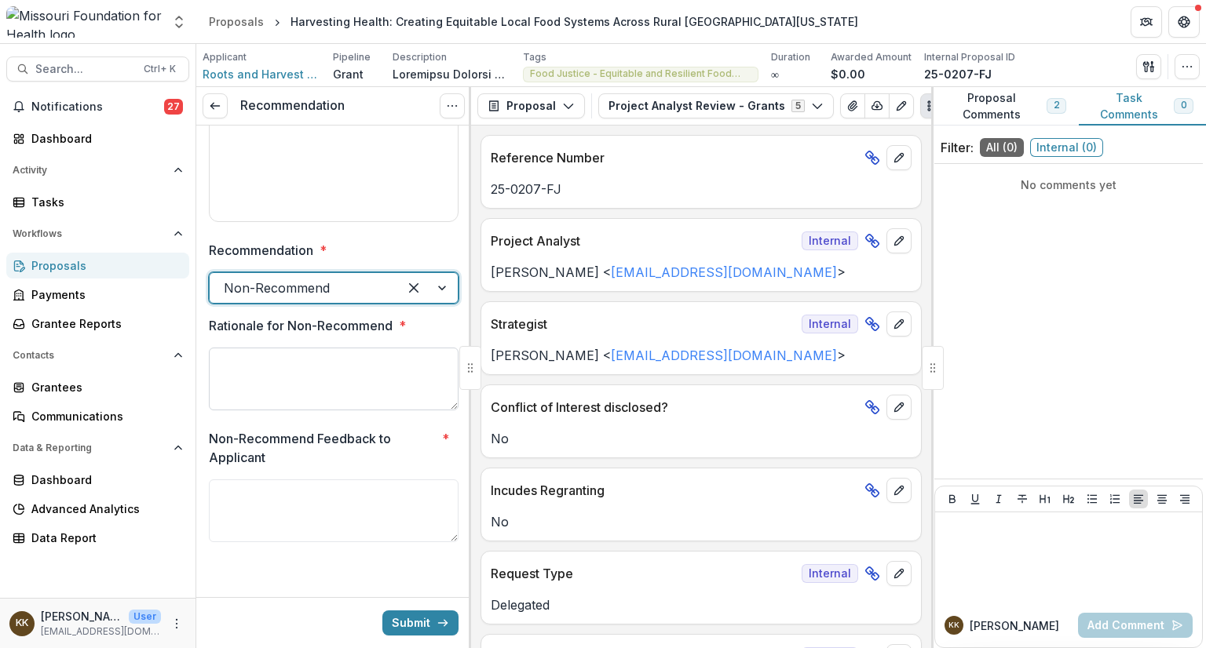
click at [314, 361] on textarea "Rationale for Non-Recommend *" at bounding box center [334, 379] width 250 height 63
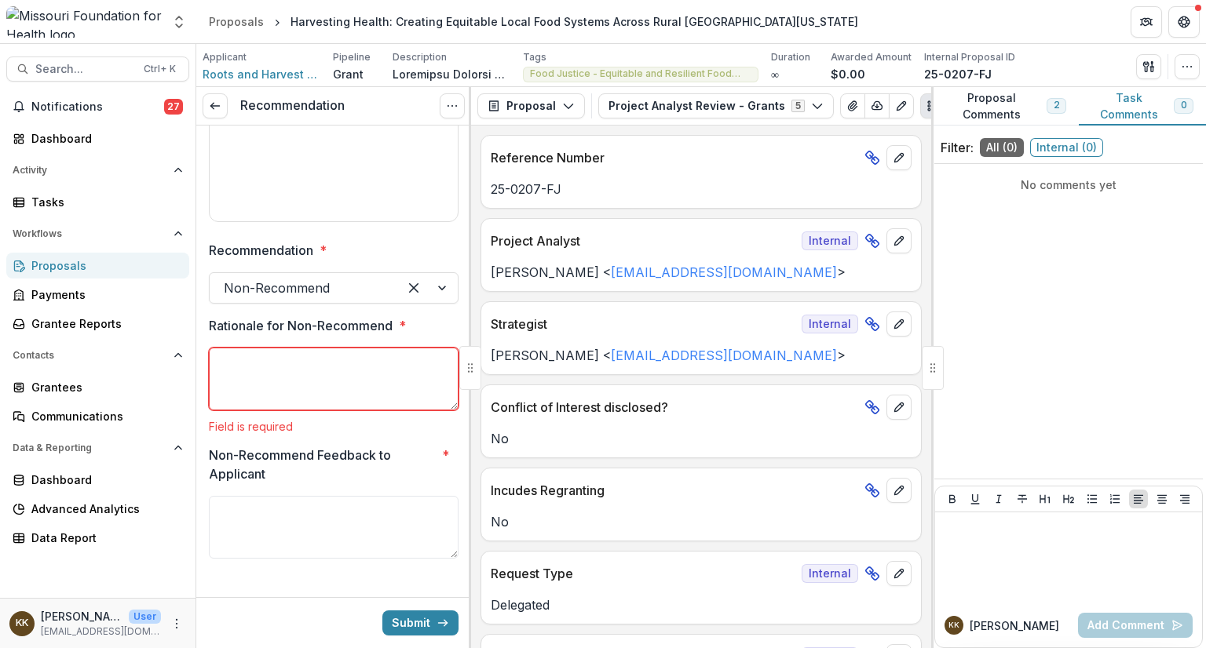
click at [297, 367] on textarea "Rationale for Non-Recommend *" at bounding box center [334, 379] width 250 height 63
paste textarea "**********"
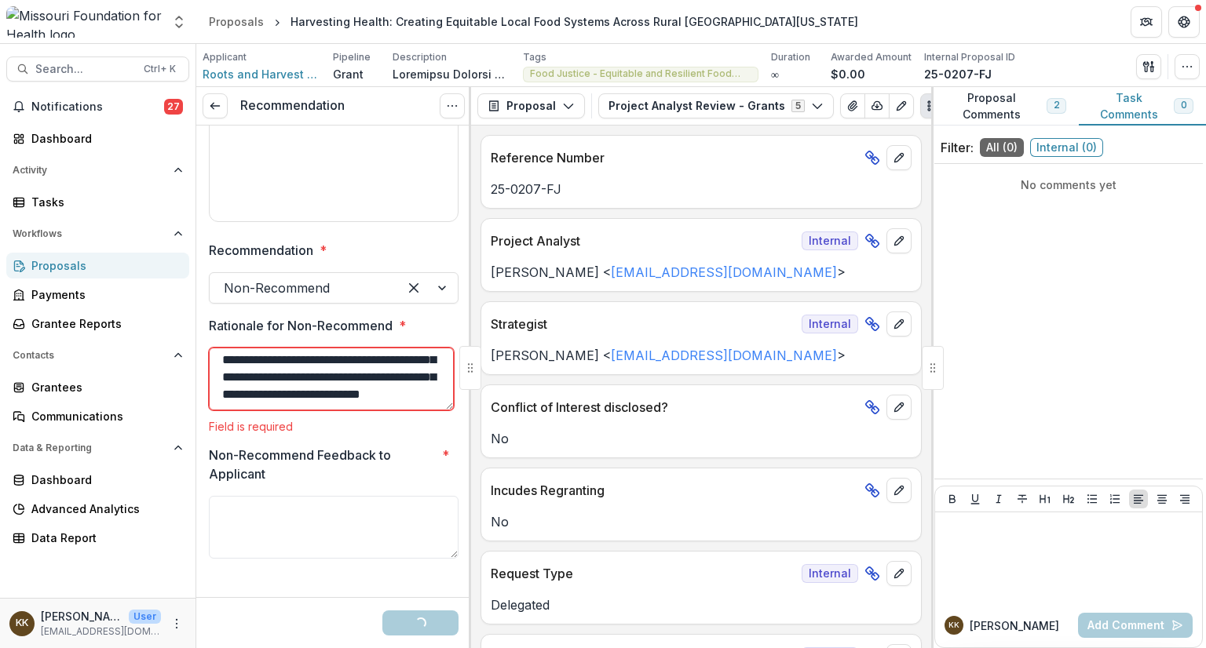
scroll to position [0, 0]
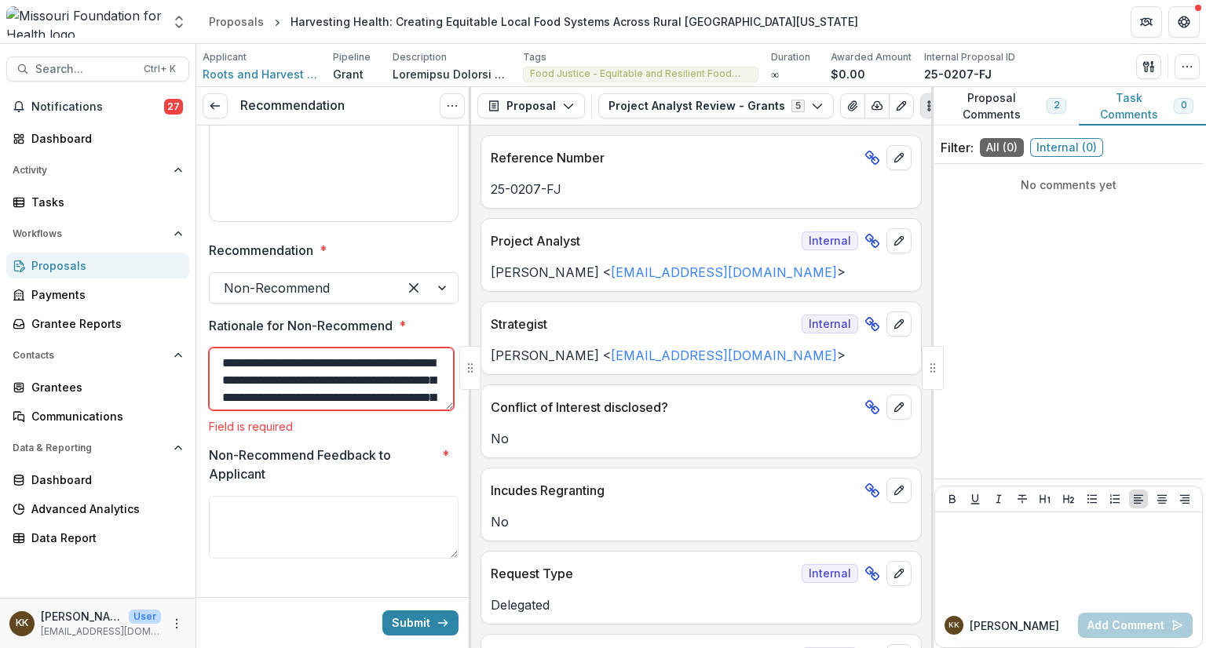
click at [299, 392] on textarea "**********" at bounding box center [331, 379] width 245 height 63
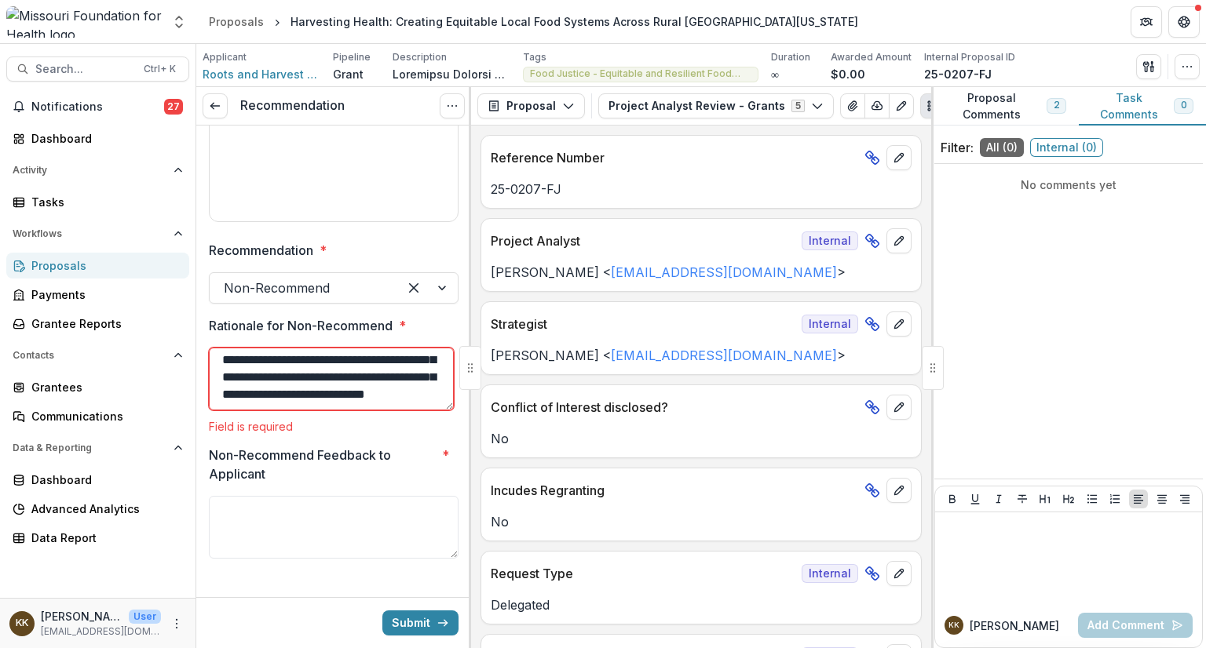
scroll to position [89, 0]
drag, startPoint x: 292, startPoint y: 371, endPoint x: 383, endPoint y: 455, distance: 124.4
click at [383, 455] on div "**********" at bounding box center [334, 134] width 250 height 914
drag, startPoint x: 415, startPoint y: 396, endPoint x: 354, endPoint y: 381, distance: 63.2
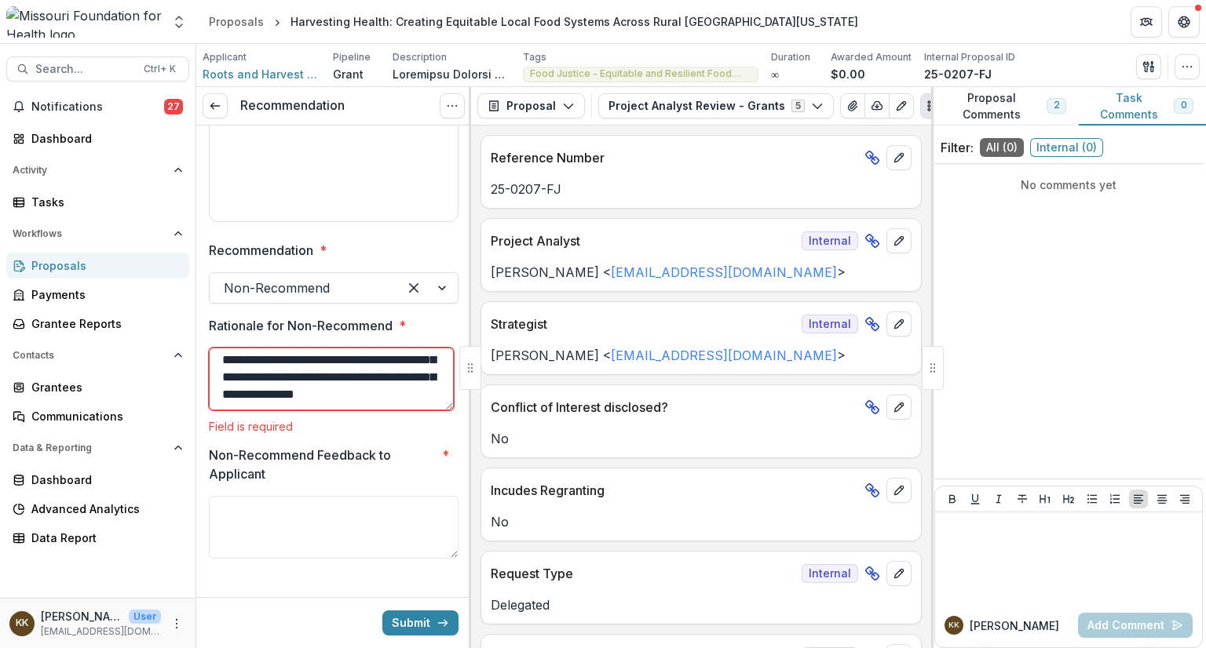
click at [354, 381] on textarea "**********" at bounding box center [331, 379] width 245 height 63
type textarea "**********"
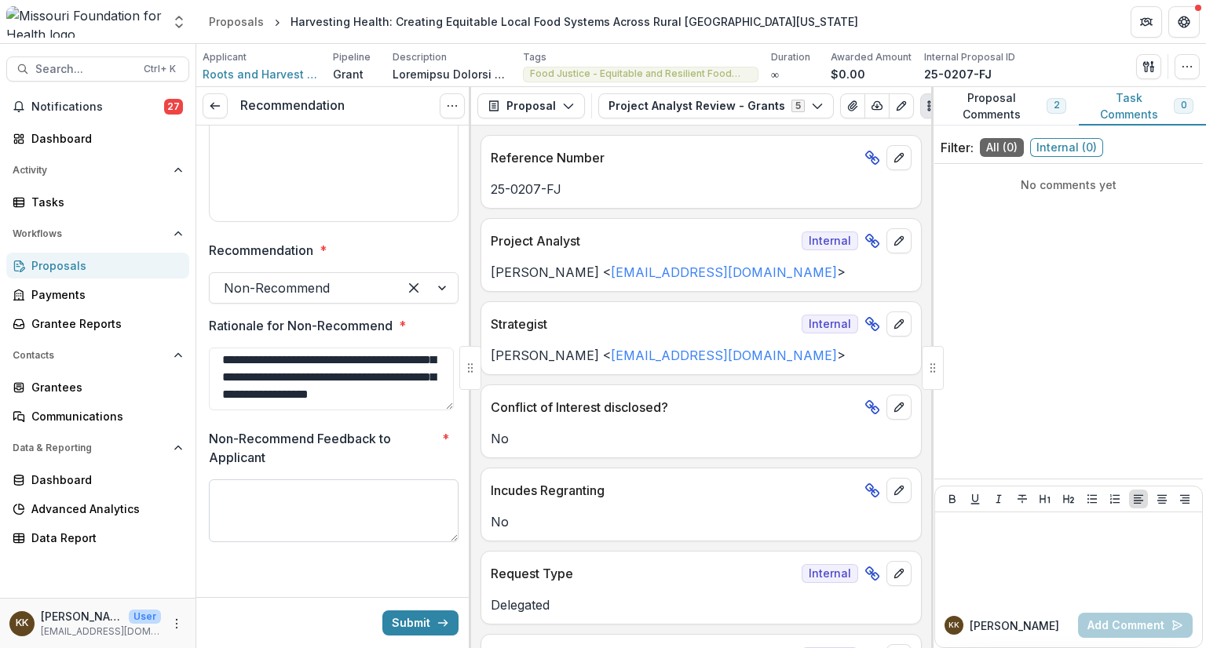
click at [284, 500] on textarea "Non-Recommend Feedback to Applicant *" at bounding box center [334, 511] width 250 height 63
paste textarea "**********"
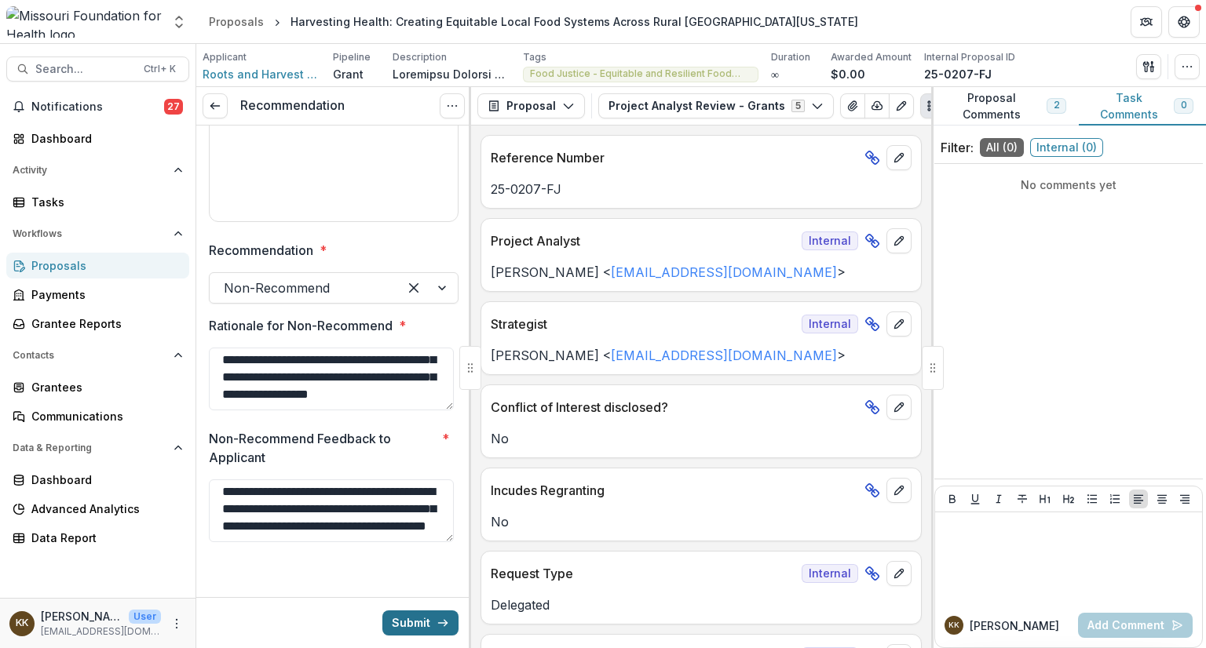
type textarea "**********"
click at [416, 622] on button "Submit" at bounding box center [420, 623] width 76 height 25
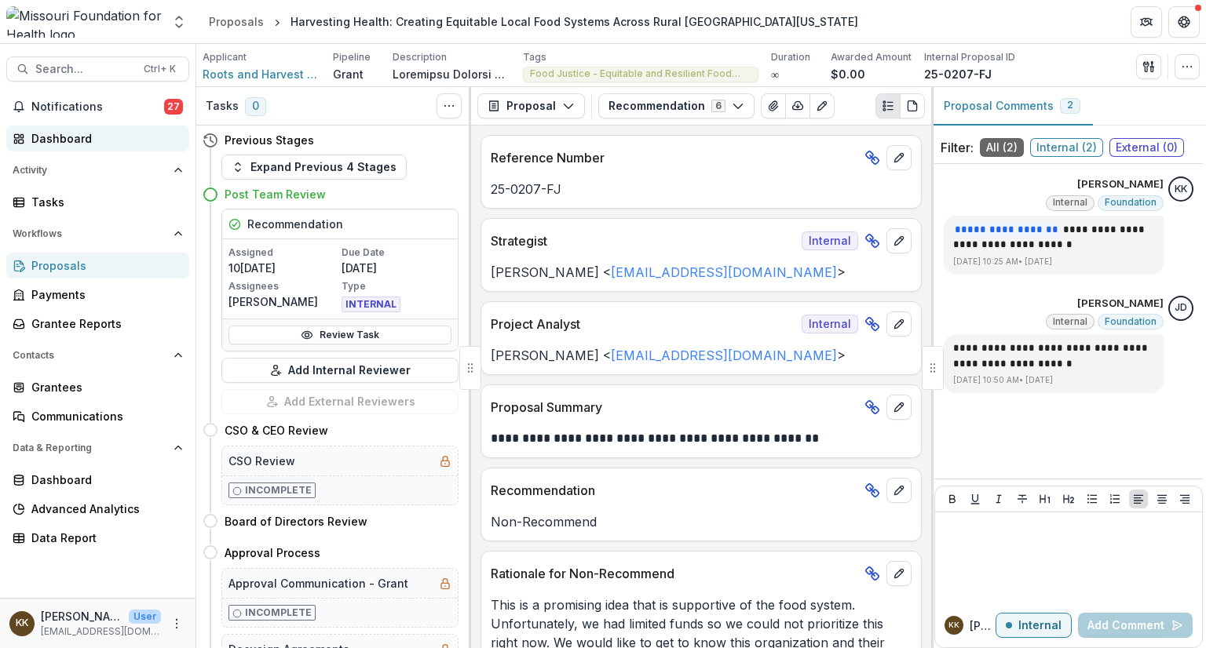
click at [71, 137] on div "Dashboard" at bounding box center [103, 138] width 145 height 16
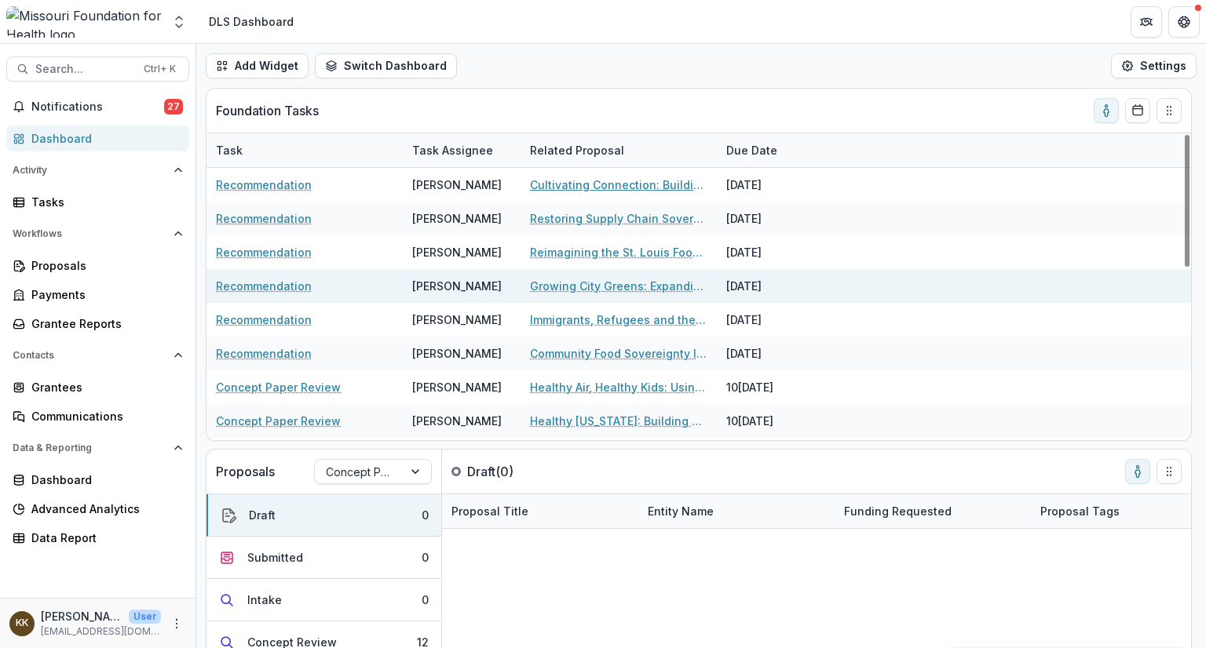
click at [568, 188] on link "Cultivating Connection: Building a Human-Scale Food System" at bounding box center [618, 185] width 177 height 16
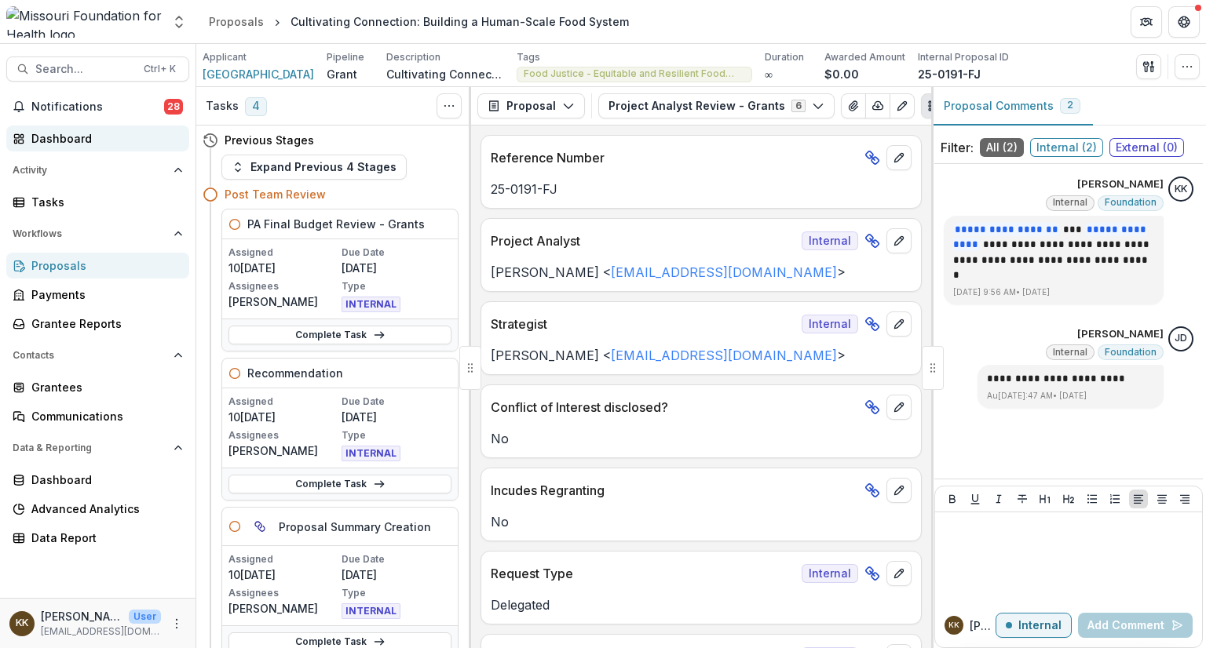
click at [66, 142] on div "Dashboard" at bounding box center [103, 138] width 145 height 16
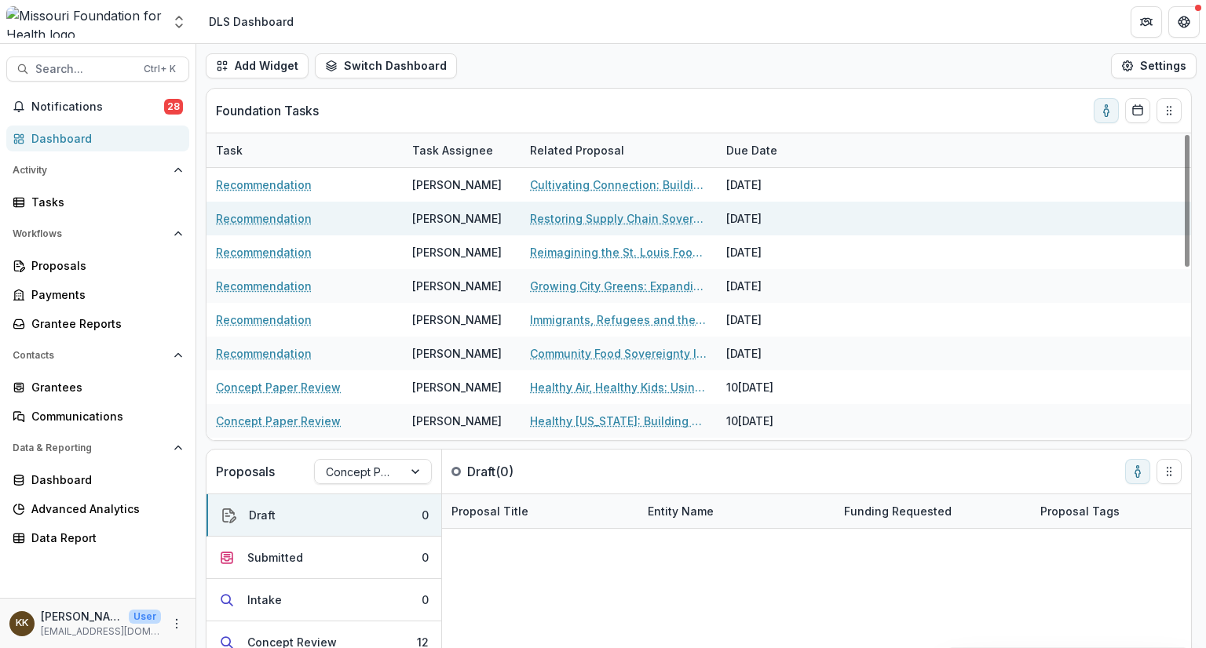
click at [602, 214] on link "Restoring Supply Chain Sovereignty, Food Justice, and Intergenerational Wealth …" at bounding box center [618, 218] width 177 height 16
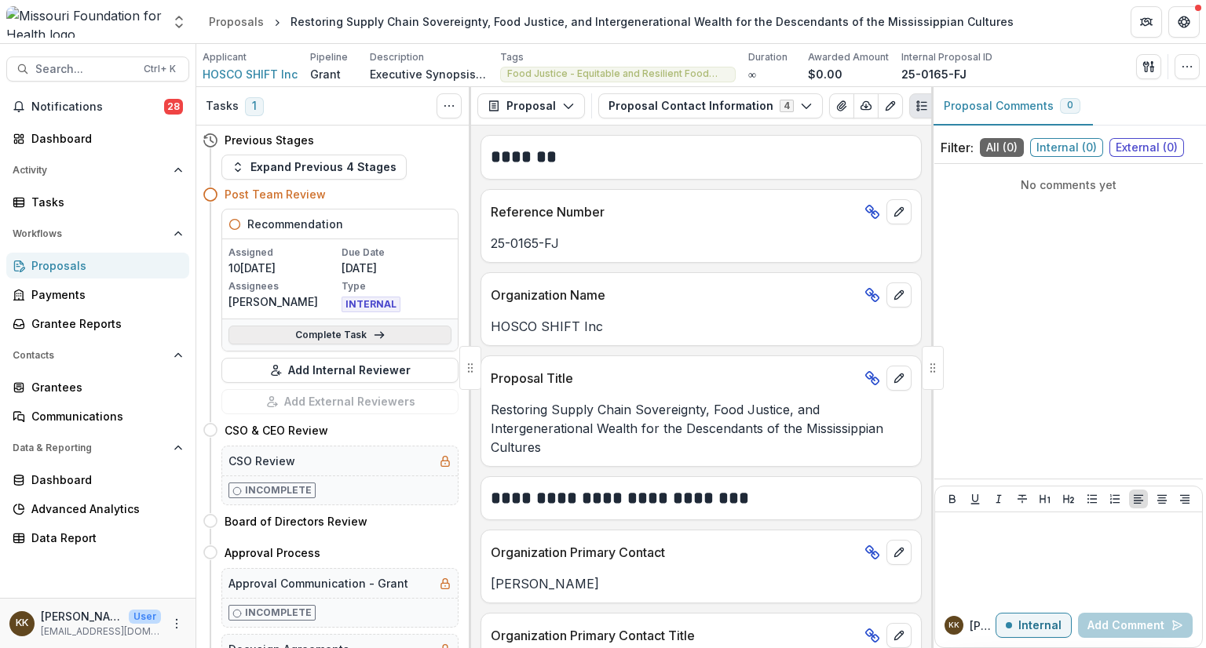
click at [311, 337] on link "Complete Task" at bounding box center [339, 335] width 223 height 19
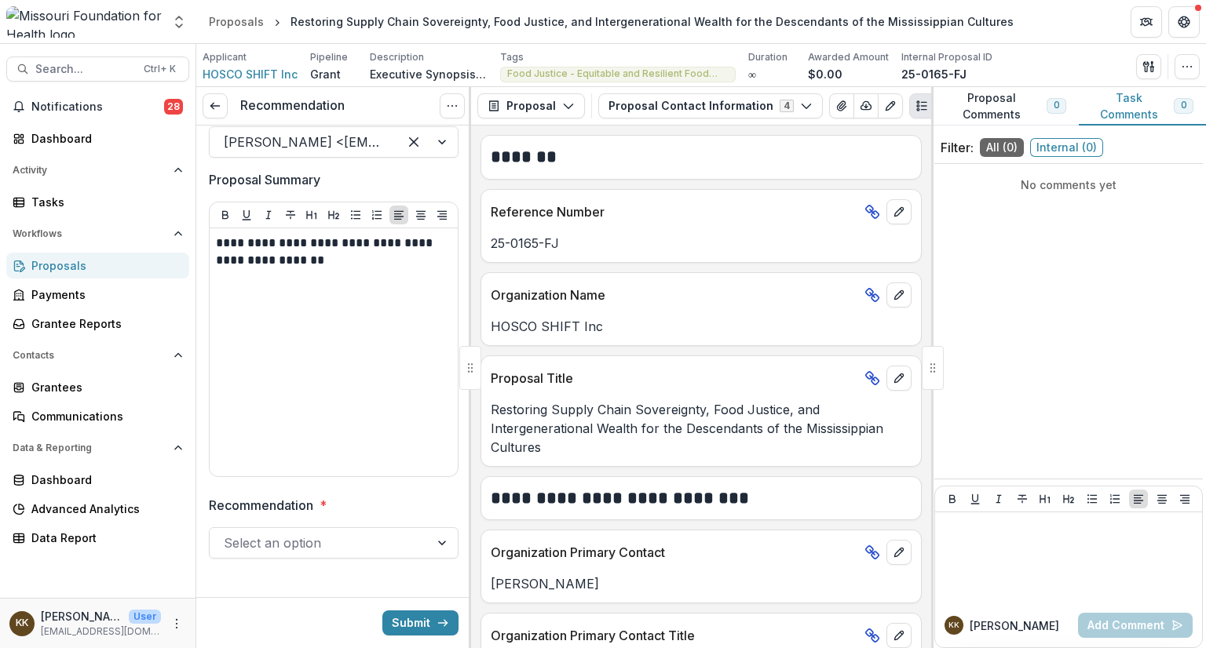
scroll to position [195, 0]
click at [349, 543] on div at bounding box center [320, 542] width 192 height 22
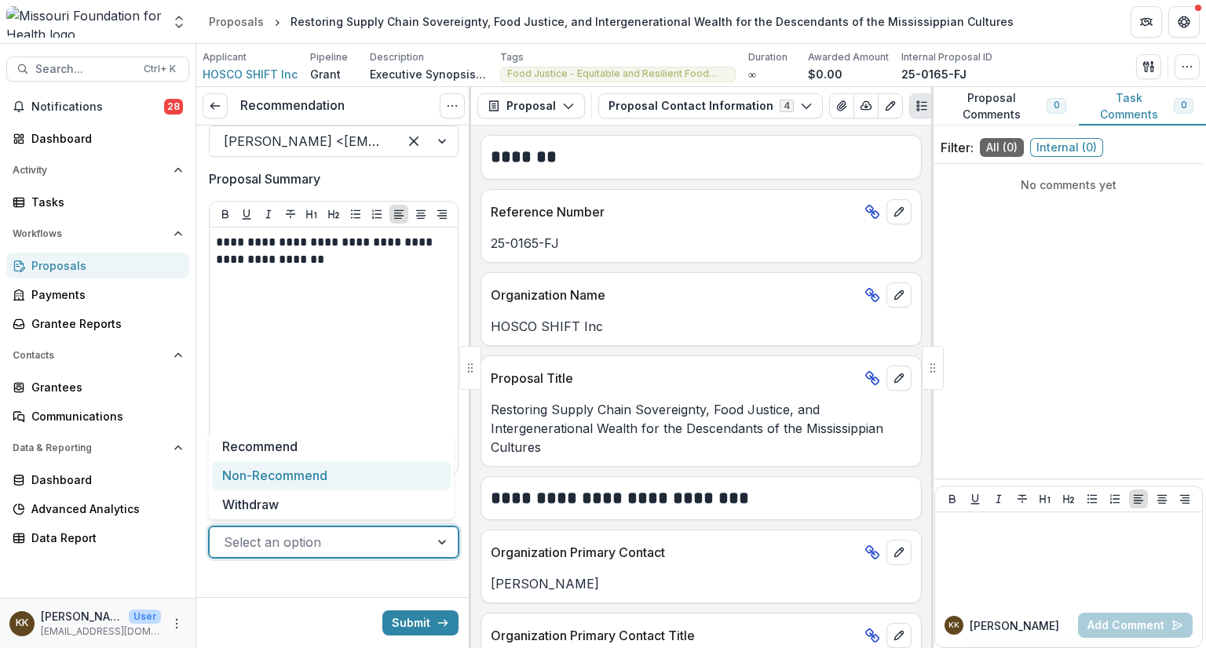
click at [336, 472] on div "Non-Recommend" at bounding box center [331, 476] width 239 height 29
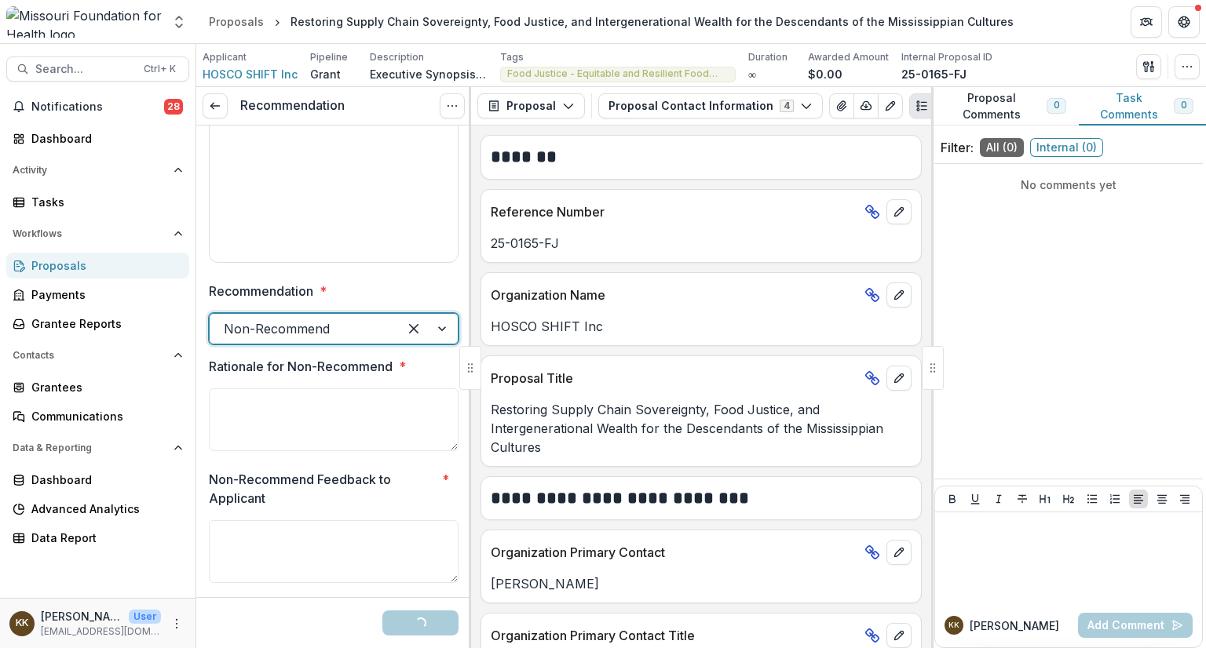
scroll to position [408, 0]
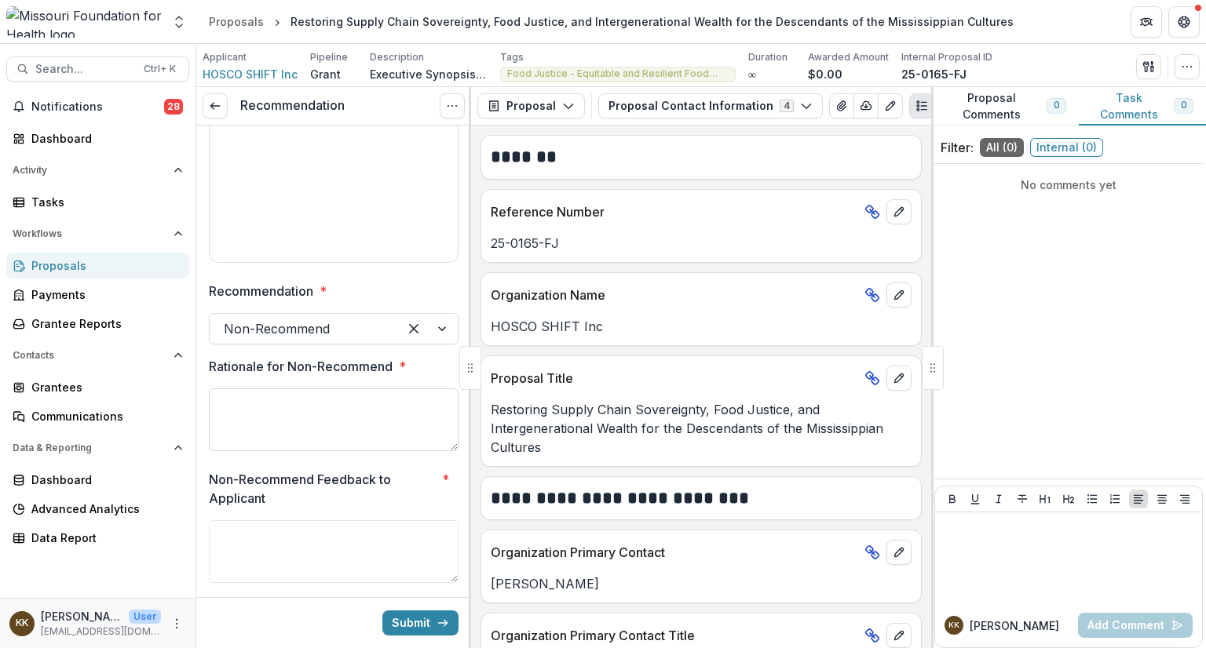
click at [331, 426] on textarea "Rationale for Non-Recommend *" at bounding box center [334, 420] width 250 height 63
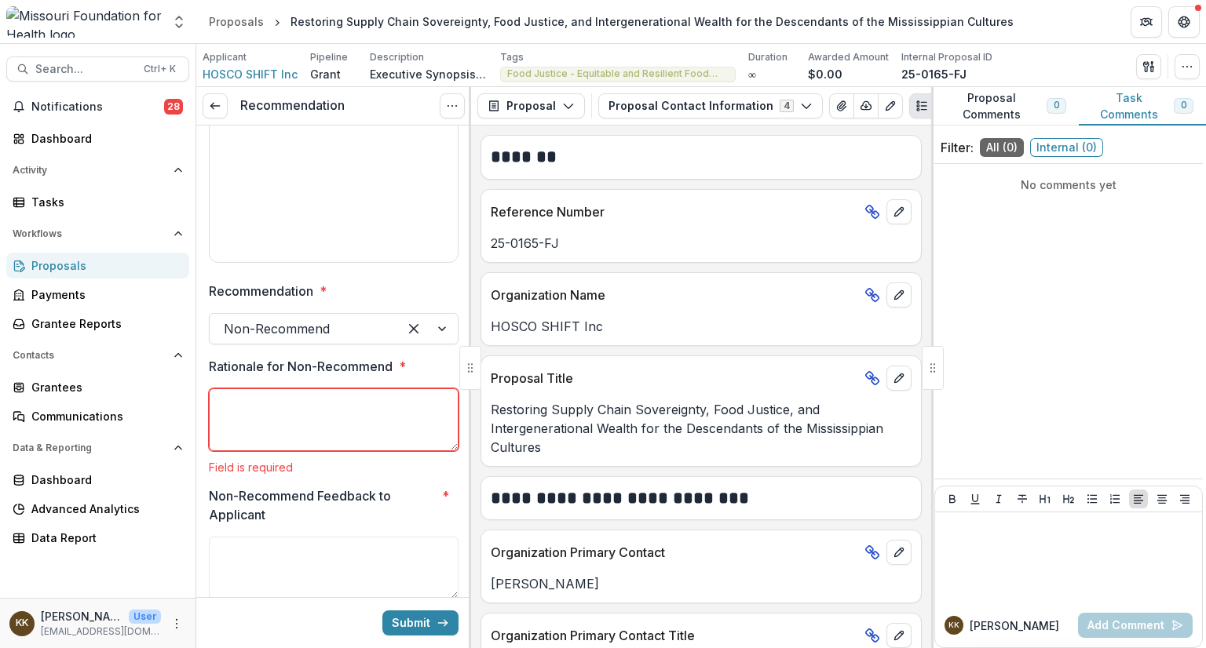
click at [292, 419] on textarea "Rationale for Non-Recommend *" at bounding box center [334, 420] width 250 height 63
paste textarea "**********"
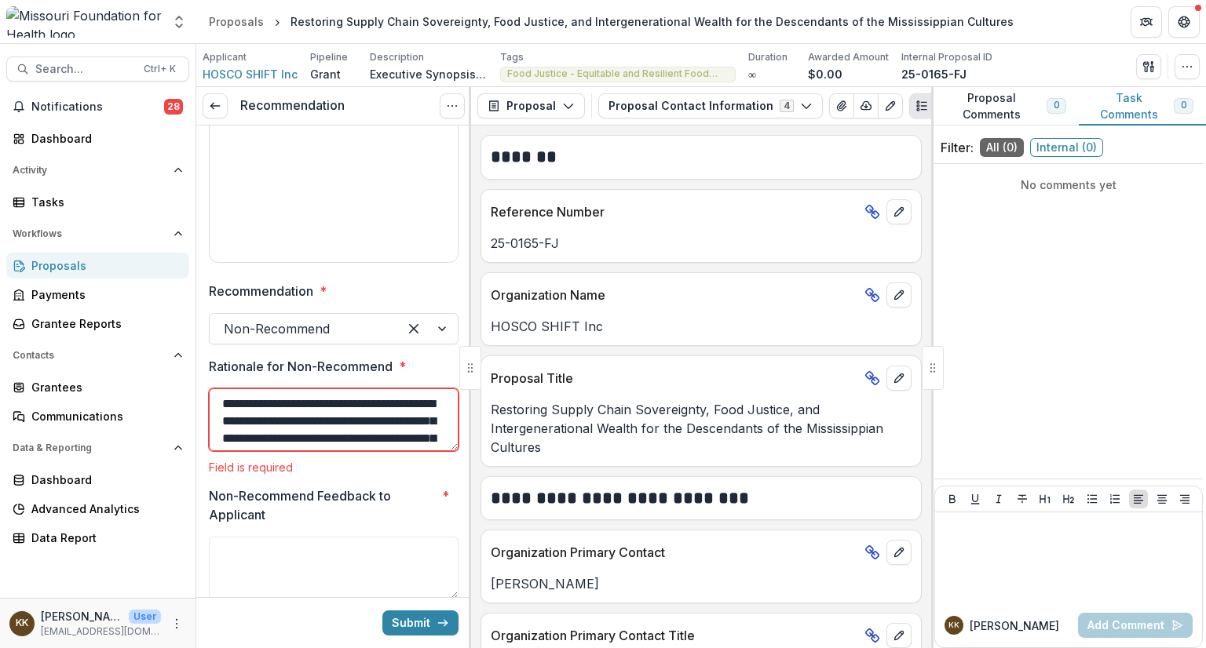
scroll to position [82, 0]
type textarea "**********"
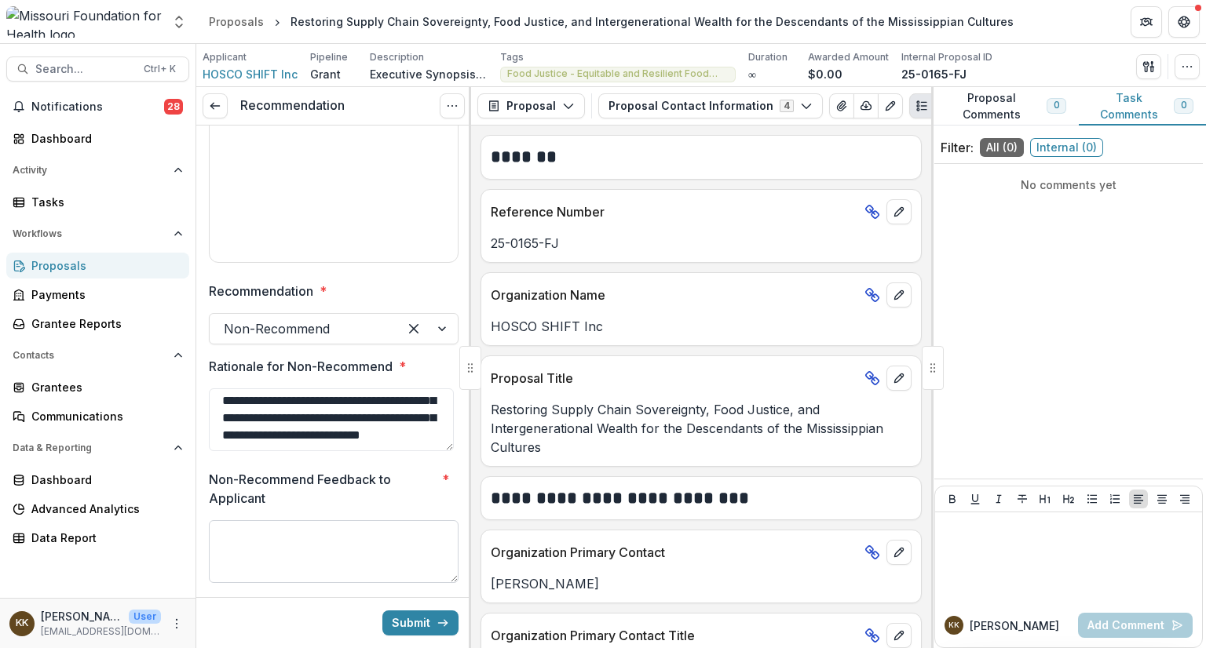
click at [253, 542] on textarea "Non-Recommend Feedback to Applicant *" at bounding box center [334, 551] width 250 height 63
paste textarea "**********"
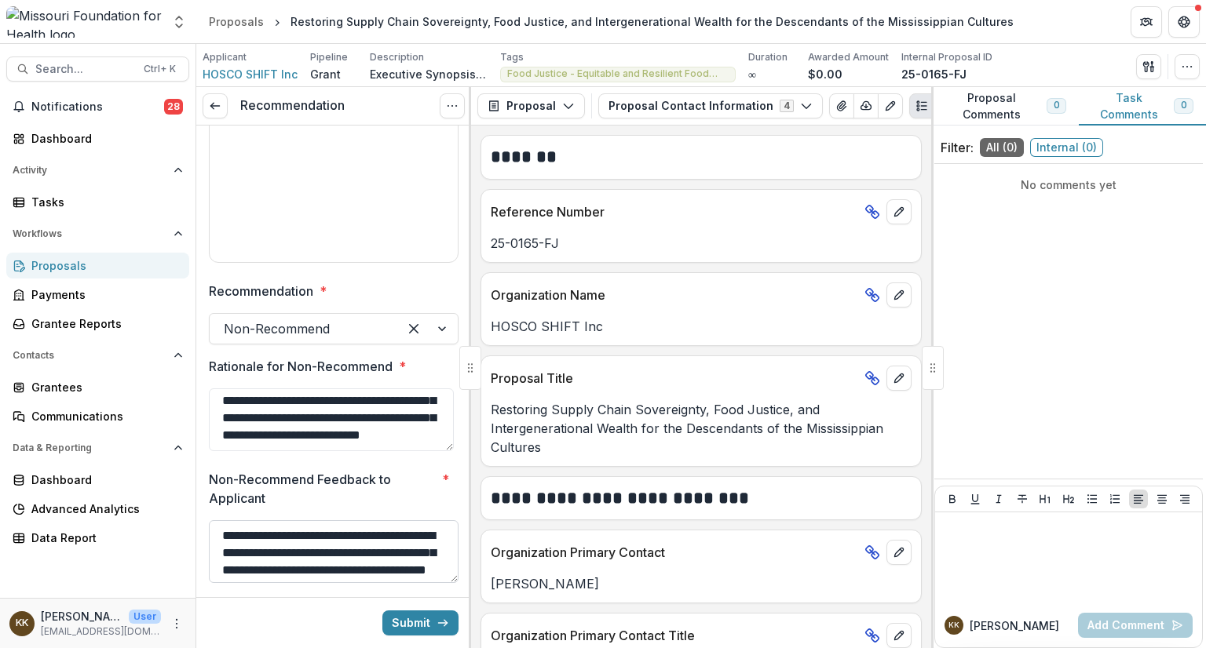
scroll to position [30, 0]
type textarea "**********"
click at [411, 620] on button "Submit" at bounding box center [420, 623] width 76 height 25
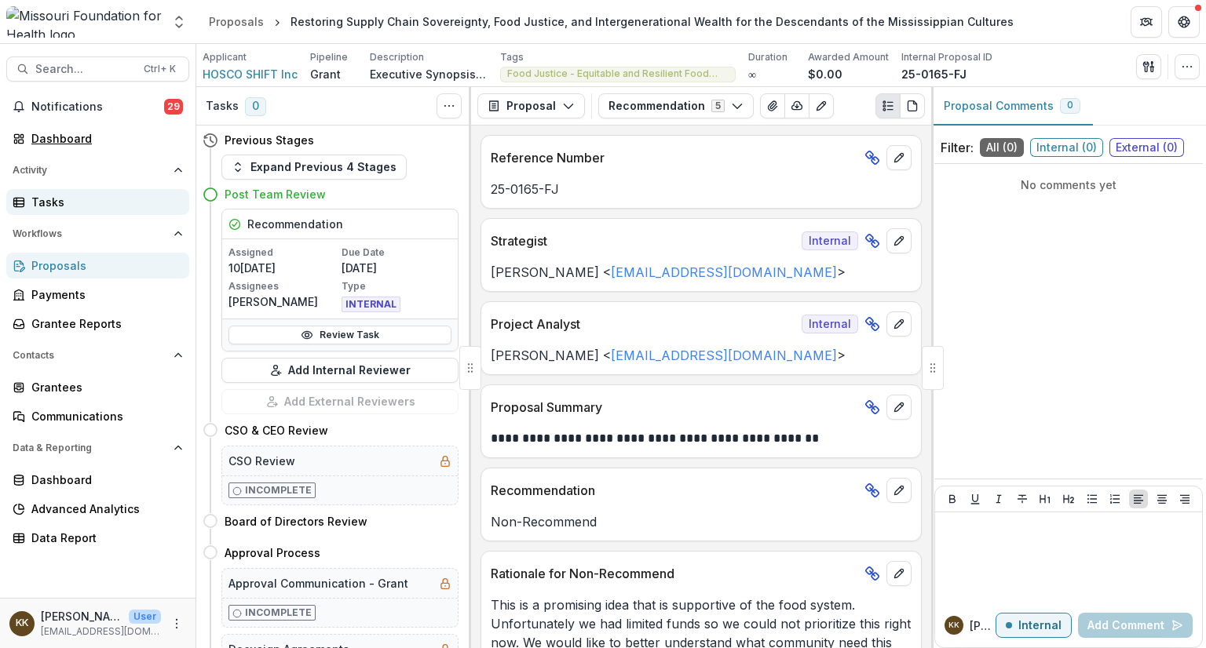
drag, startPoint x: 63, startPoint y: 137, endPoint x: 144, endPoint y: 202, distance: 104.0
click at [63, 137] on div "Dashboard" at bounding box center [103, 138] width 145 height 16
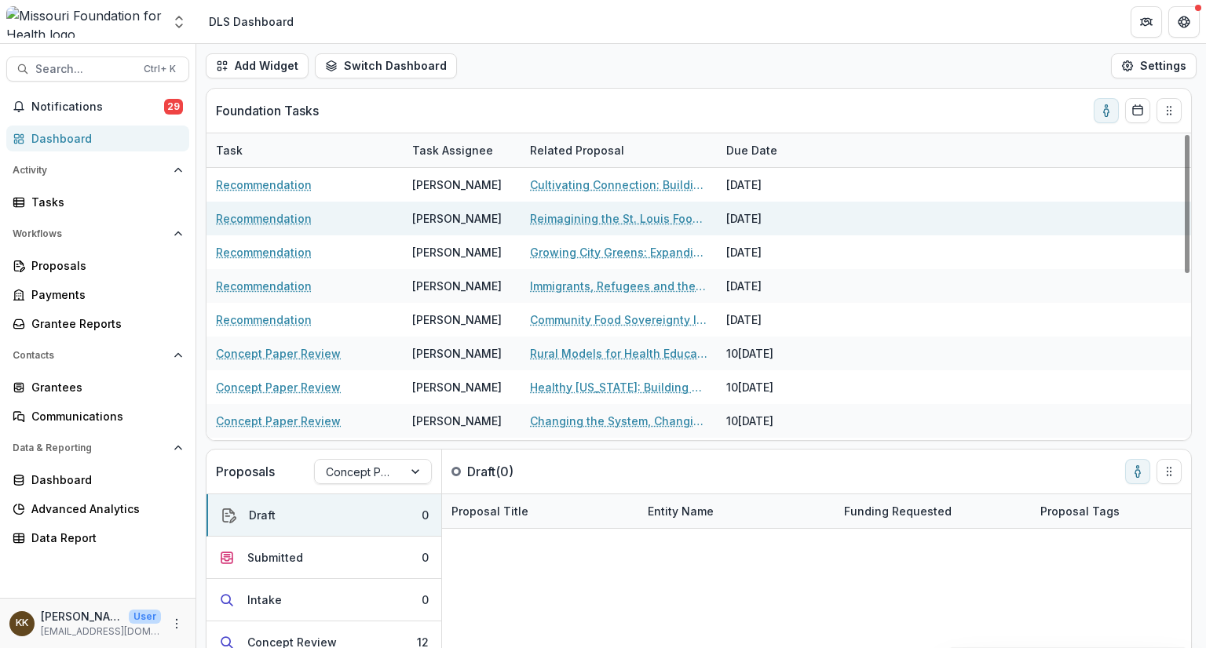
click at [582, 221] on link "Reimagining the St. Louis Food Systems Landscape" at bounding box center [618, 218] width 177 height 16
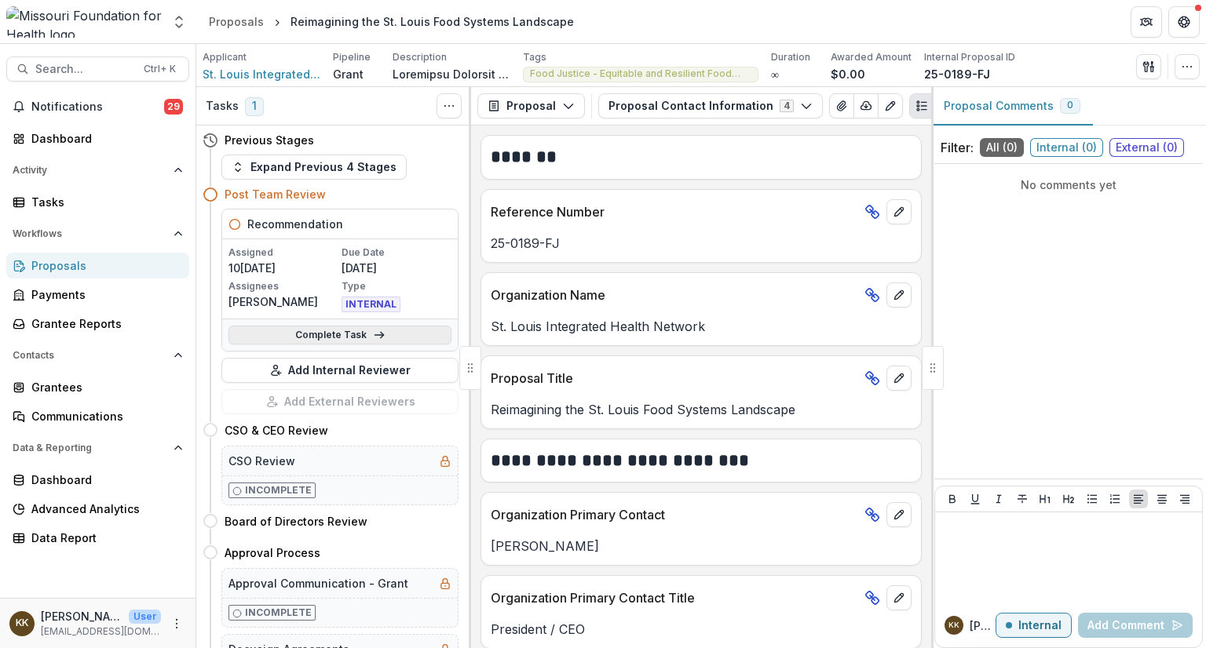
click at [309, 334] on link "Complete Task" at bounding box center [339, 335] width 223 height 19
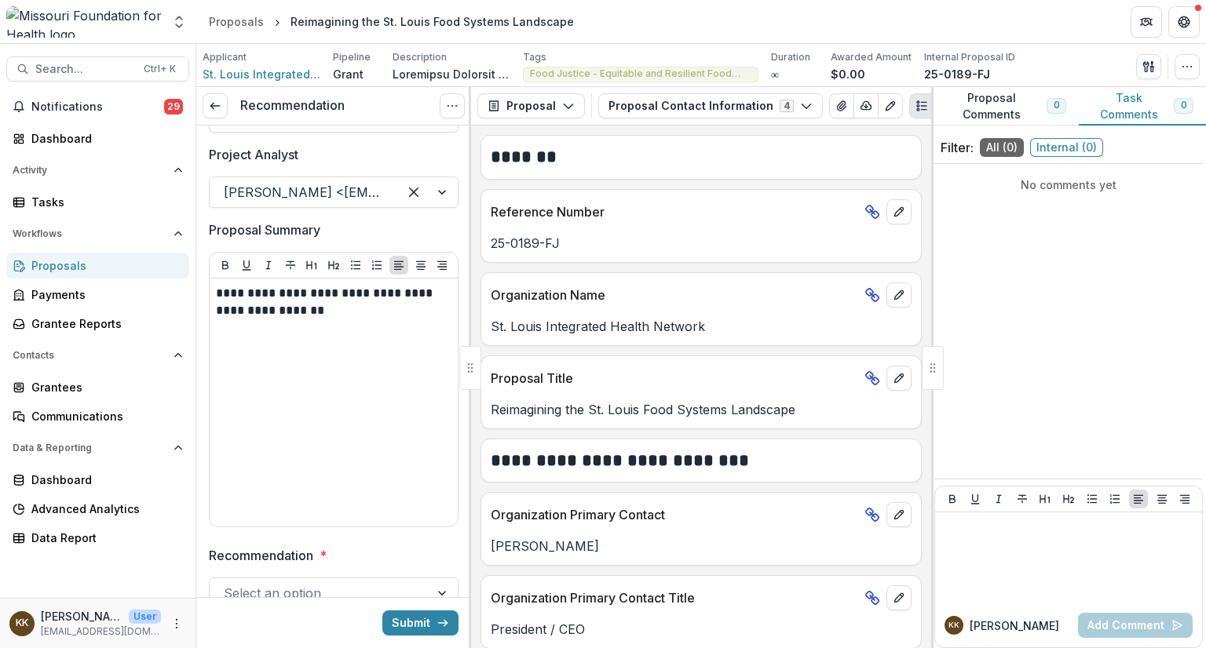
scroll to position [204, 0]
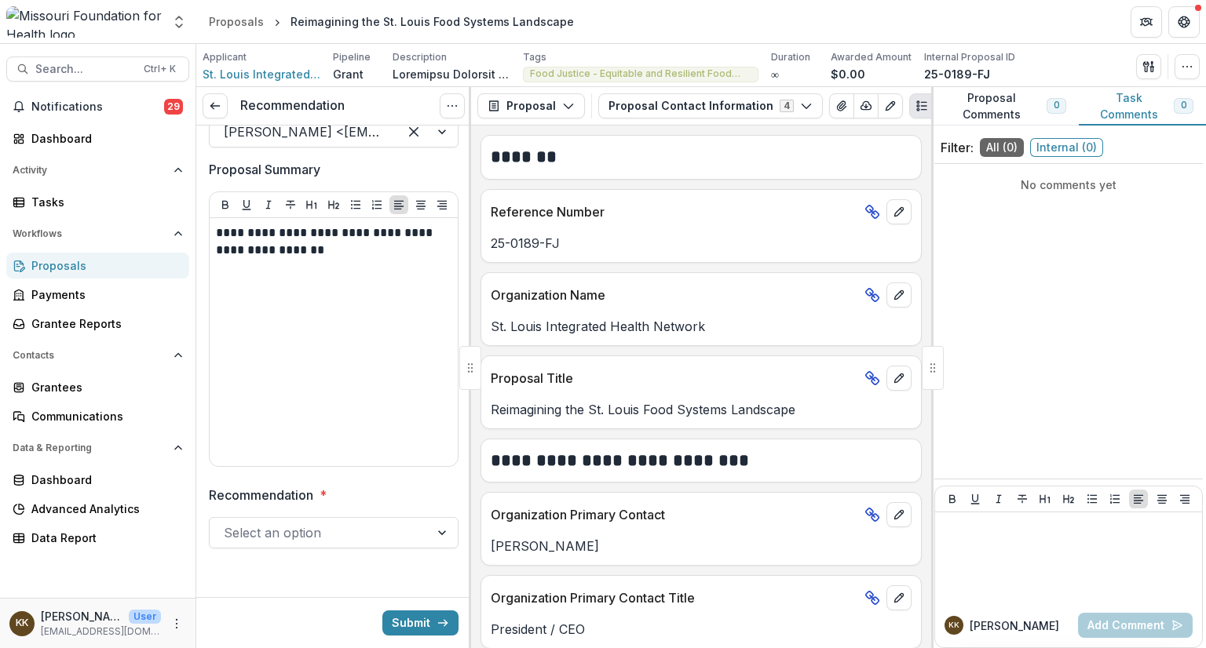
click at [330, 549] on div "**********" at bounding box center [334, 248] width 250 height 652
click at [330, 538] on div at bounding box center [320, 533] width 192 height 22
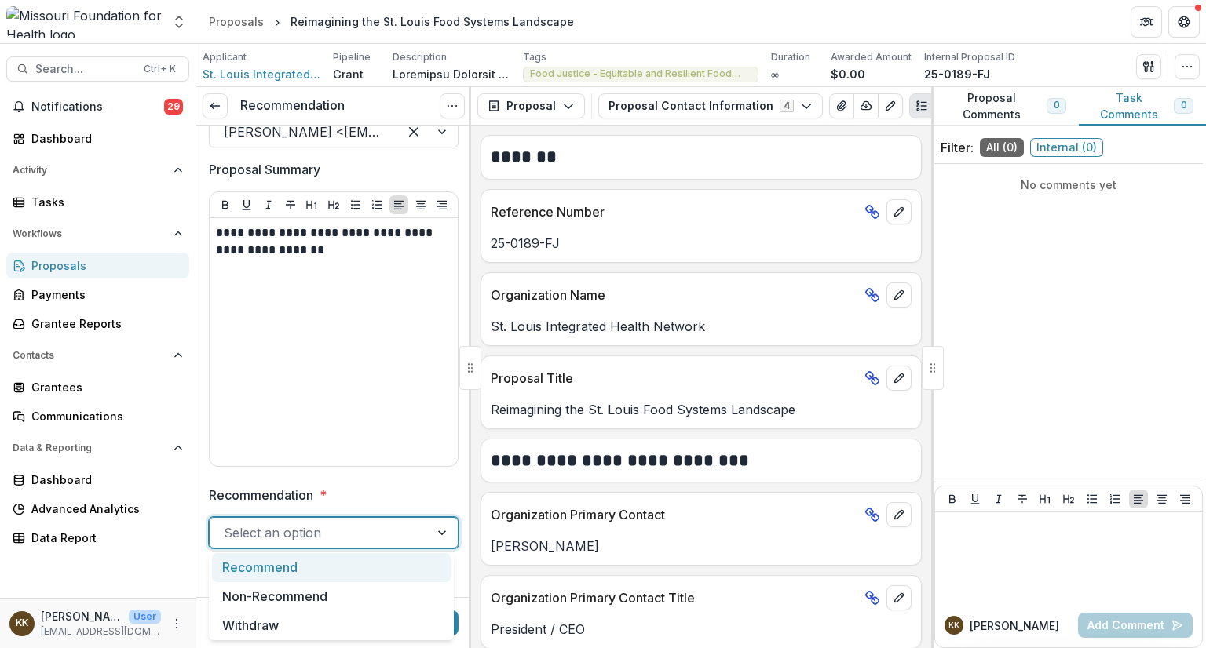
drag, startPoint x: 311, startPoint y: 594, endPoint x: 260, endPoint y: 535, distance: 77.9
click at [260, 535] on div at bounding box center [320, 533] width 192 height 22
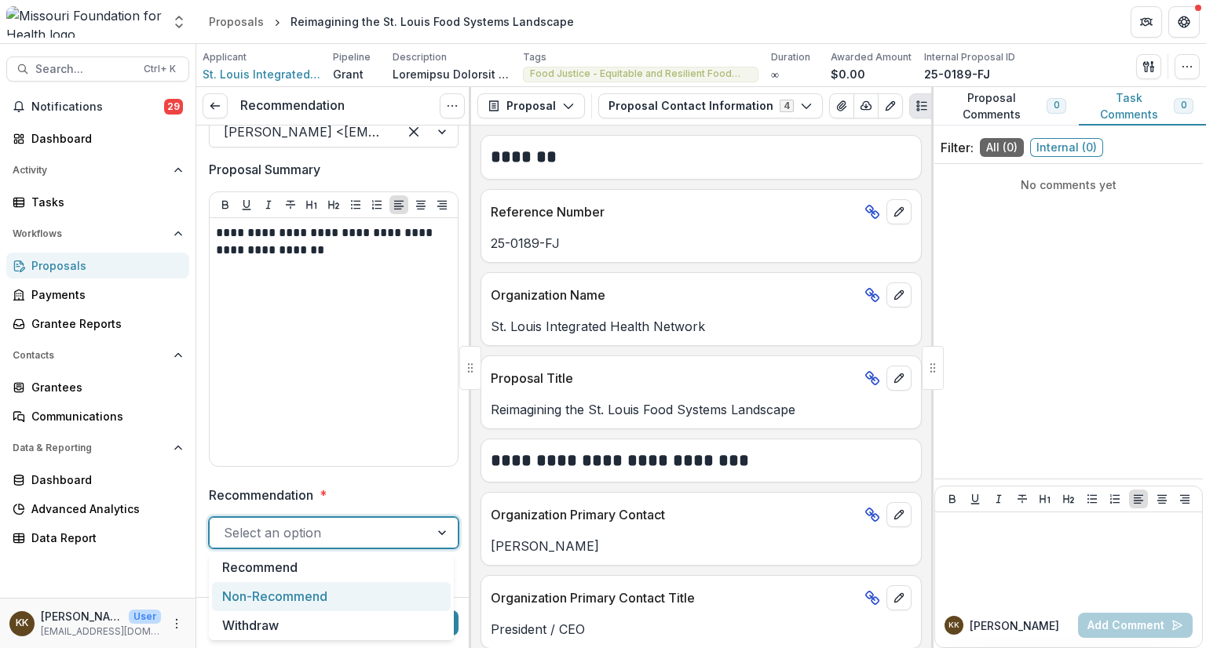
click at [270, 599] on div "Non-Recommend" at bounding box center [331, 596] width 239 height 29
